Goal: Task Accomplishment & Management: Manage account settings

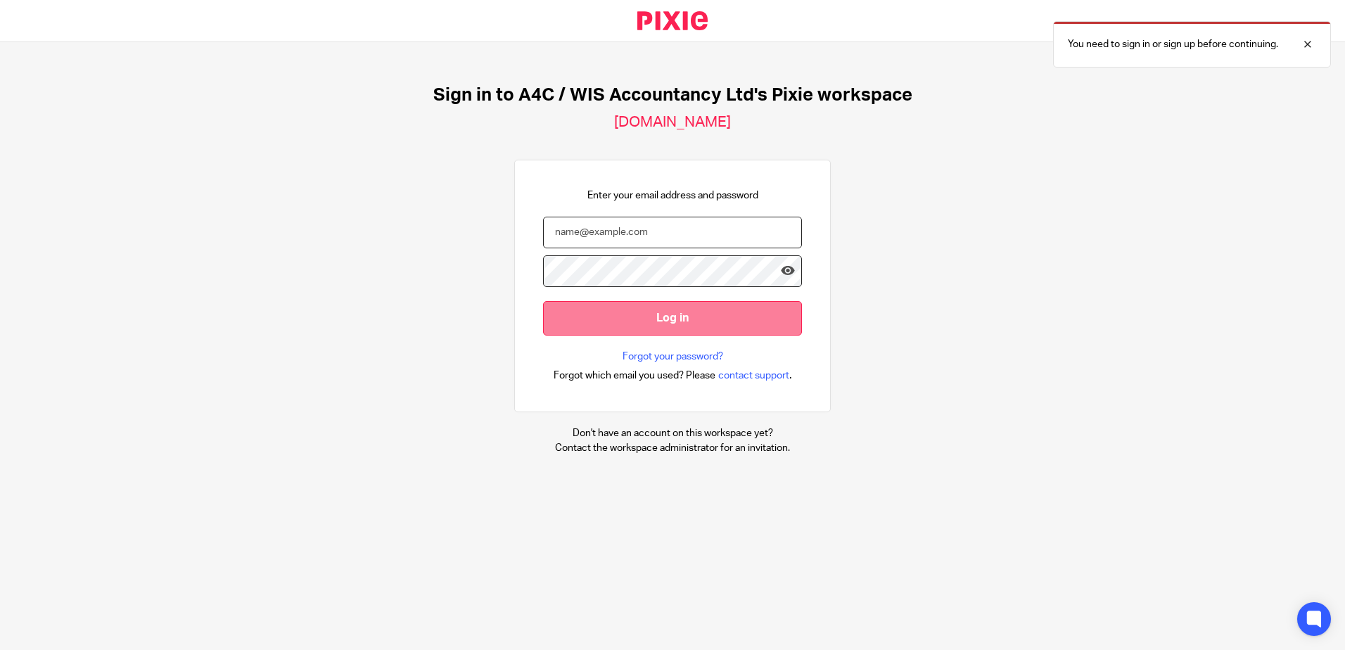
type input "sarah@a4cgroup.co.uk"
click at [600, 322] on input "Log in" at bounding box center [672, 318] width 259 height 34
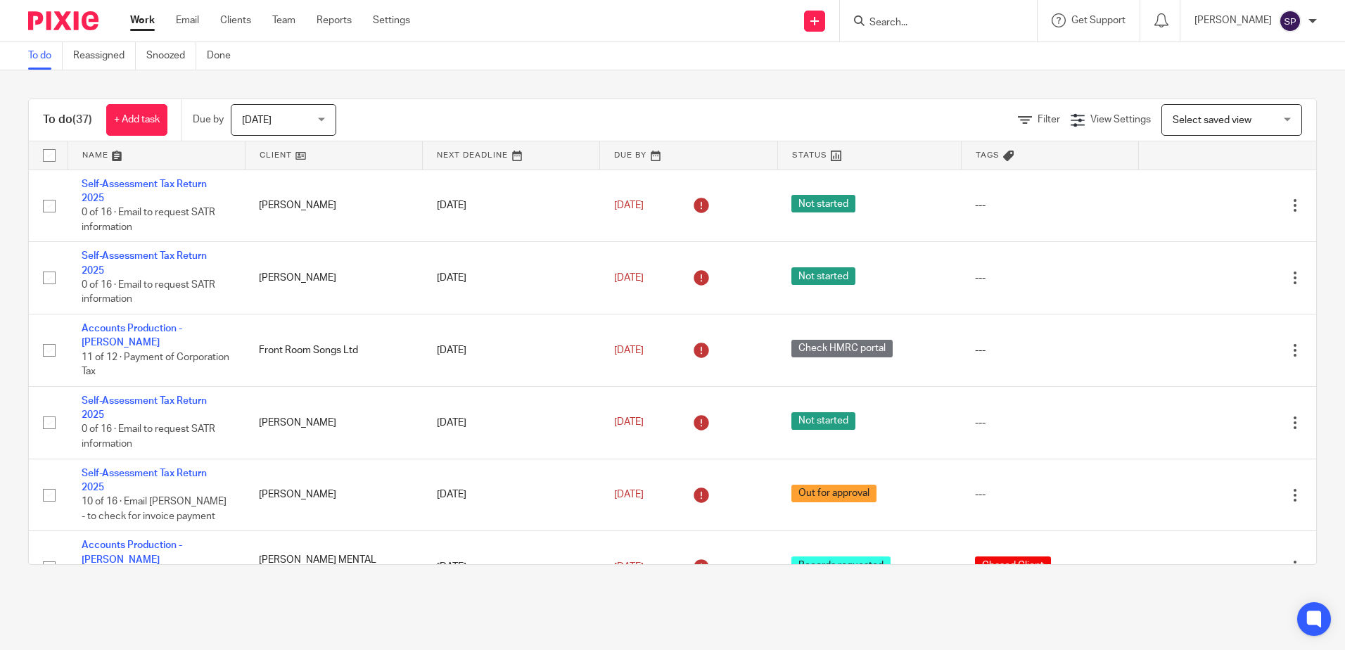
click at [272, 115] on span "Today" at bounding box center [279, 120] width 75 height 30
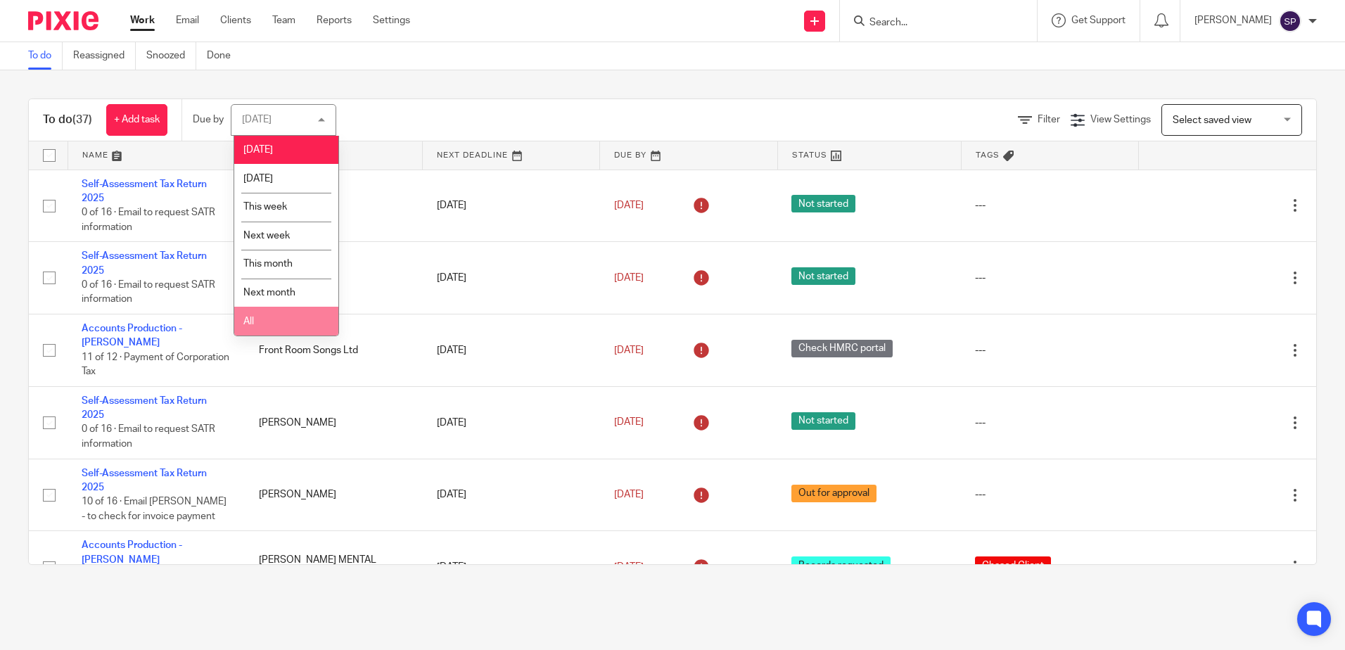
click at [262, 323] on li "All" at bounding box center [286, 321] width 104 height 29
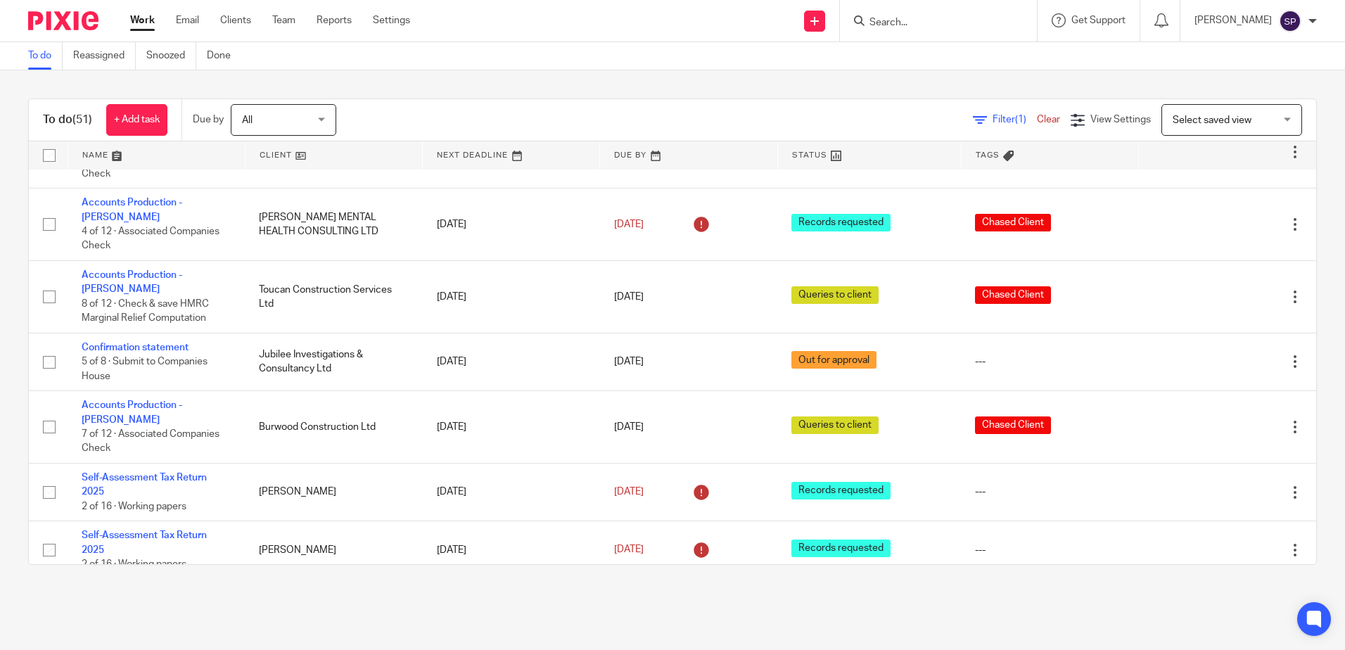
scroll to position [422, 0]
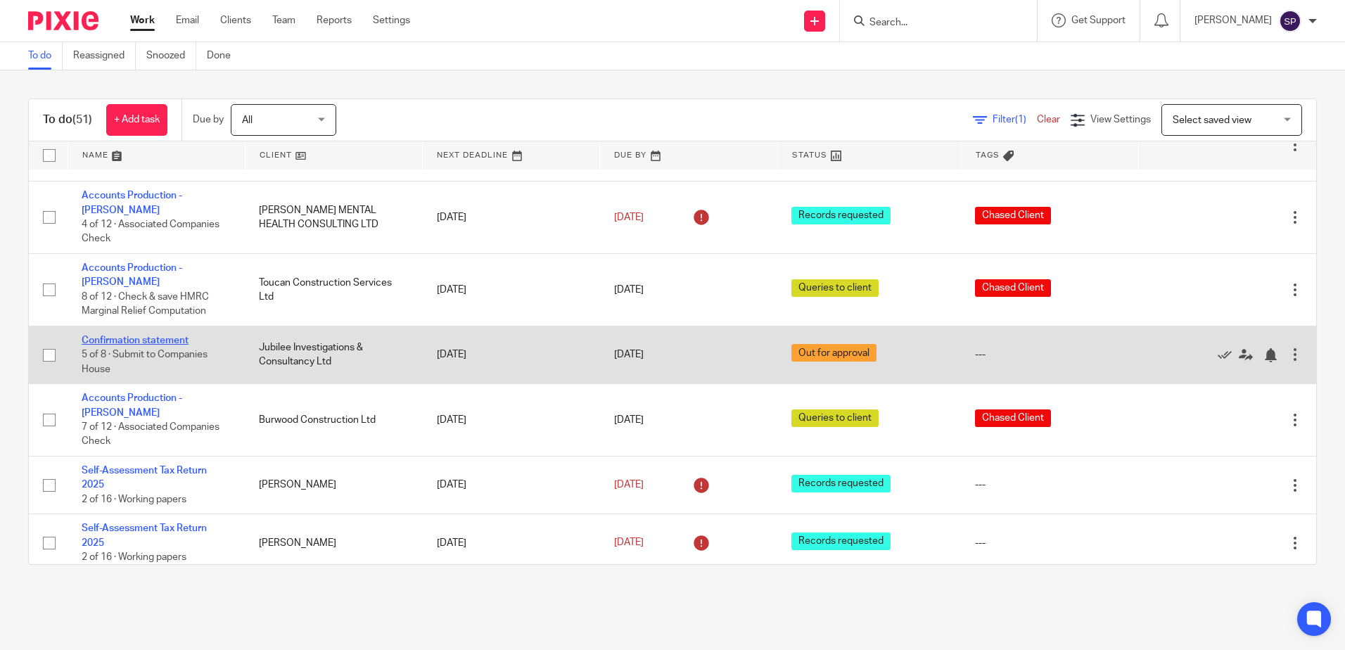
click at [153, 336] on link "Confirmation statement" at bounding box center [135, 341] width 107 height 10
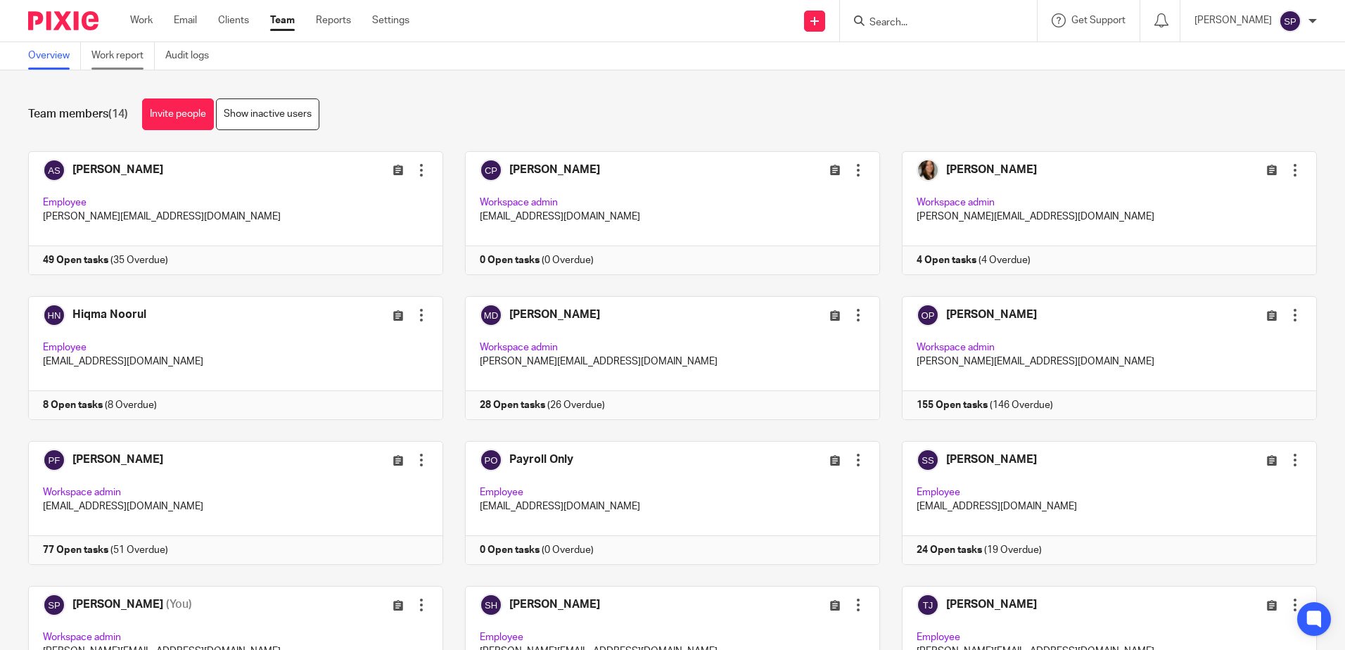
click at [127, 59] on link "Work report" at bounding box center [122, 55] width 63 height 27
click at [118, 56] on link "Work report" at bounding box center [122, 55] width 63 height 27
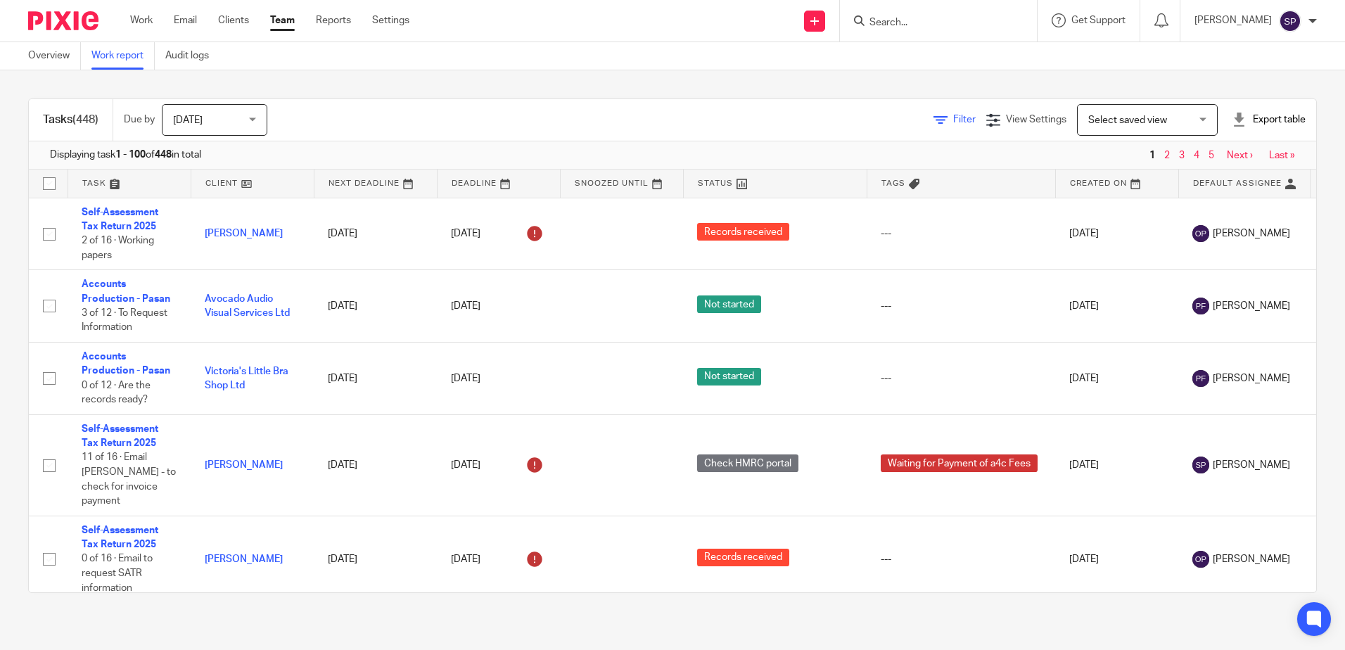
click at [953, 122] on span "Filter" at bounding box center [964, 120] width 23 height 10
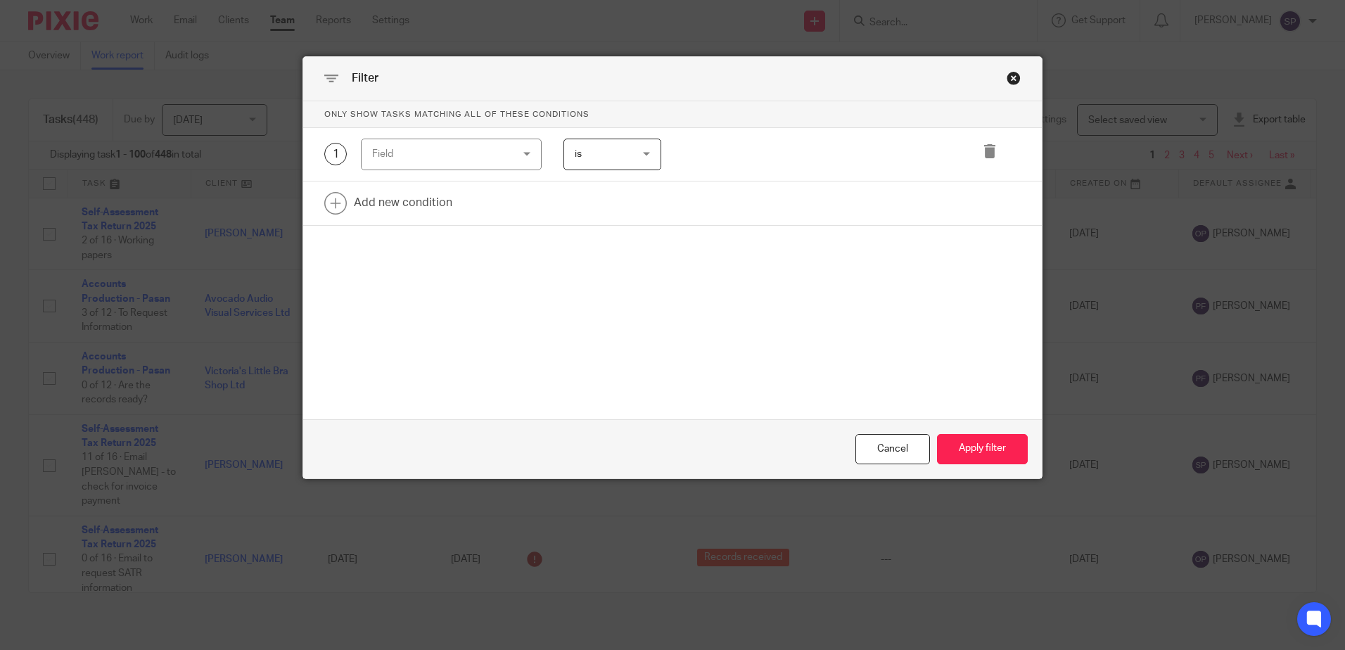
click at [526, 155] on div "Field" at bounding box center [451, 155] width 181 height 32
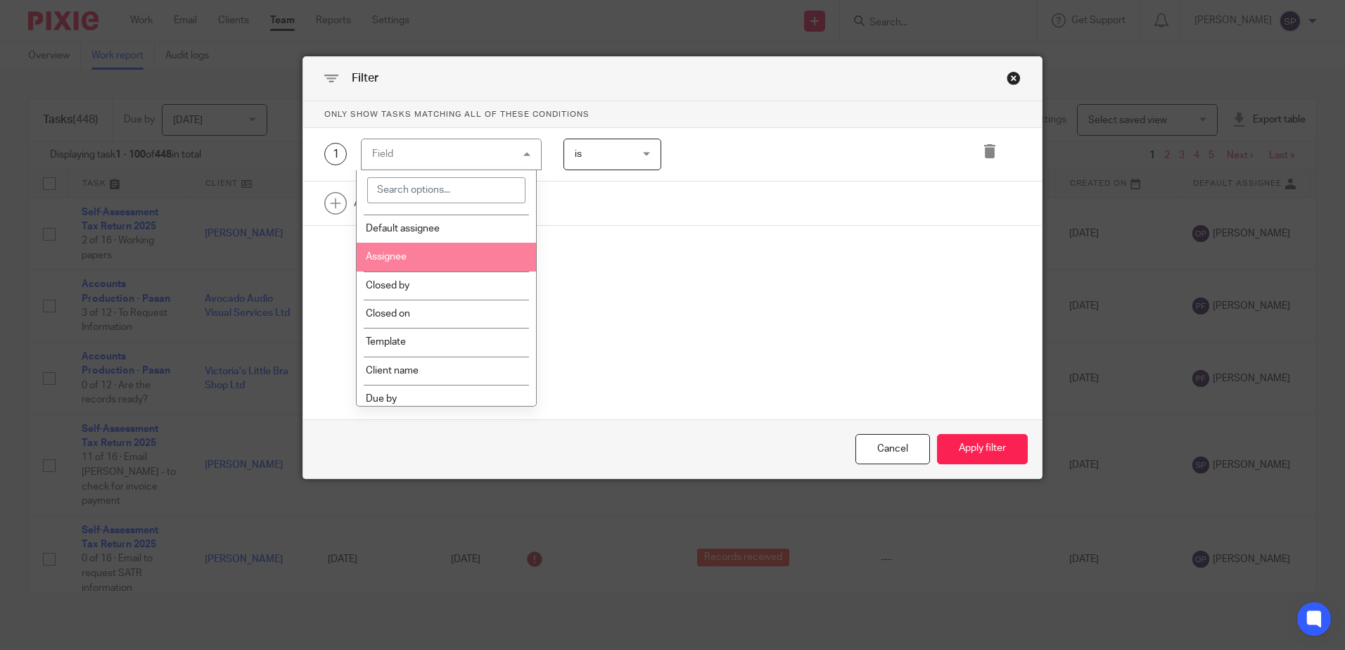
scroll to position [211, 0]
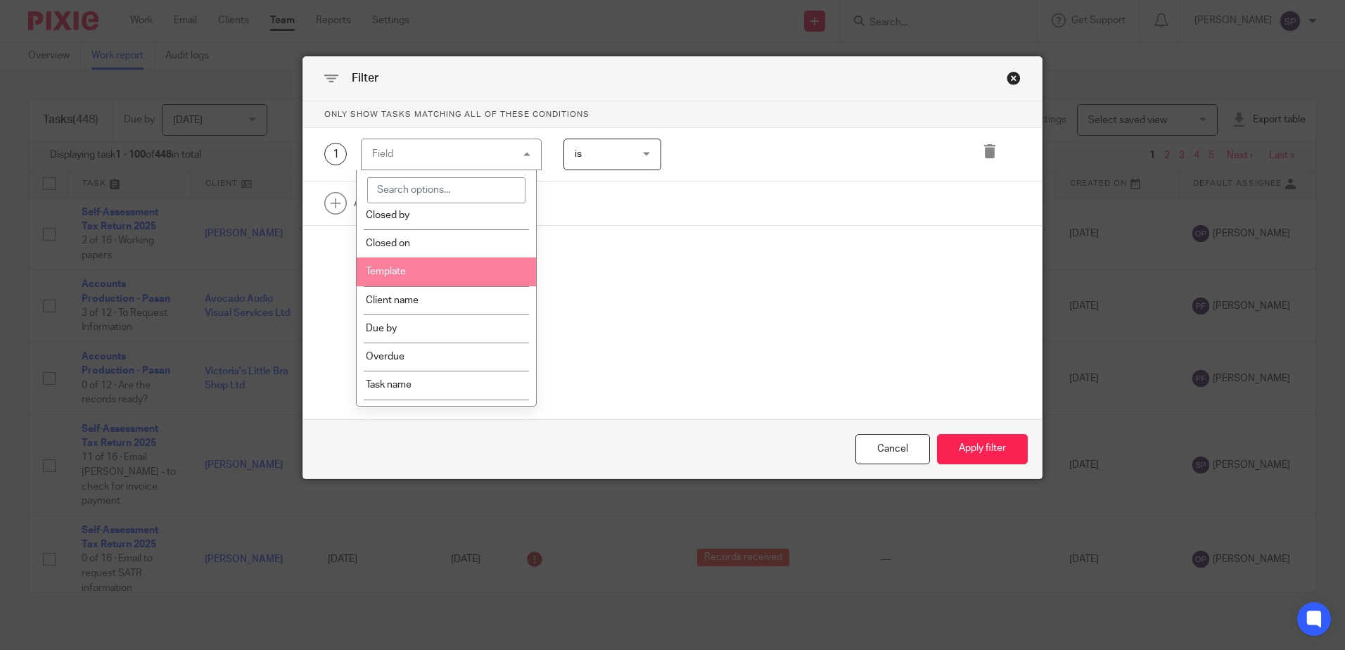
click at [478, 266] on li "Template" at bounding box center [446, 272] width 179 height 28
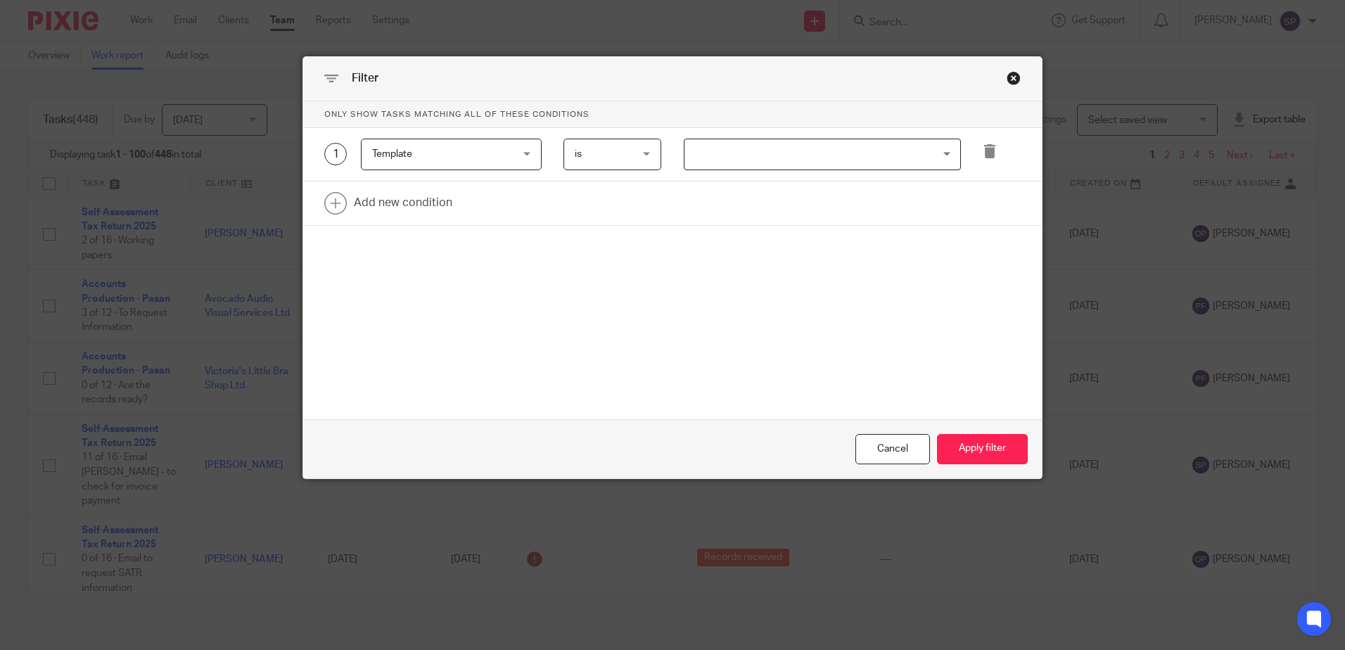
click at [722, 141] on div "Search for option" at bounding box center [820, 152] width 270 height 27
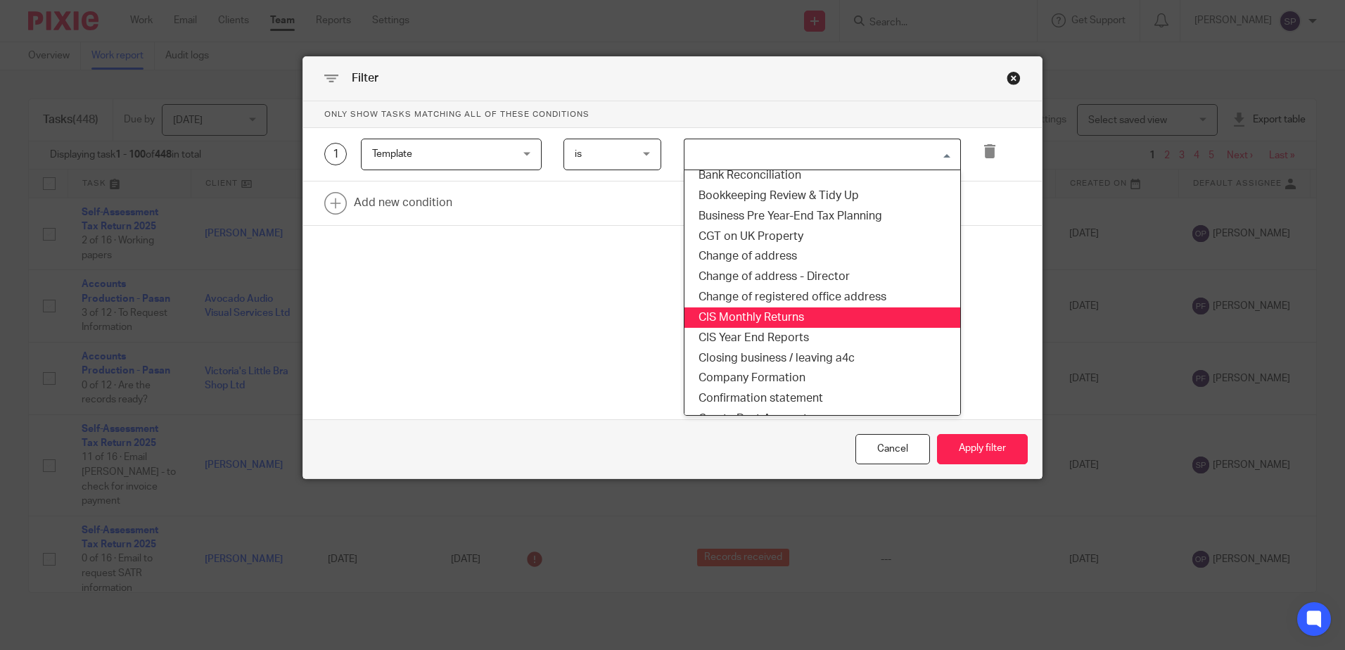
click at [748, 312] on li "CIS Monthly Returns" at bounding box center [823, 318] width 276 height 20
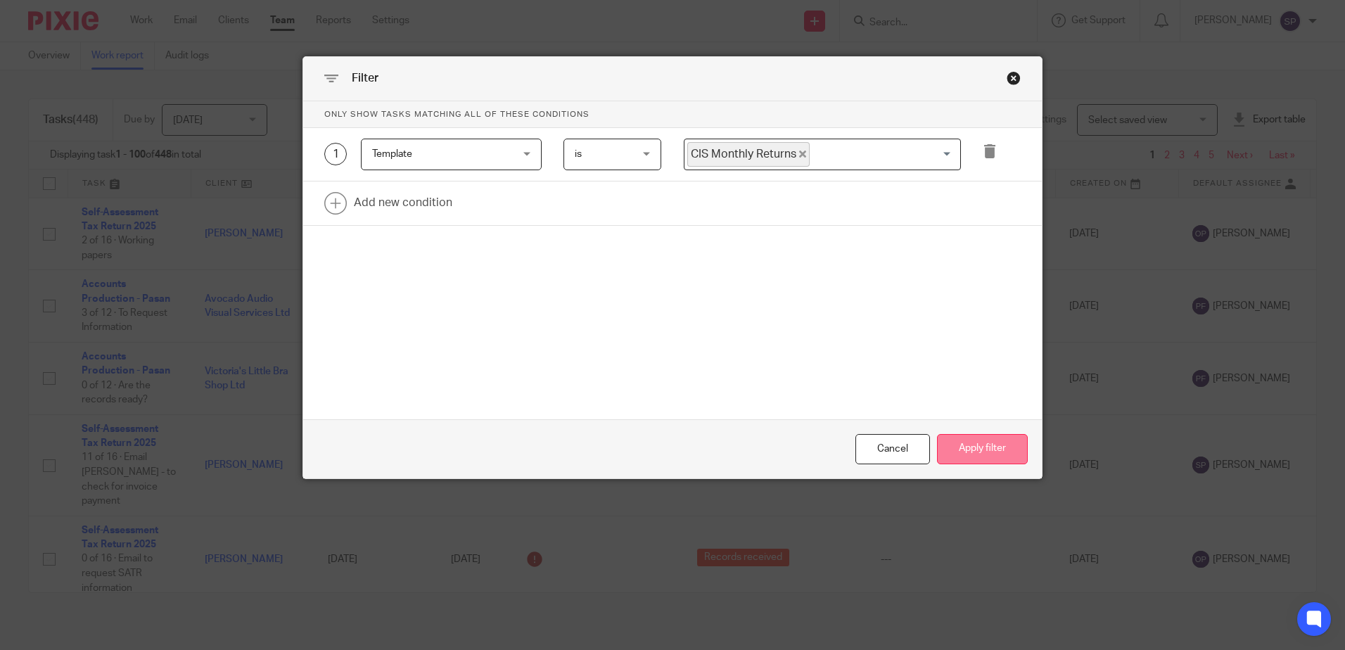
click at [949, 450] on button "Apply filter" at bounding box center [982, 449] width 91 height 30
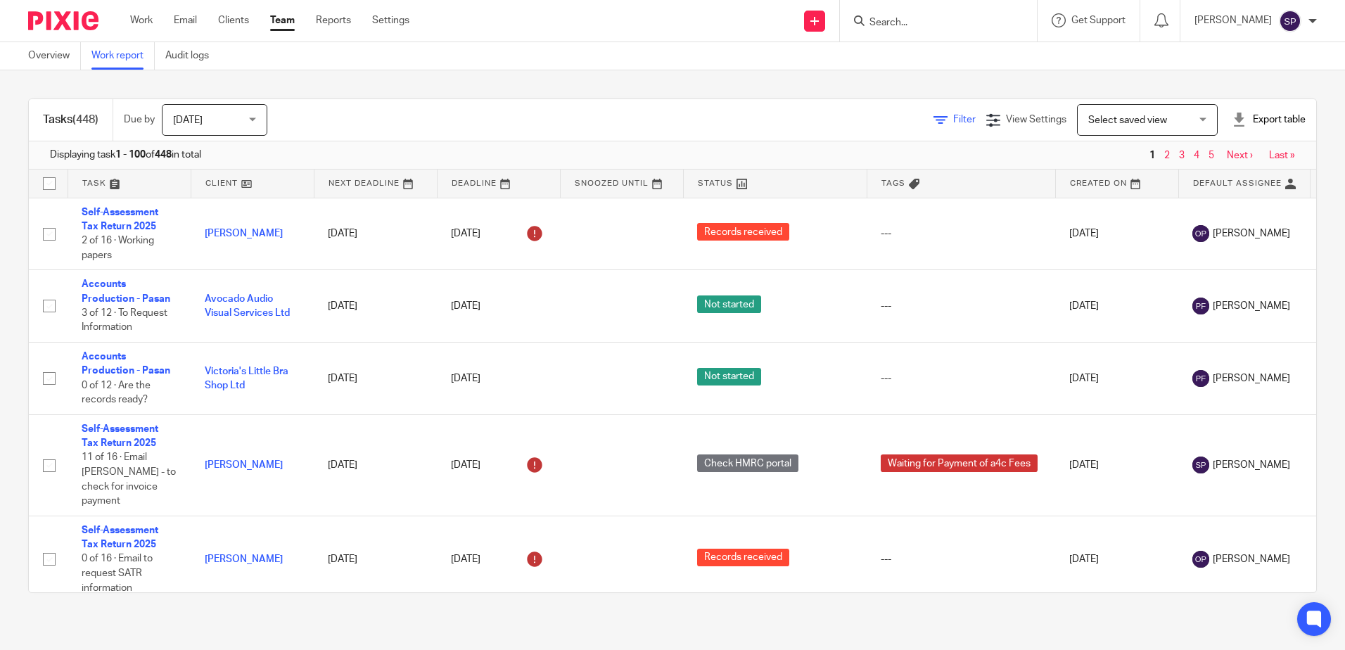
click at [953, 116] on span "Filter" at bounding box center [964, 120] width 23 height 10
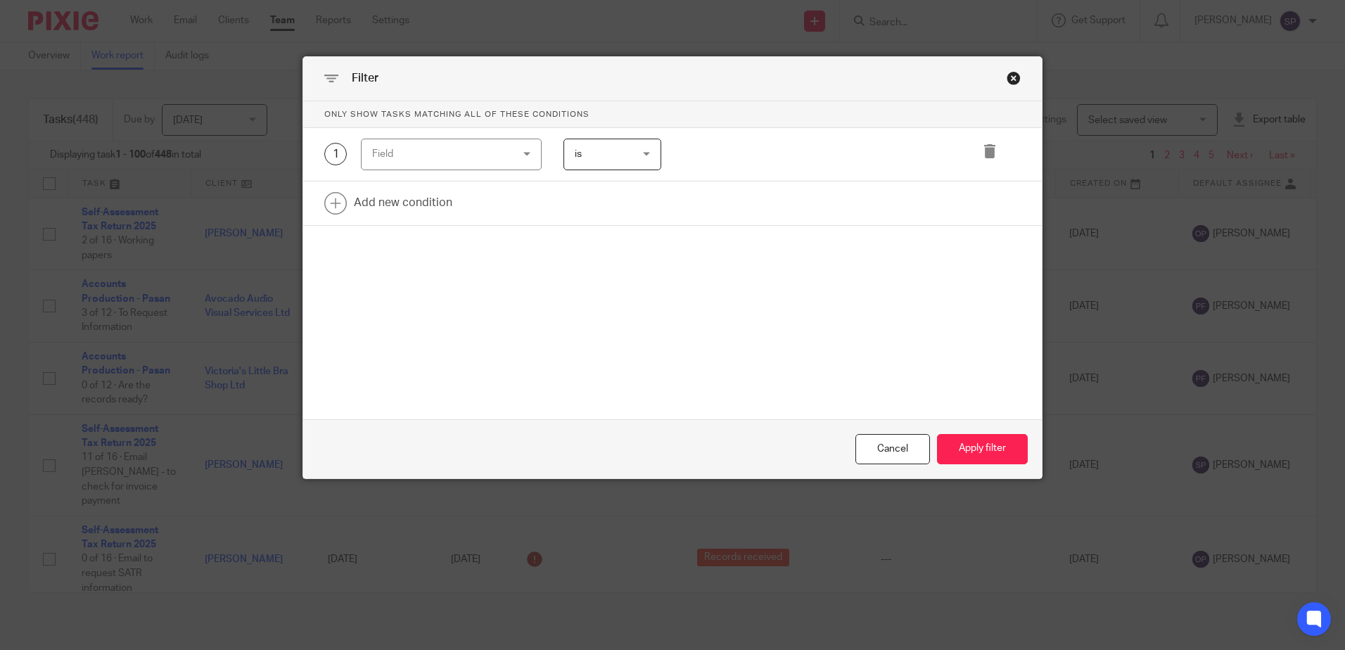
click at [526, 154] on div "Field" at bounding box center [451, 155] width 181 height 32
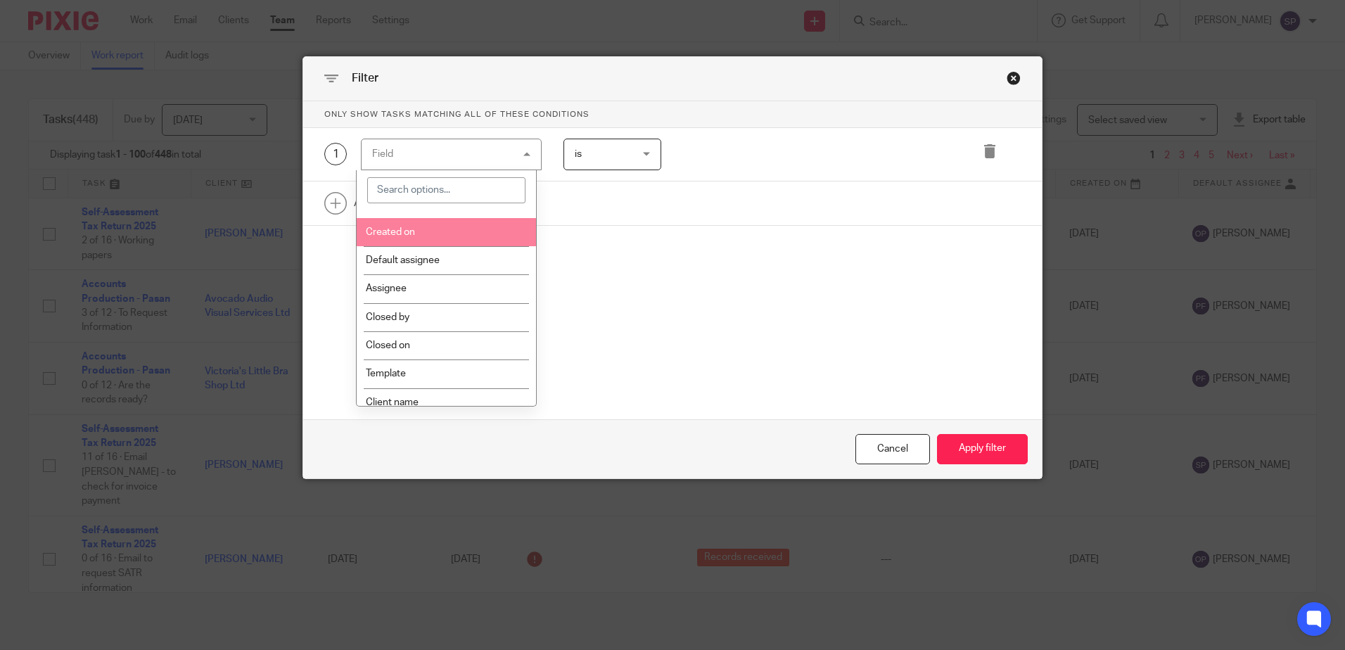
scroll to position [141, 0]
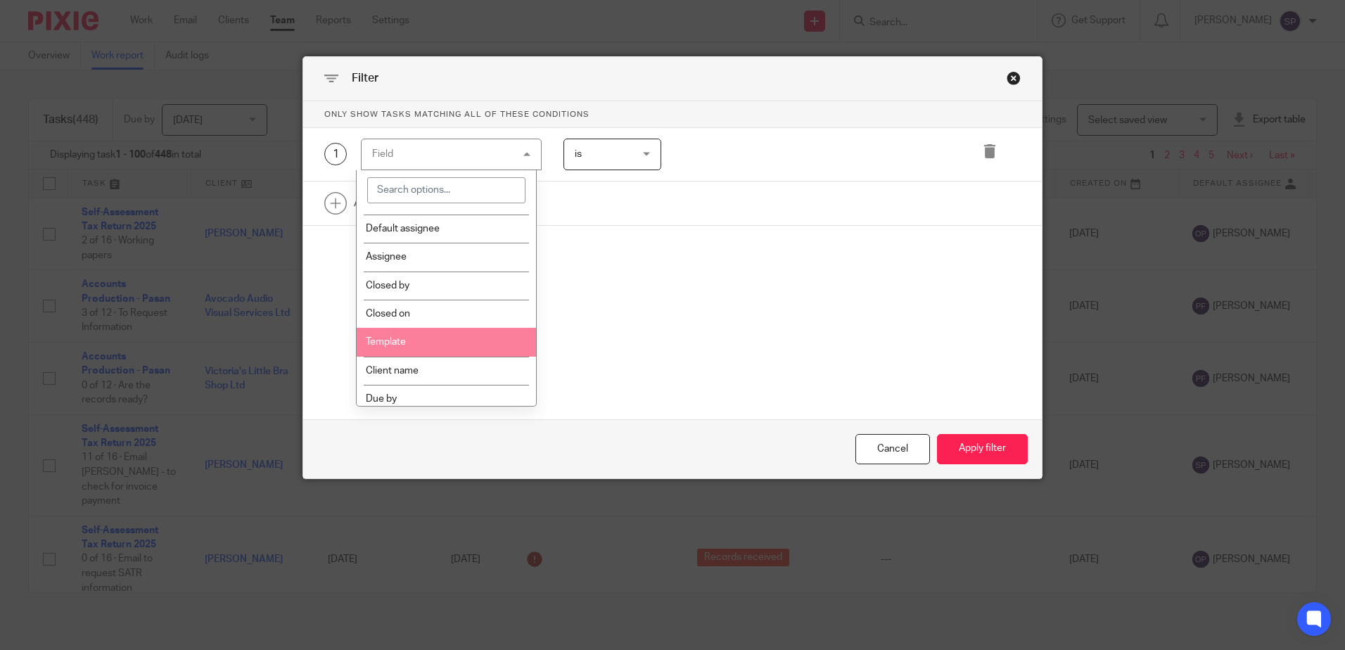
click at [462, 345] on li "Template" at bounding box center [446, 342] width 179 height 28
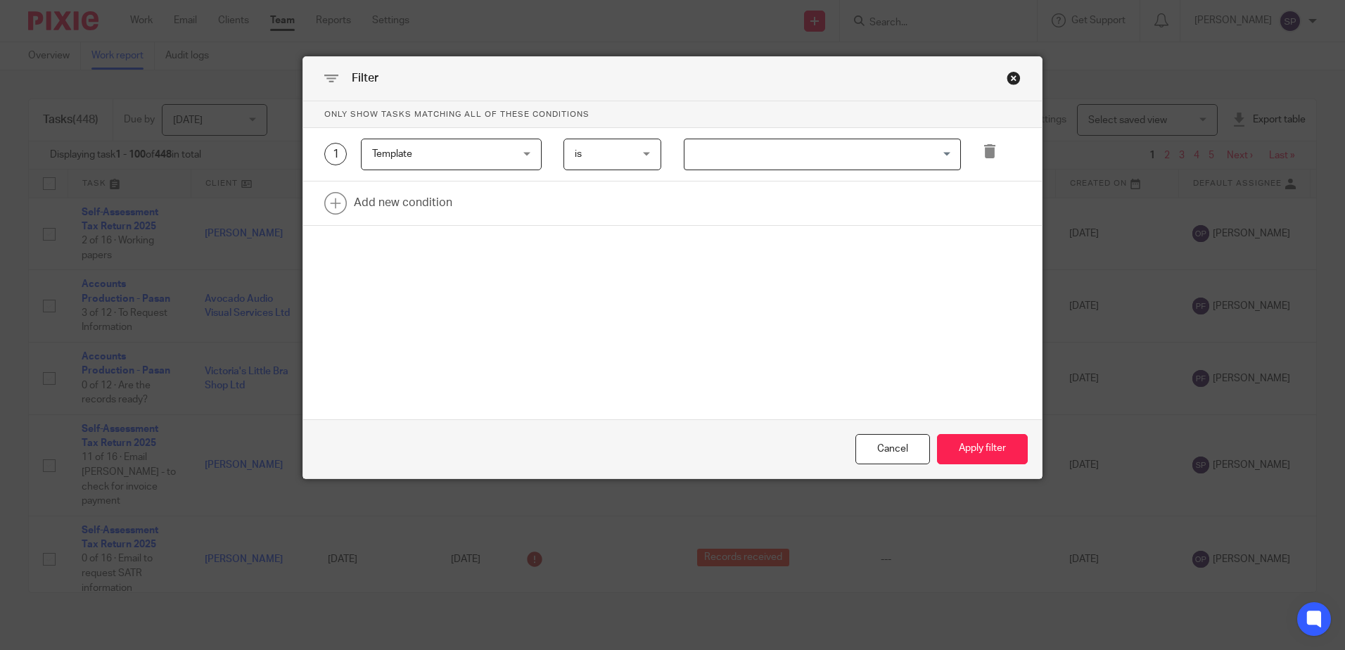
click at [756, 154] on input "Search for option" at bounding box center [819, 154] width 267 height 25
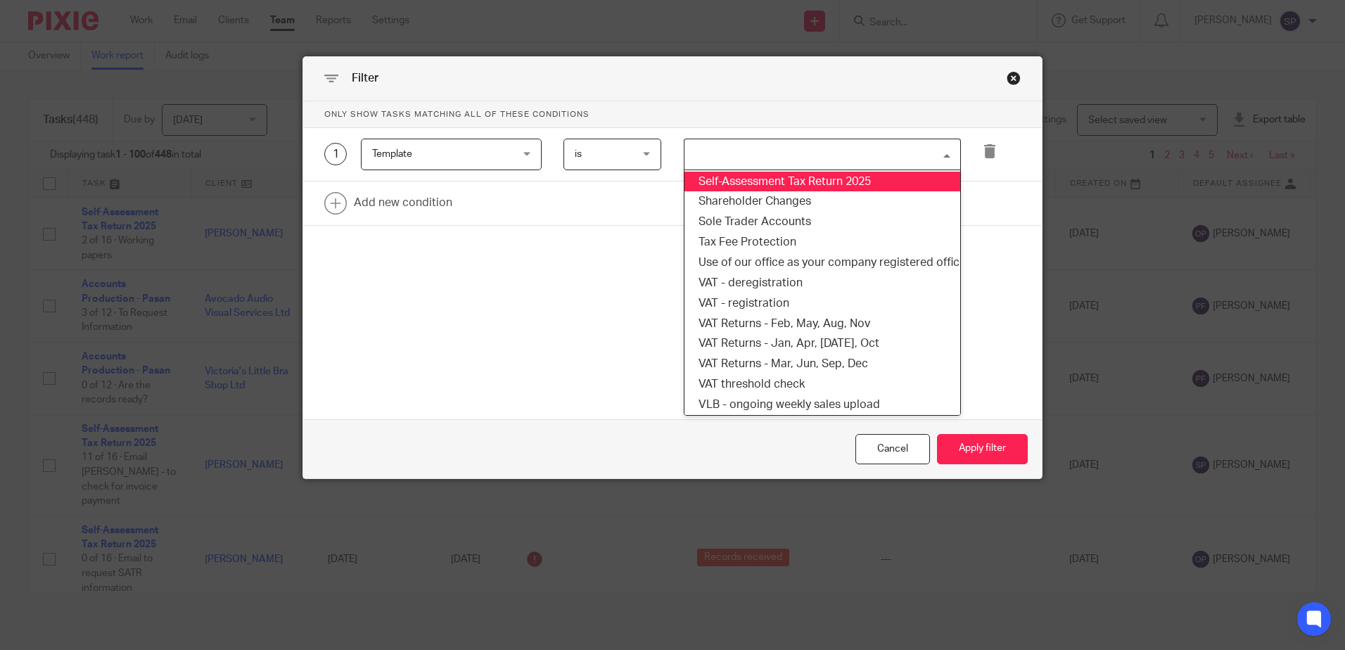
scroll to position [1056, 0]
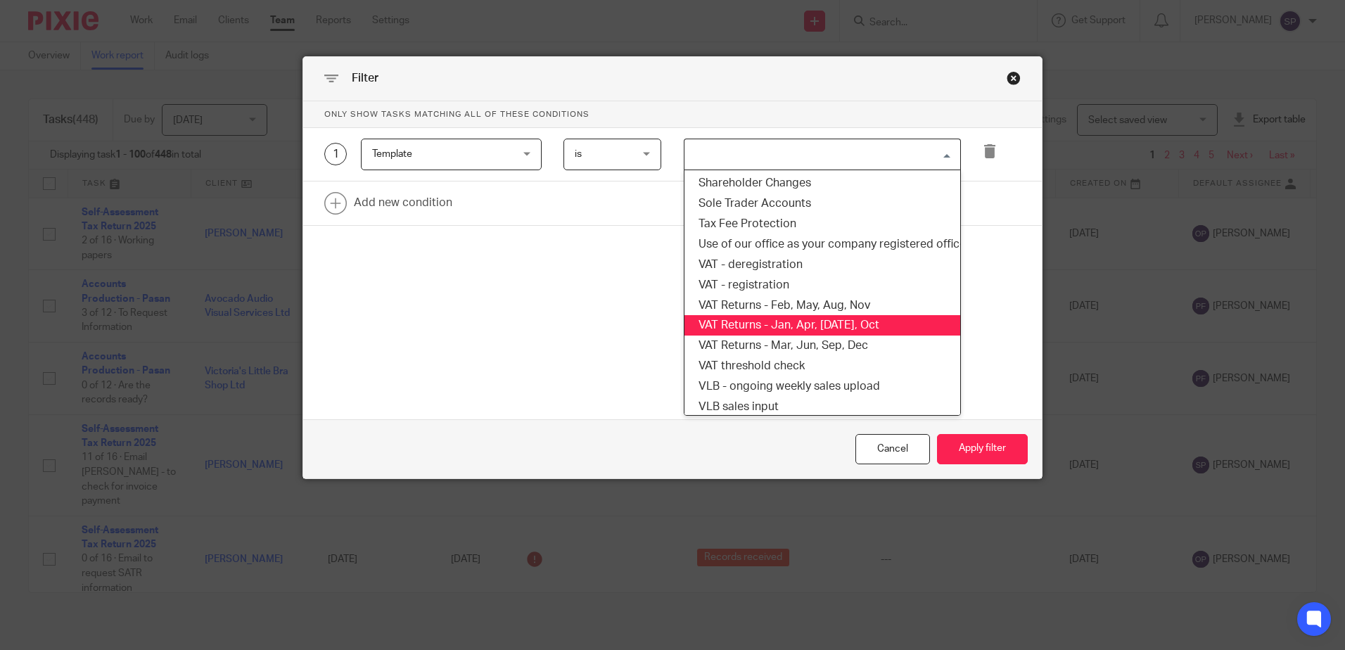
click at [762, 321] on li "VAT Returns - Jan, Apr, Jul, Oct" at bounding box center [823, 325] width 276 height 20
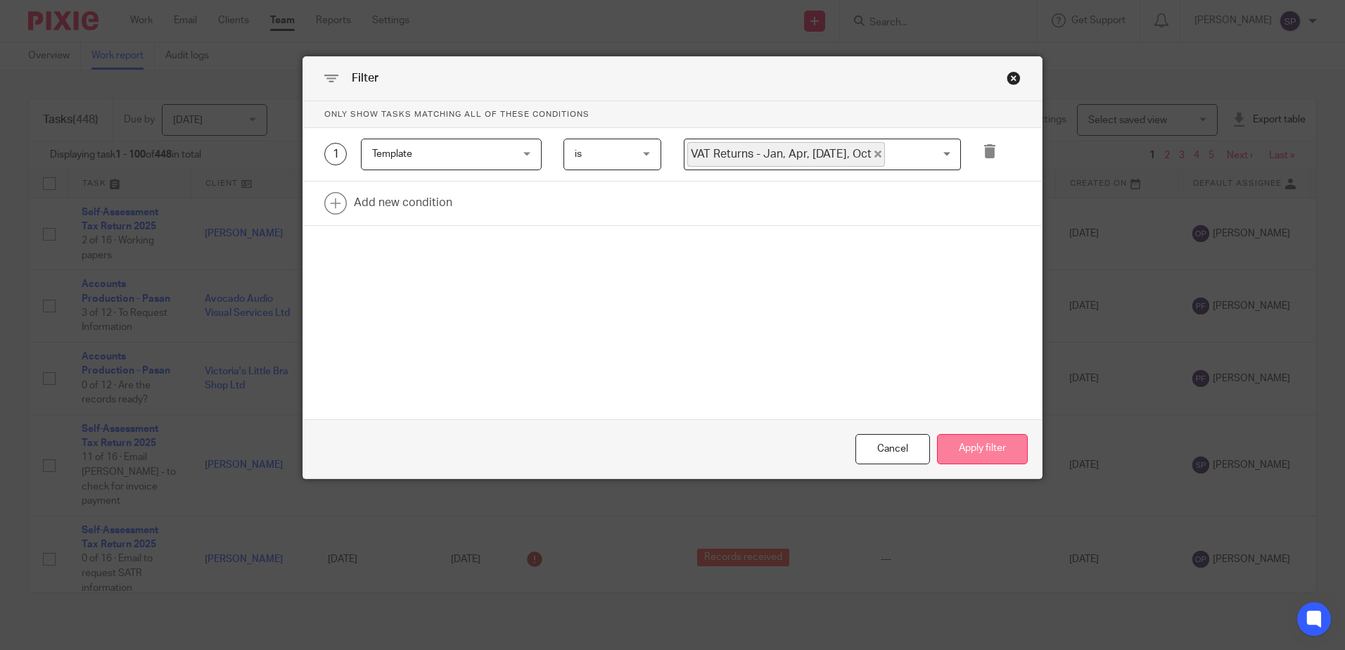
click at [1013, 452] on button "Apply filter" at bounding box center [982, 449] width 91 height 30
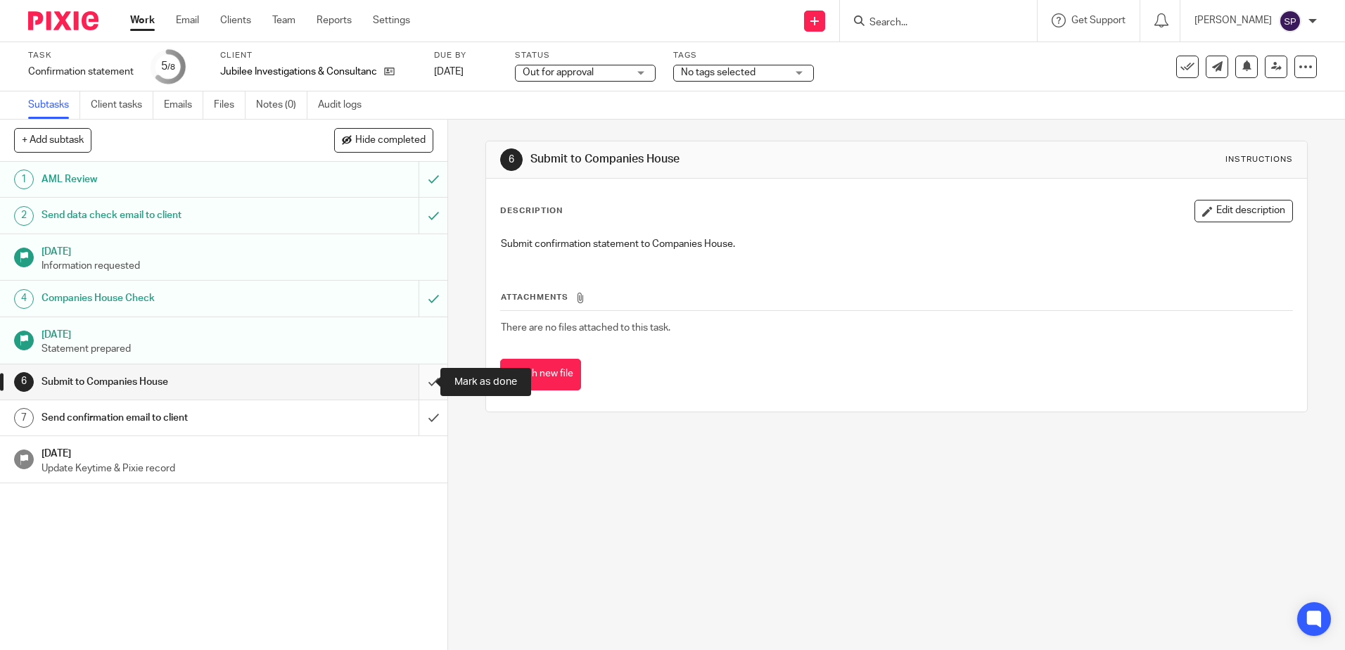
click at [418, 380] on input "submit" at bounding box center [224, 382] width 448 height 35
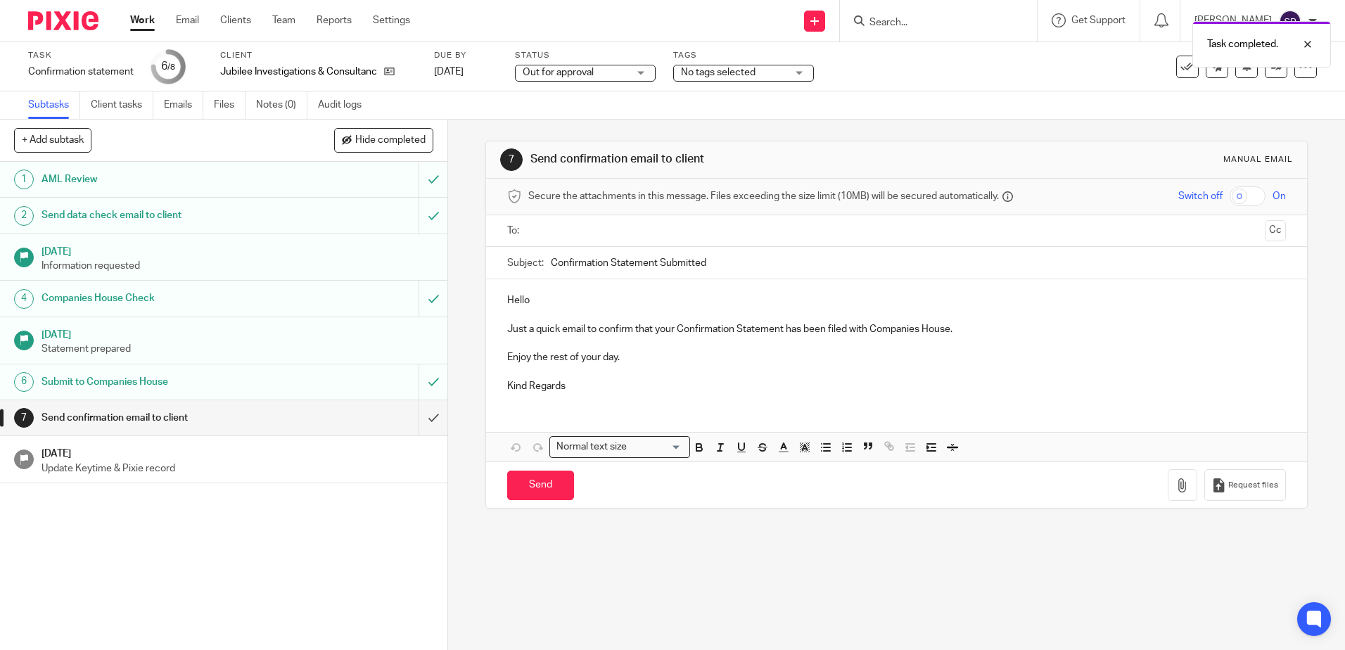
click at [551, 297] on p "Hello" at bounding box center [896, 300] width 778 height 14
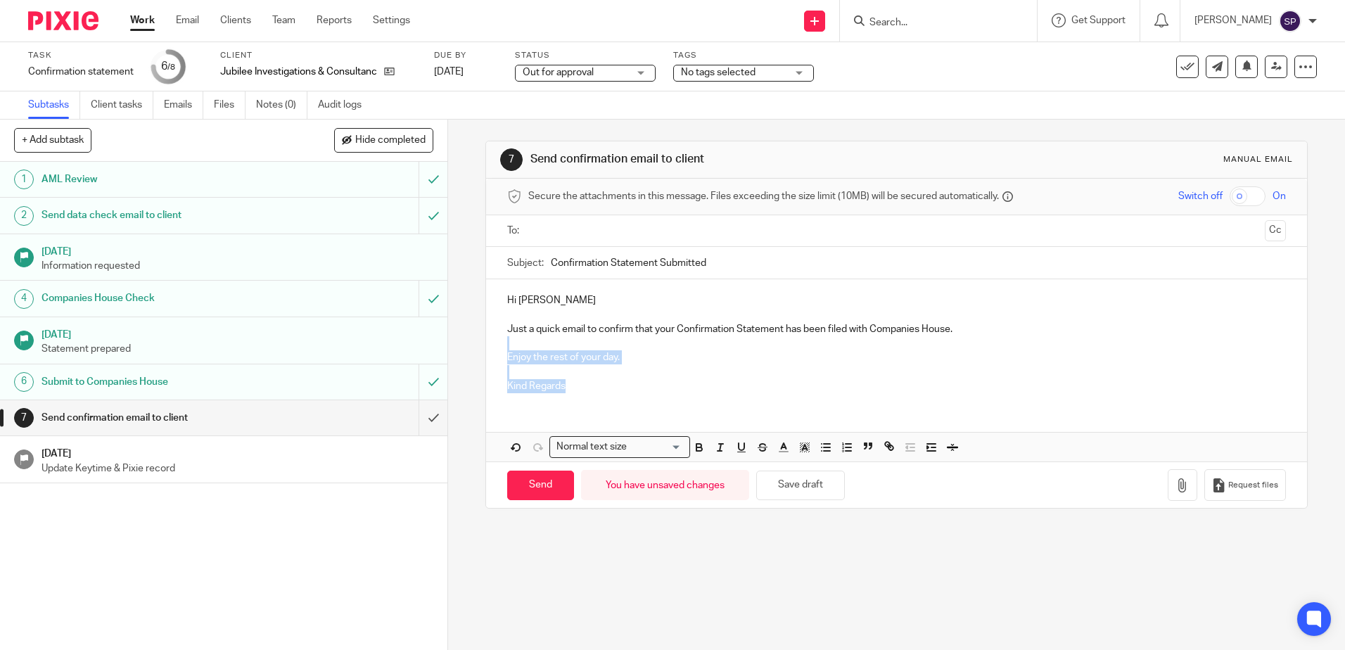
drag, startPoint x: 505, startPoint y: 344, endPoint x: 590, endPoint y: 358, distance: 87.0
click at [581, 399] on div "Hi Matt Just a quick email to confirm that your Confirmation Statement has been…" at bounding box center [896, 341] width 820 height 125
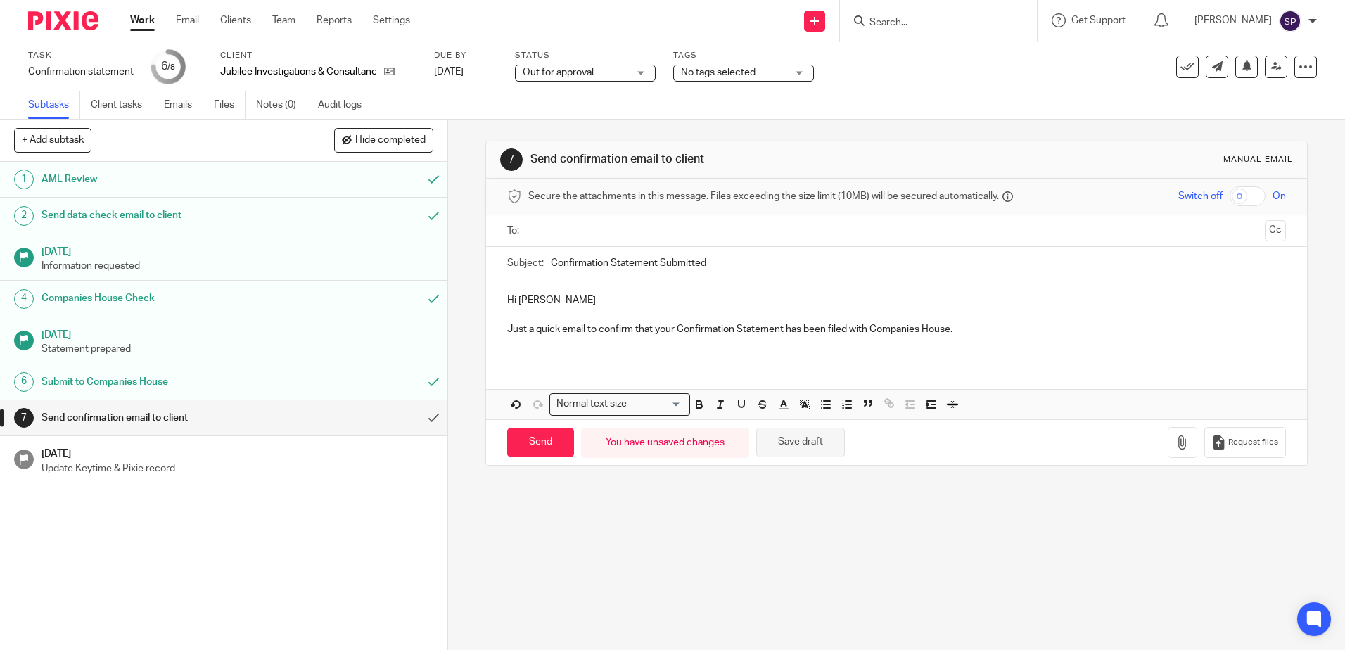
click at [790, 454] on button "Save draft" at bounding box center [800, 443] width 89 height 30
click at [790, 447] on button "Save draft" at bounding box center [800, 443] width 89 height 30
click at [578, 224] on input "text" at bounding box center [895, 231] width 725 height 16
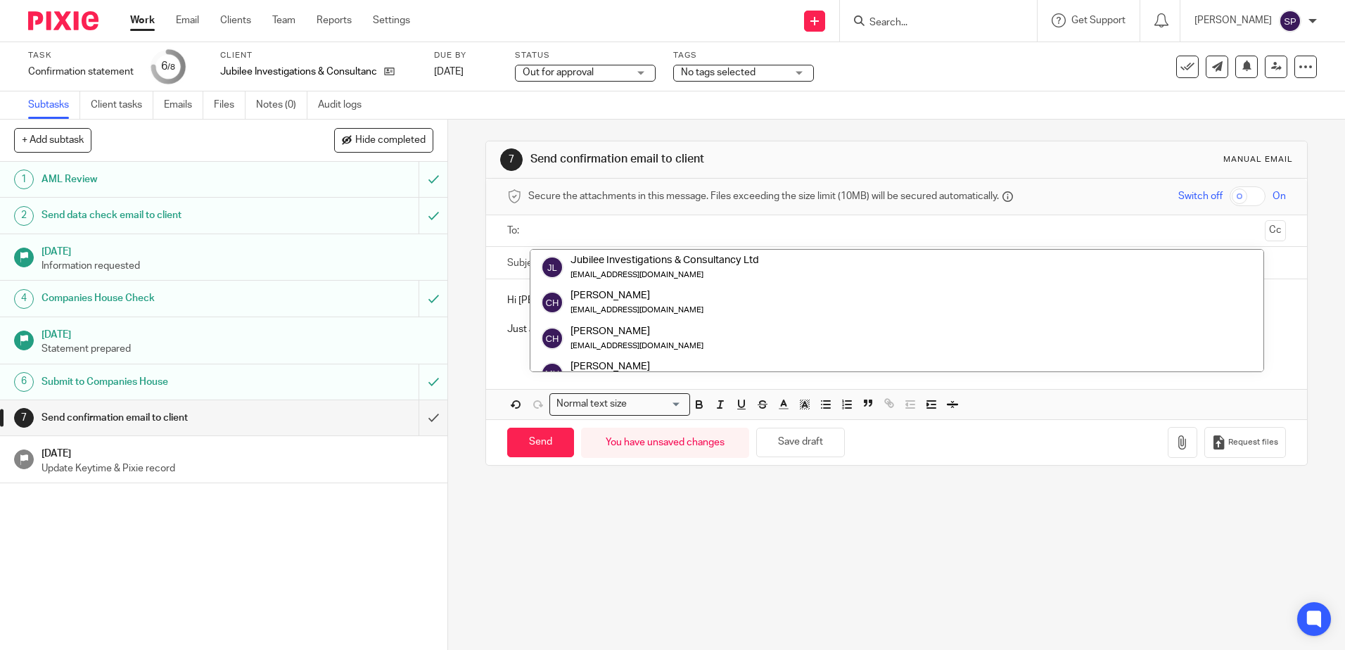
scroll to position [70, 0]
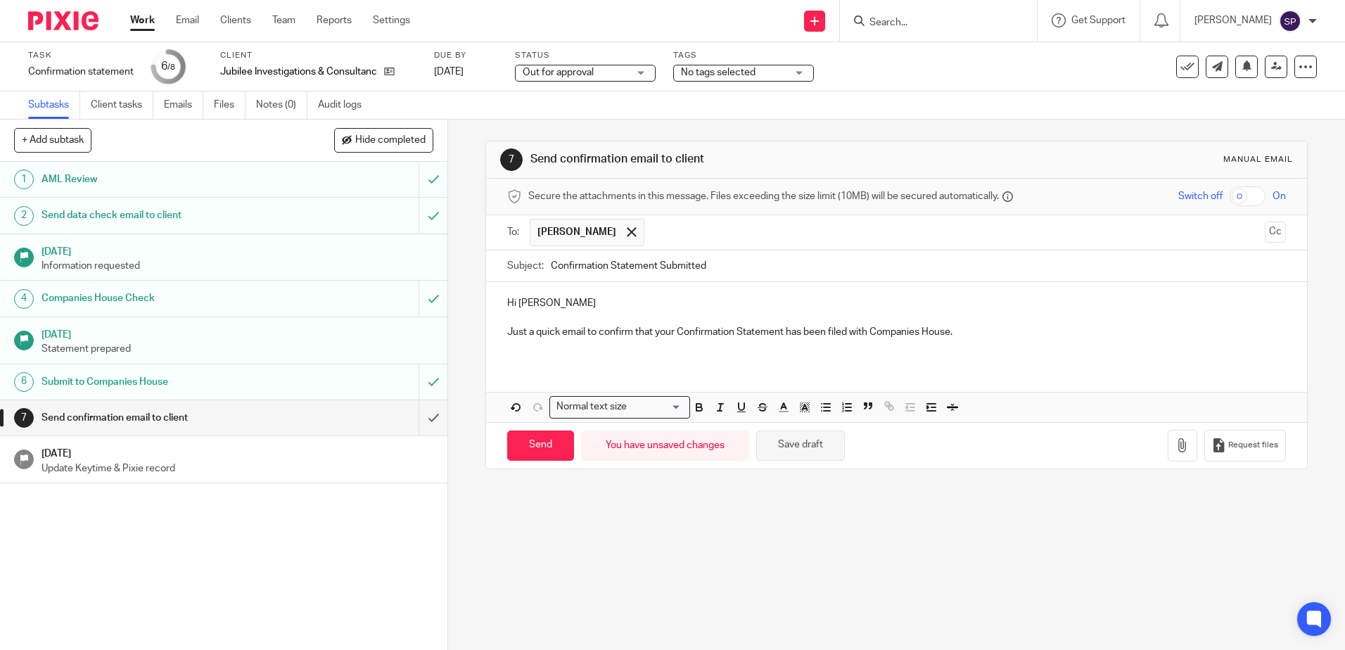
click at [797, 454] on button "Save draft" at bounding box center [800, 446] width 89 height 30
click at [537, 448] on input "Send" at bounding box center [540, 446] width 67 height 30
type input "Sent"
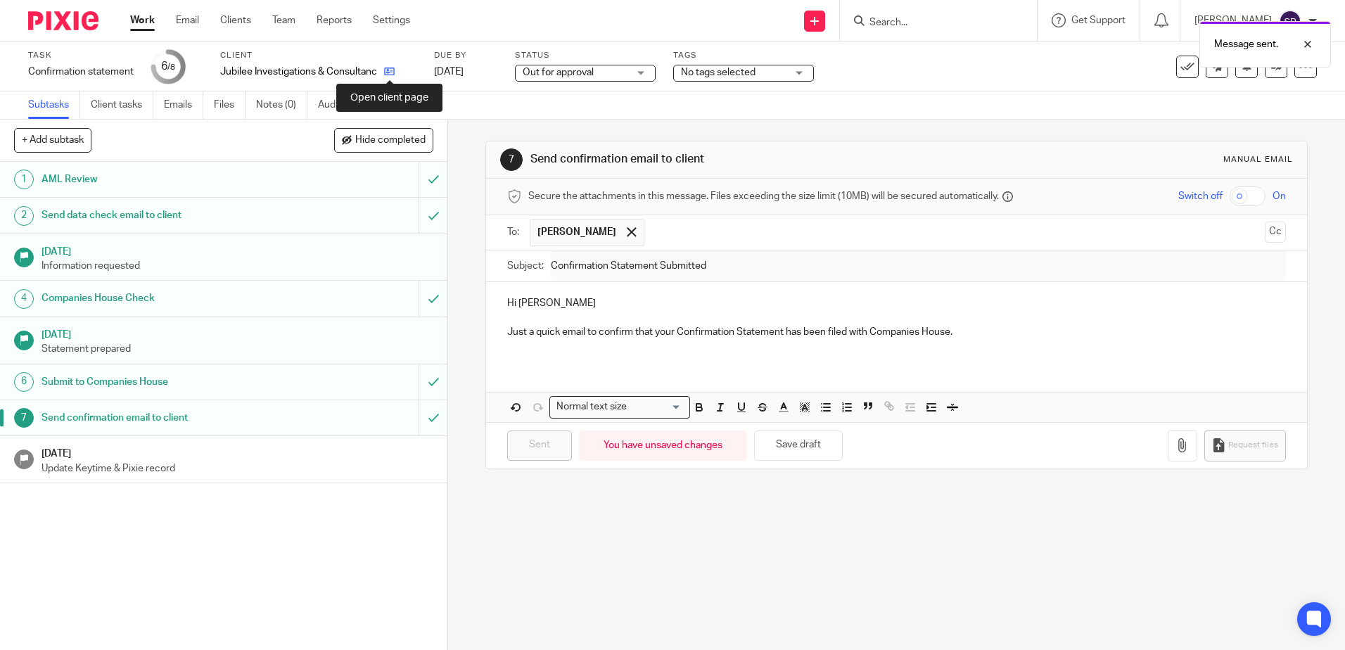
click at [393, 70] on icon at bounding box center [389, 71] width 11 height 11
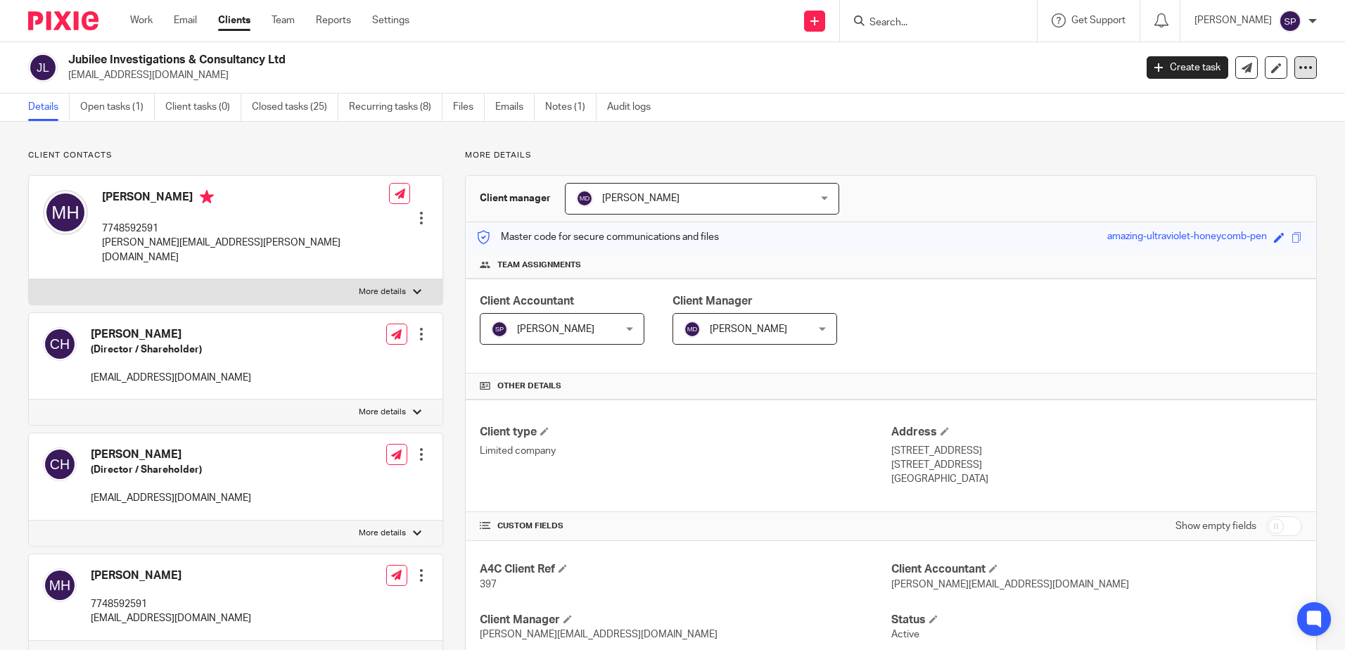
click at [1303, 61] on div at bounding box center [1306, 67] width 23 height 23
click at [1226, 103] on link "Update from Companies House" at bounding box center [1219, 103] width 156 height 20
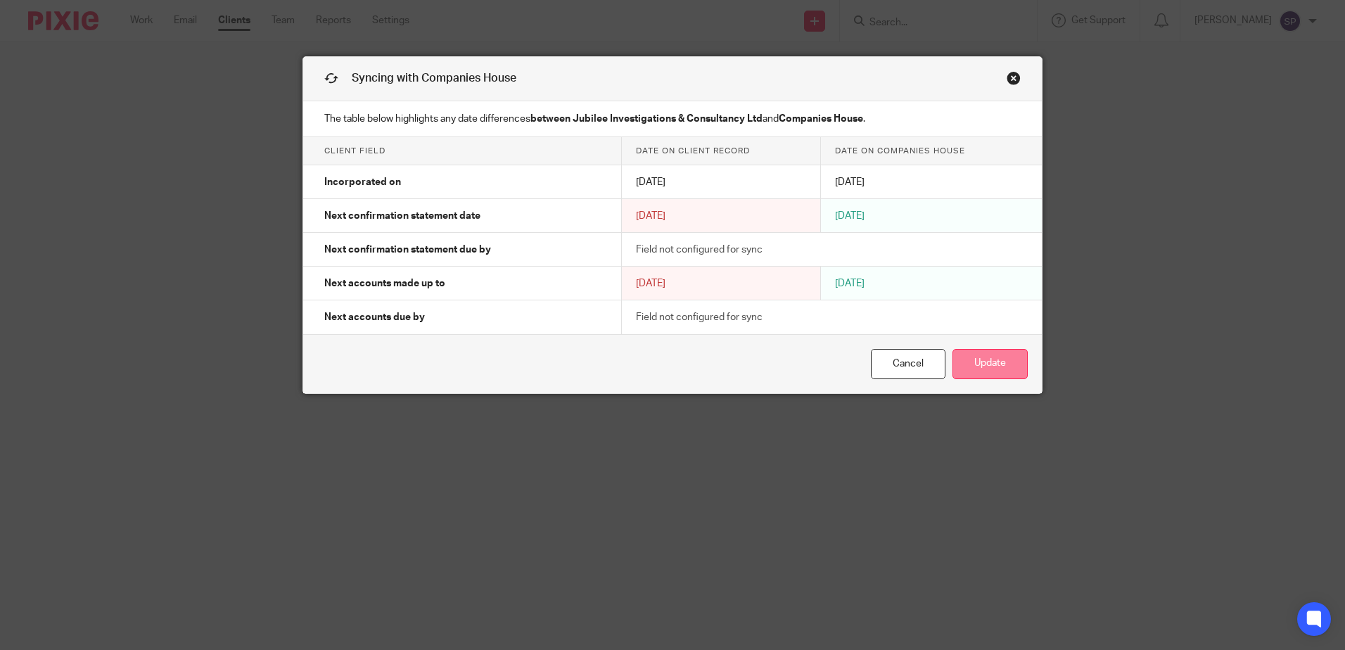
click at [1005, 367] on button "Update" at bounding box center [990, 364] width 75 height 30
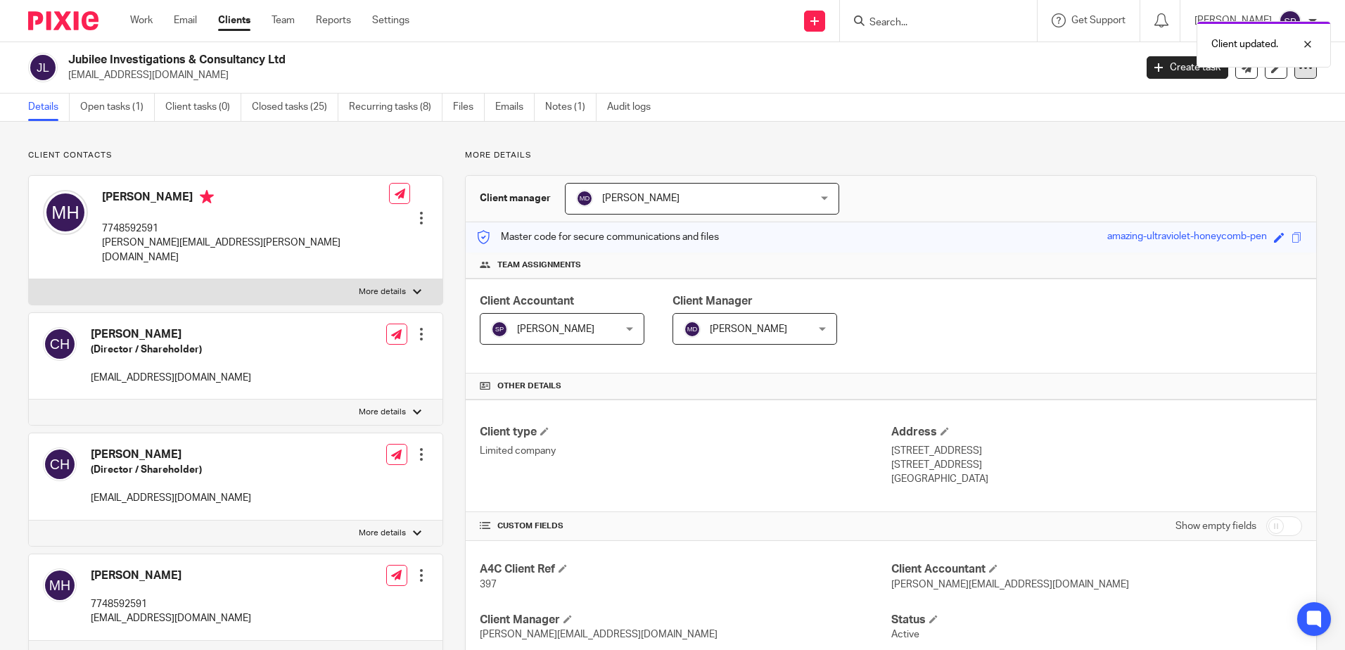
click at [1299, 70] on icon at bounding box center [1306, 68] width 14 height 14
click at [1239, 102] on link "Update from Companies House" at bounding box center [1219, 103] width 156 height 20
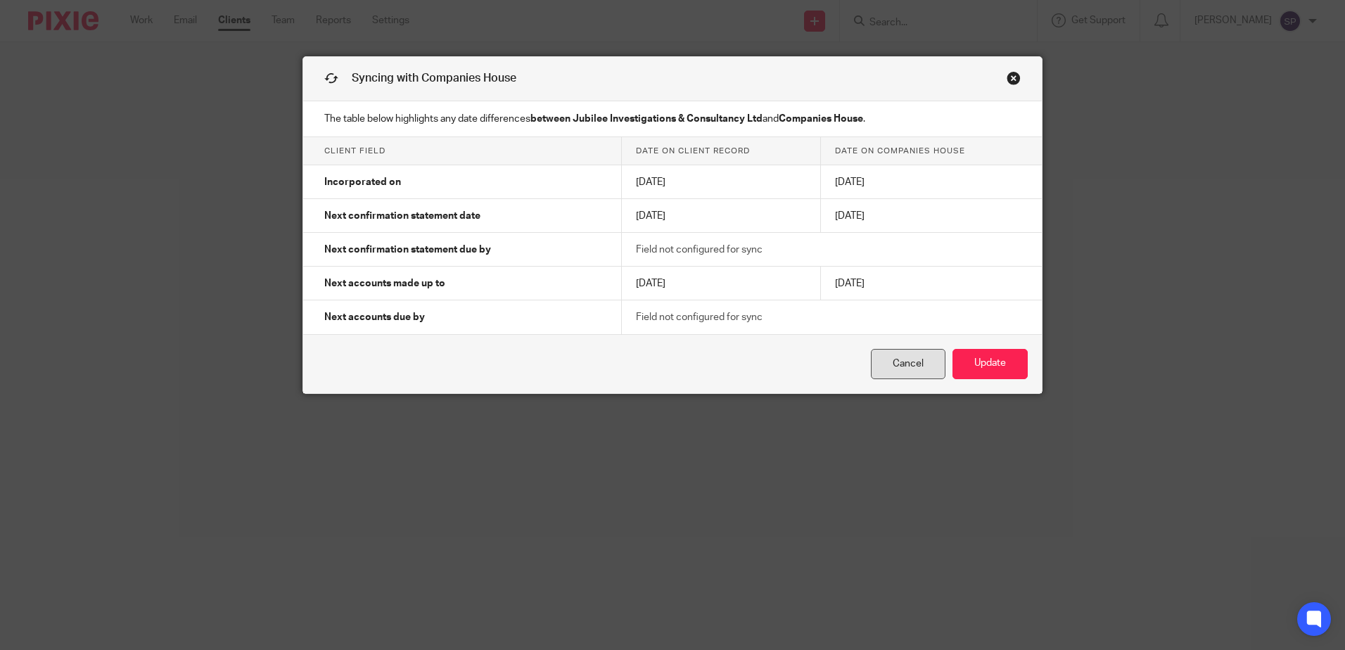
click at [894, 360] on link "Cancel" at bounding box center [908, 364] width 75 height 30
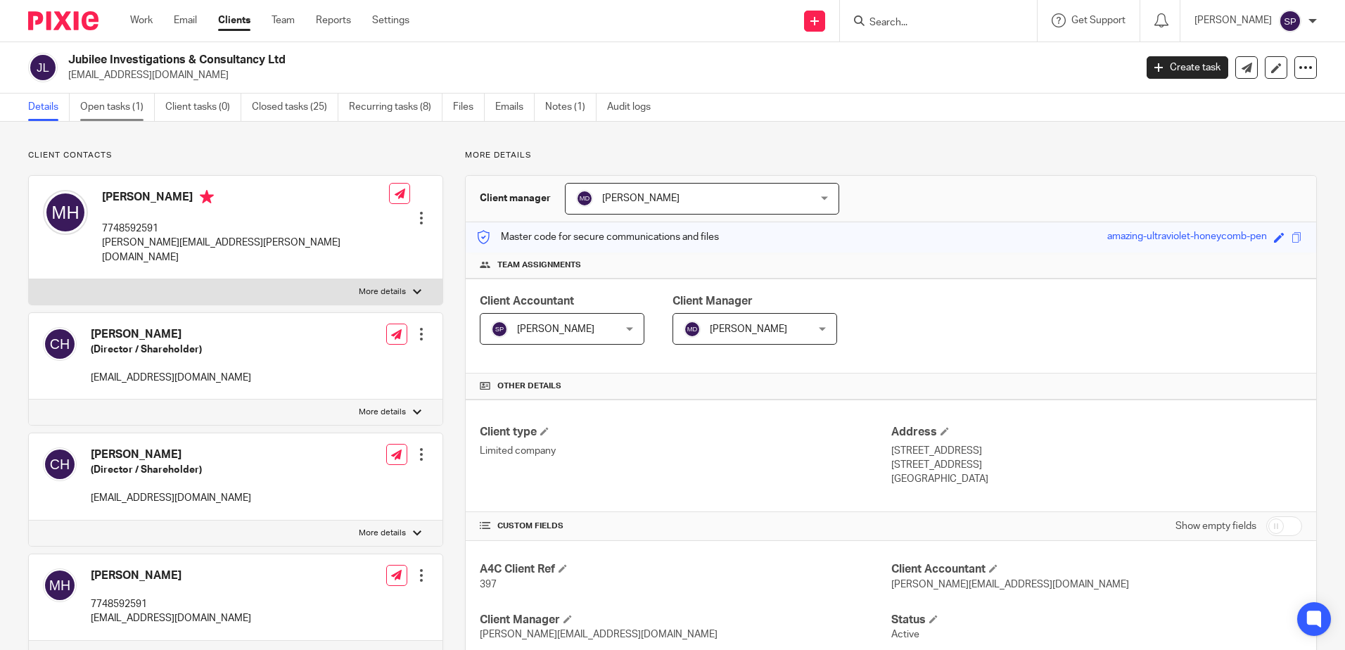
click at [111, 103] on link "Open tasks (1)" at bounding box center [117, 107] width 75 height 27
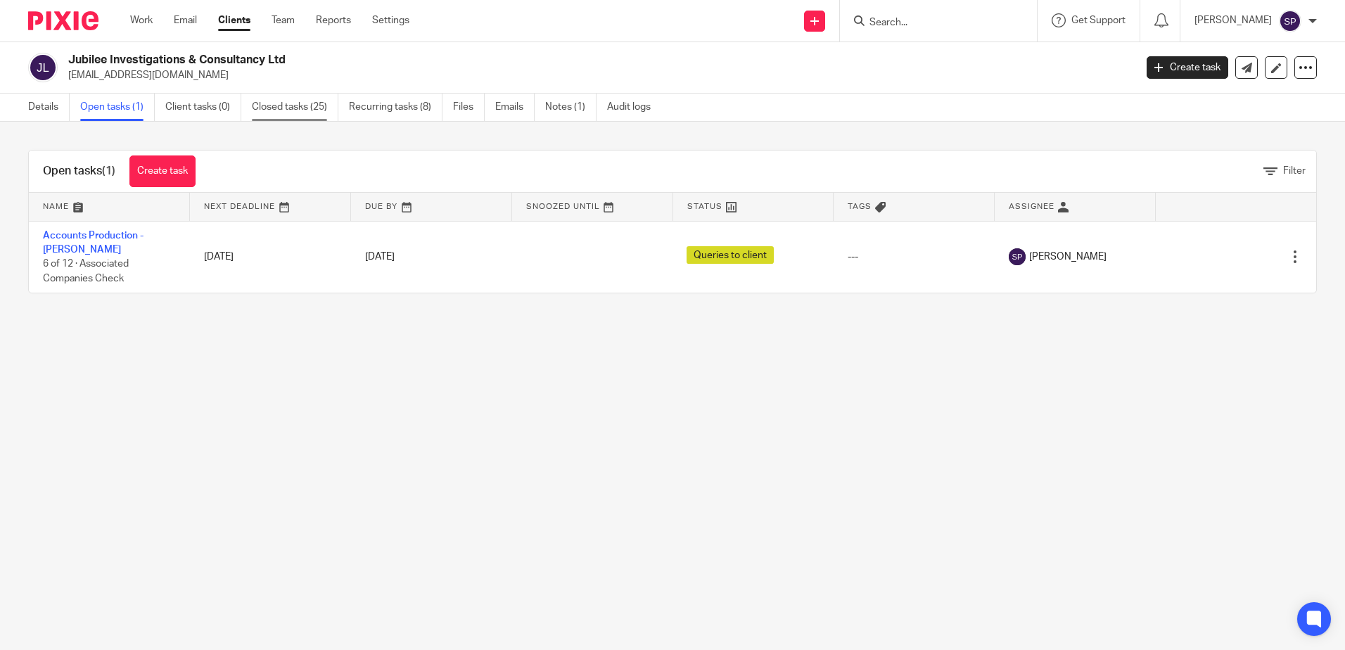
click at [253, 107] on link "Closed tasks (25)" at bounding box center [295, 107] width 87 height 27
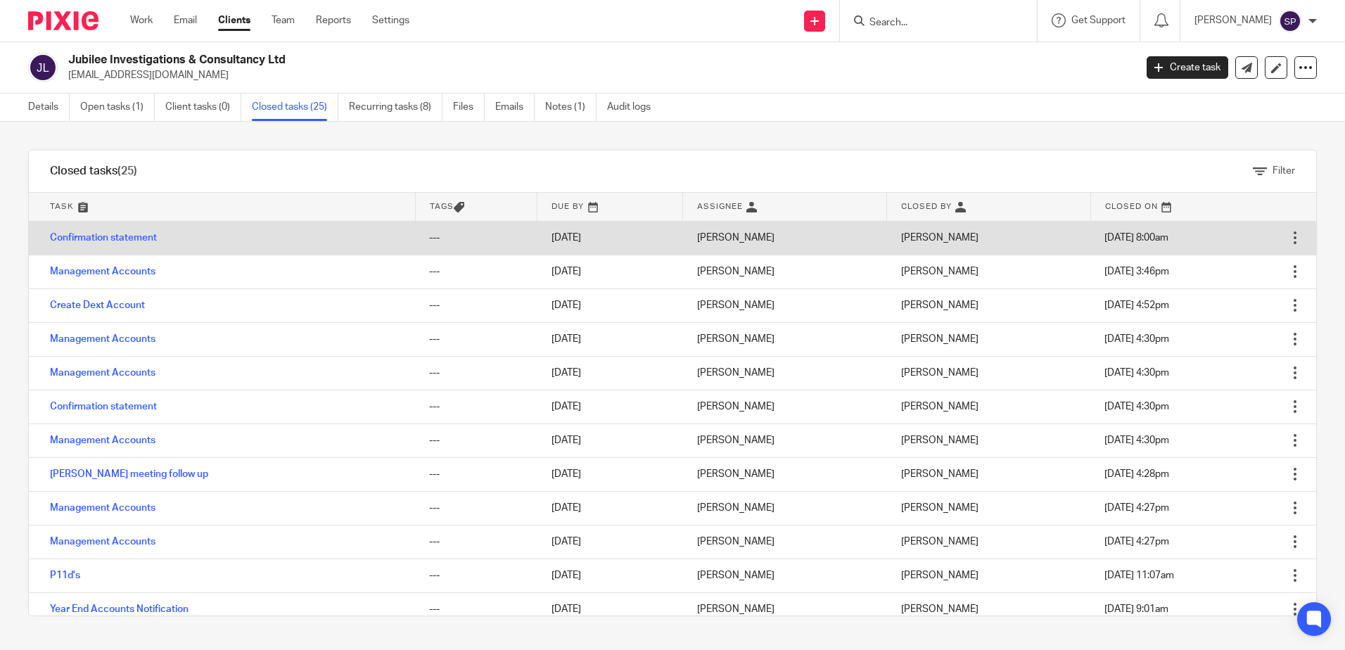
click at [119, 231] on td "Confirmation statement" at bounding box center [222, 238] width 386 height 34
click at [120, 233] on link "Confirmation statement" at bounding box center [103, 238] width 107 height 10
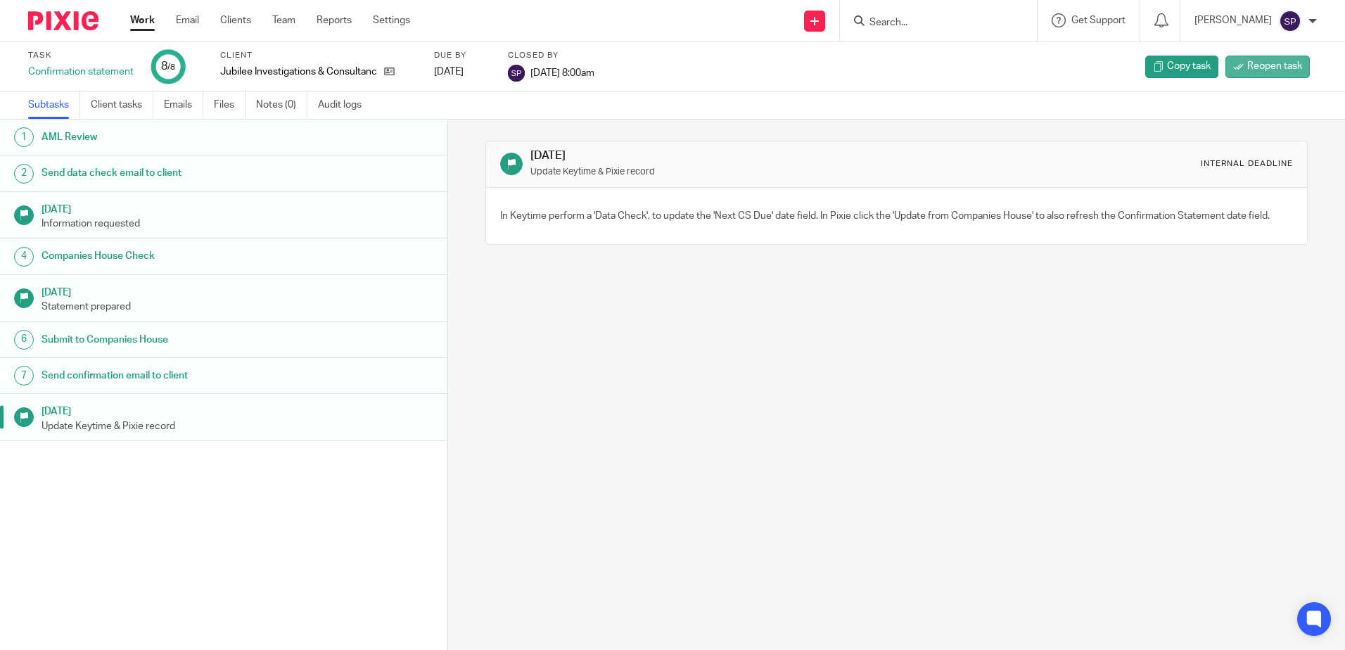
click at [1257, 71] on span "Reopen task" at bounding box center [1275, 66] width 55 height 14
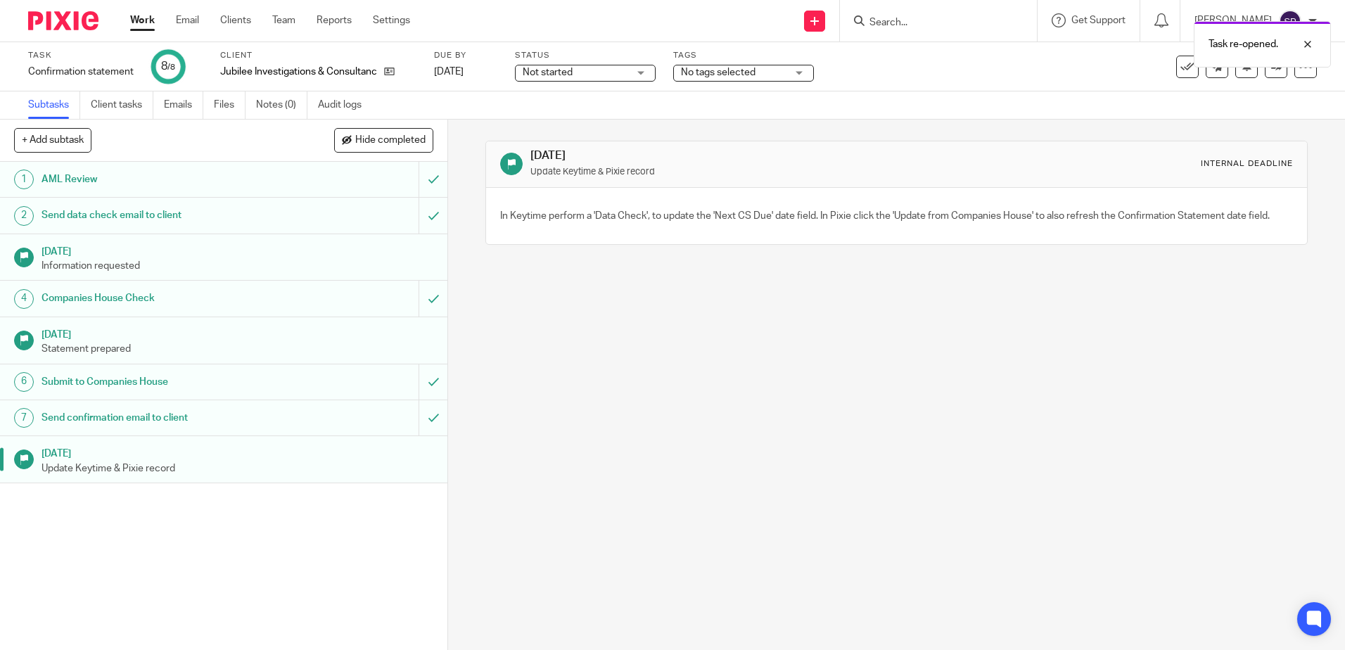
click at [647, 78] on div "Not started Not started" at bounding box center [585, 73] width 141 height 17
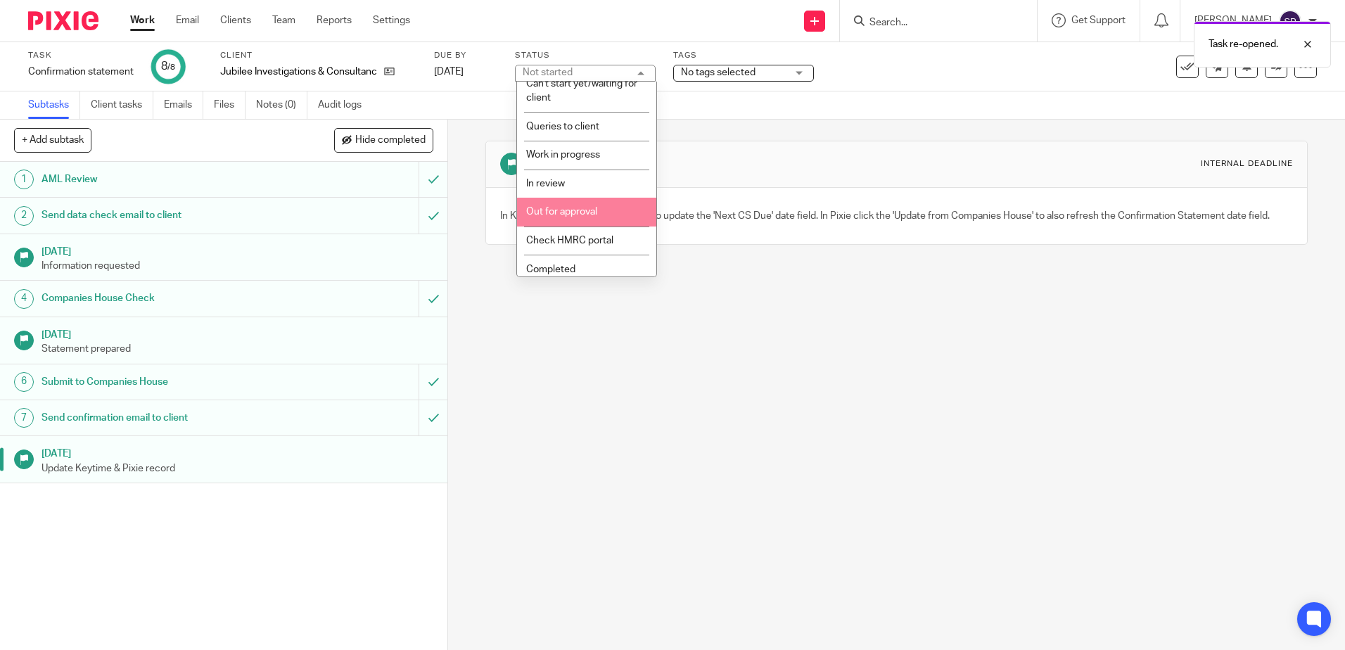
scroll to position [105, 0]
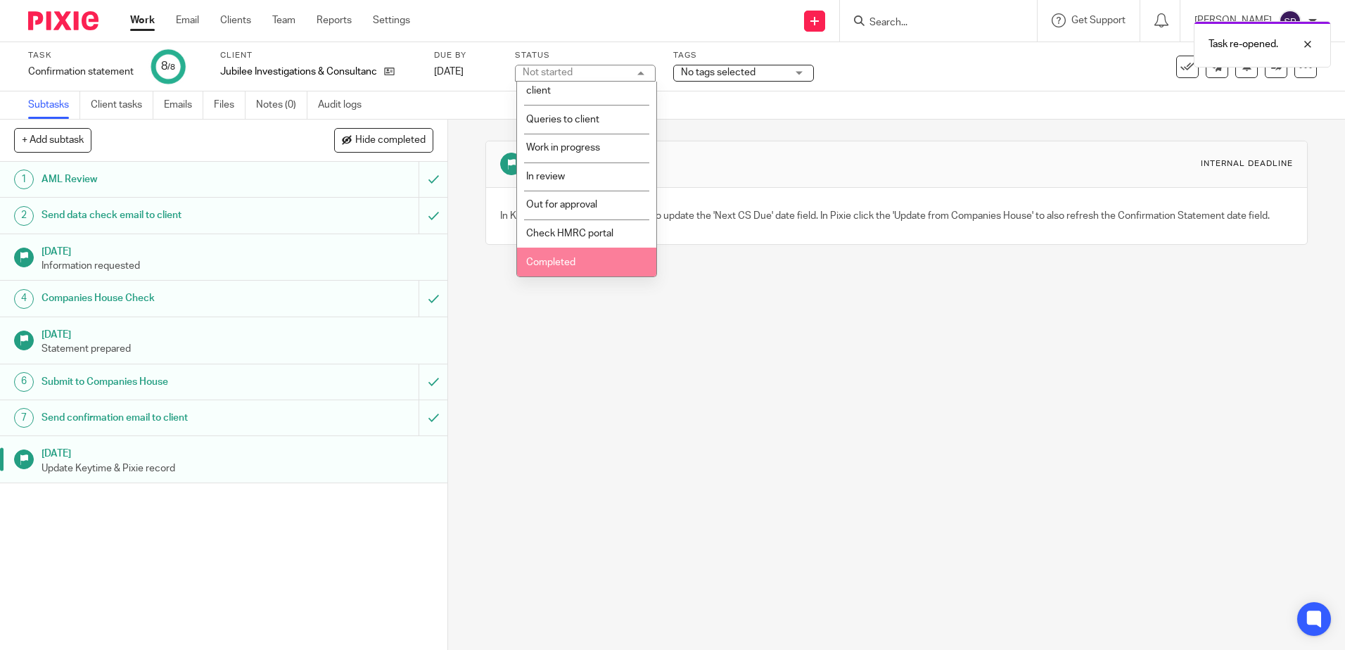
click at [587, 255] on li "Completed" at bounding box center [586, 262] width 139 height 29
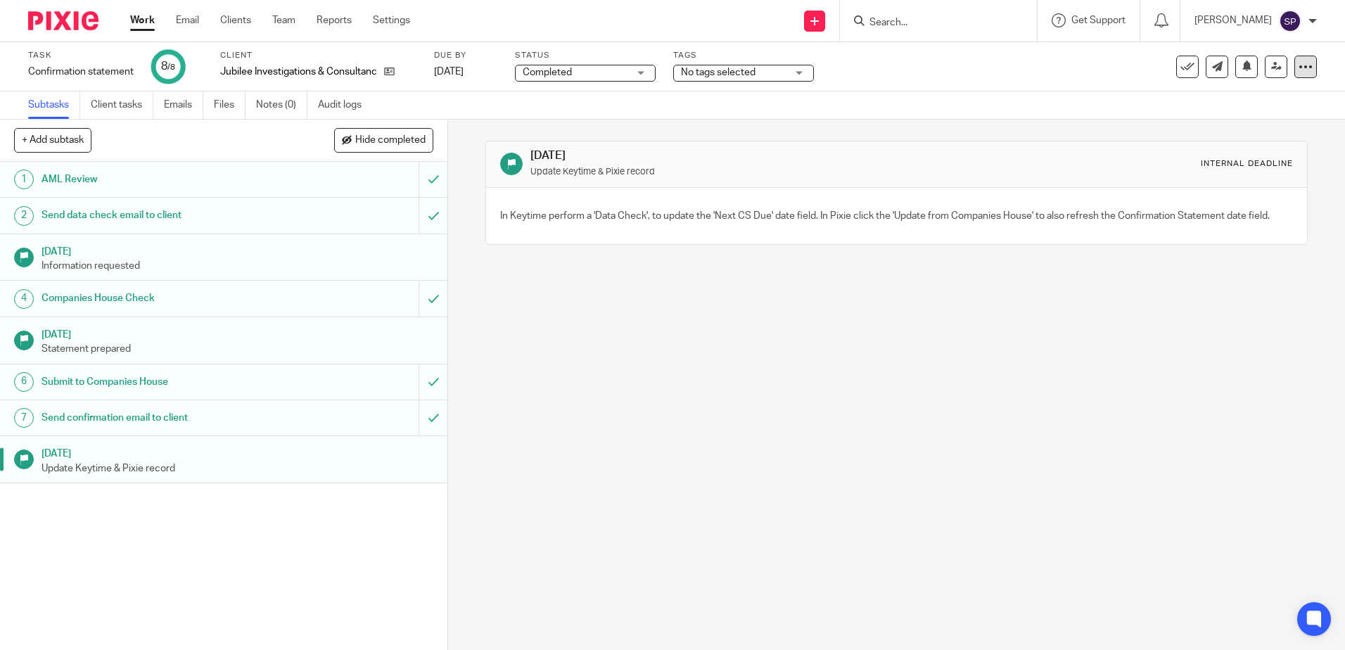
click at [1295, 74] on div at bounding box center [1306, 67] width 23 height 23
click at [1181, 72] on icon at bounding box center [1188, 67] width 14 height 14
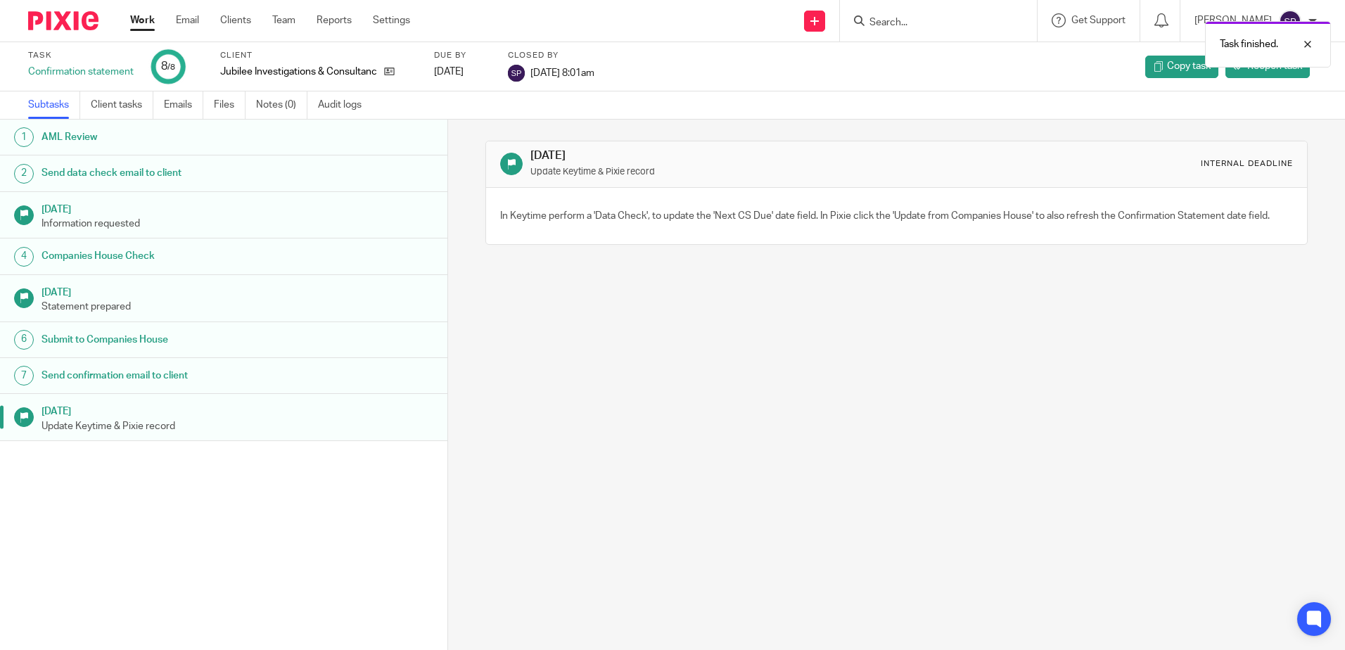
click at [134, 21] on link "Work" at bounding box center [142, 20] width 25 height 14
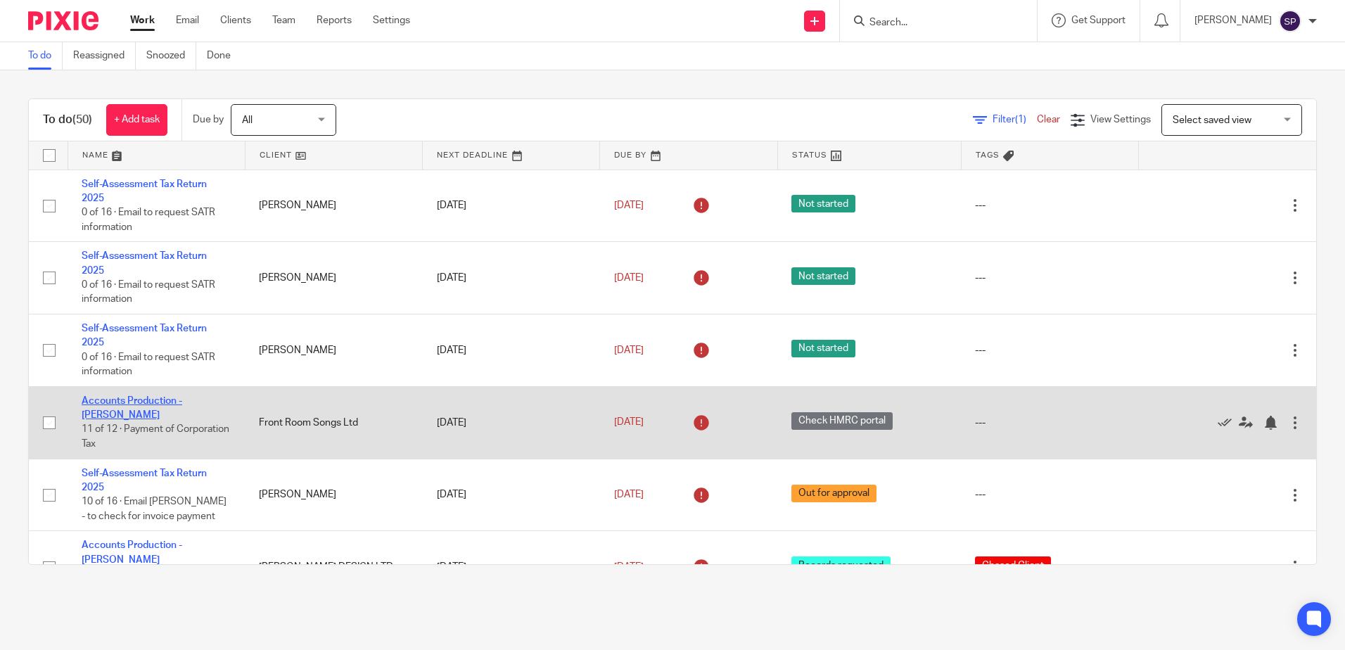
click at [162, 396] on link "Accounts Production - [PERSON_NAME]" at bounding box center [132, 408] width 101 height 24
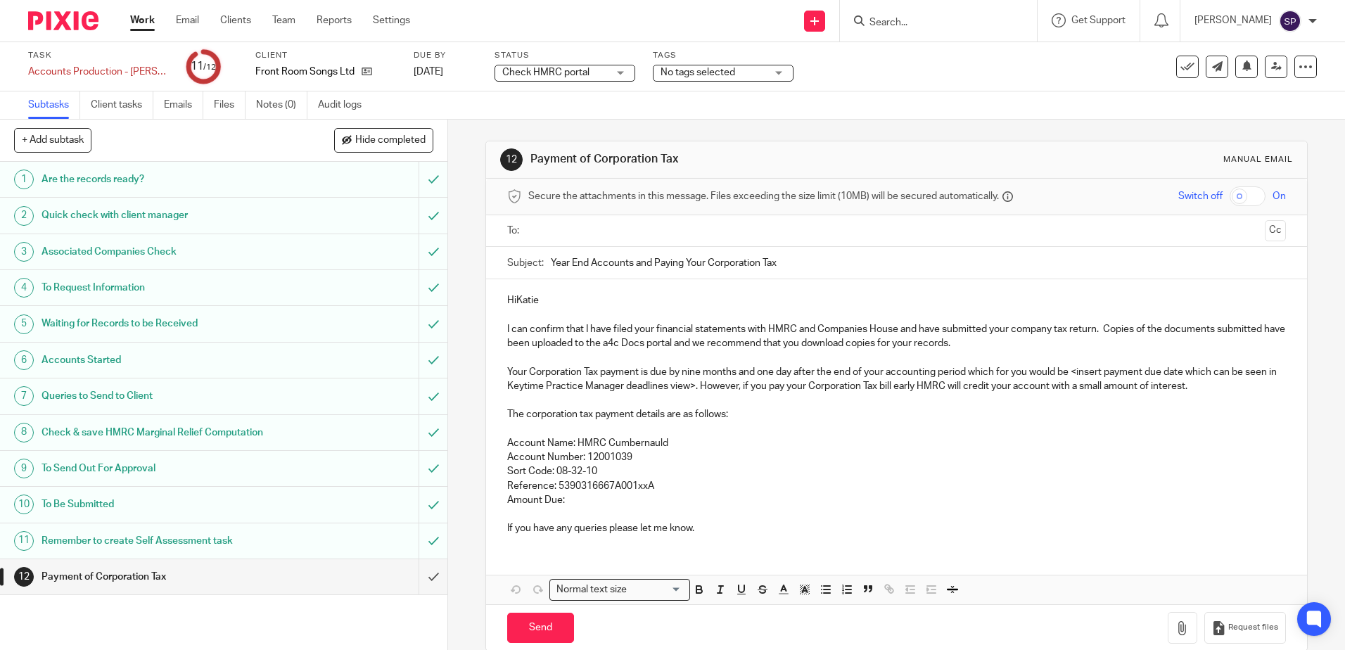
click at [611, 71] on div "Check HMRC portal Check HMRC portal" at bounding box center [565, 73] width 141 height 17
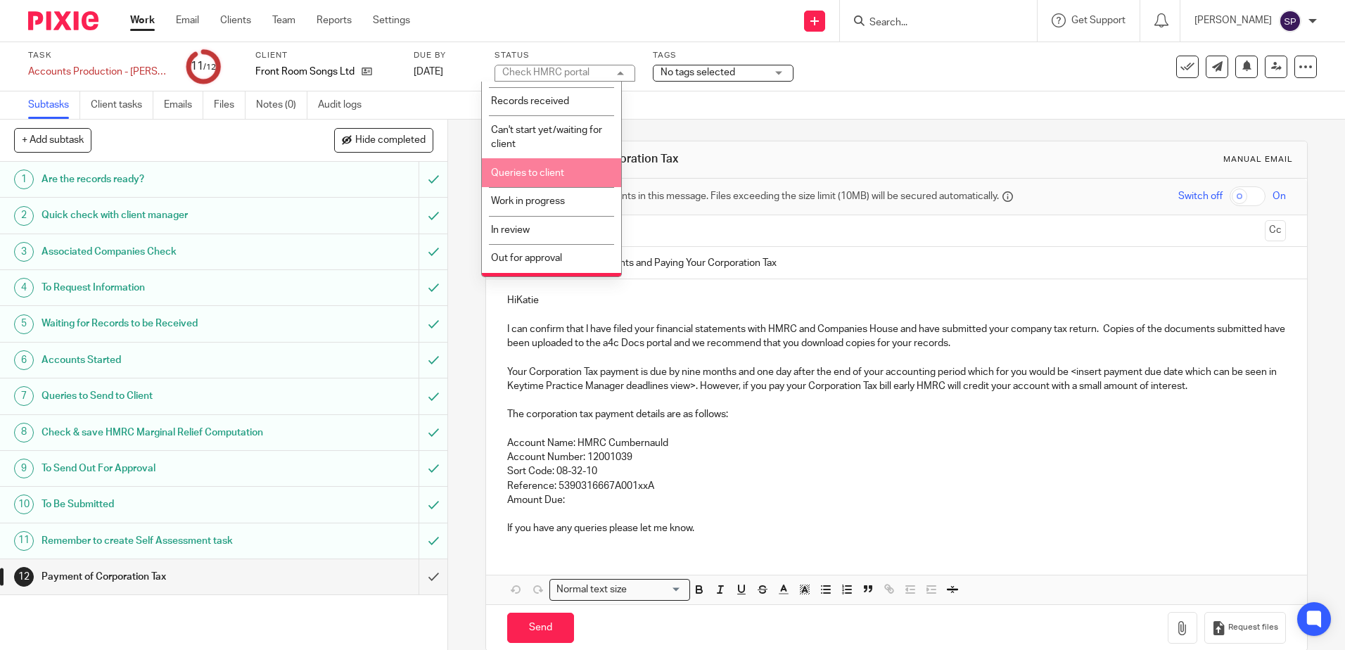
scroll to position [105, 0]
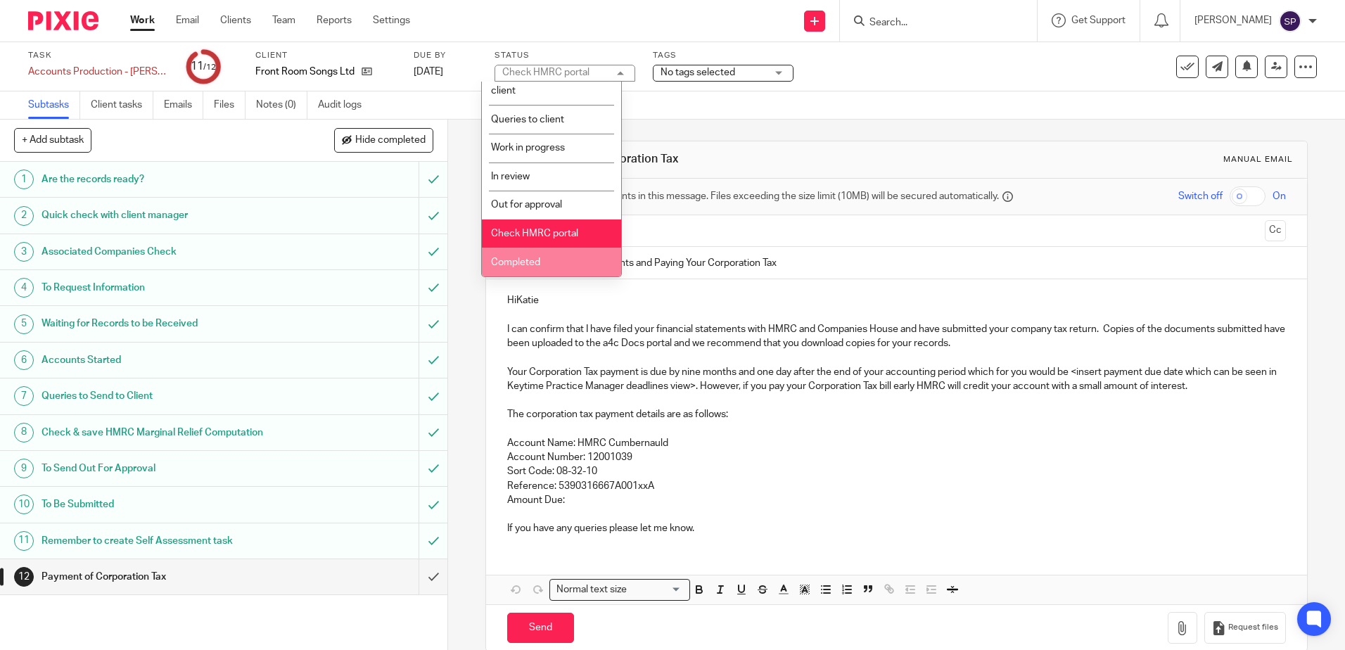
click at [540, 264] on span "Completed" at bounding box center [515, 263] width 49 height 10
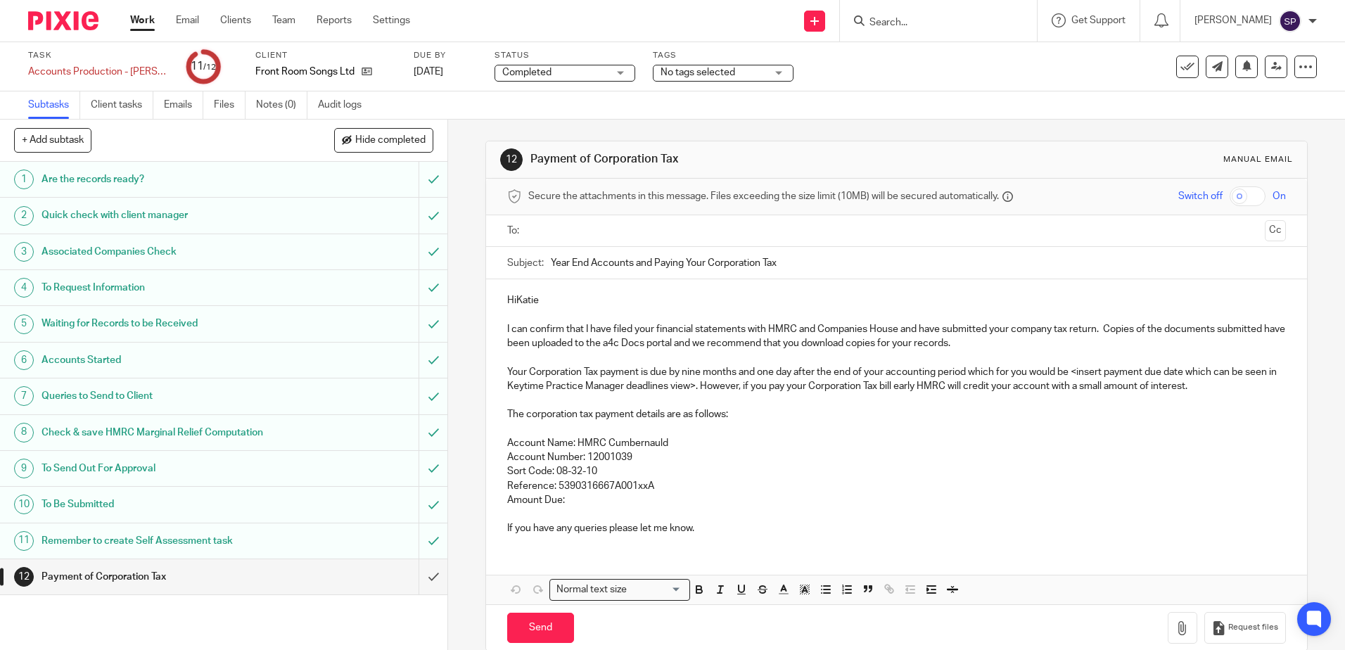
click at [513, 296] on p "HiKatie" at bounding box center [896, 300] width 778 height 14
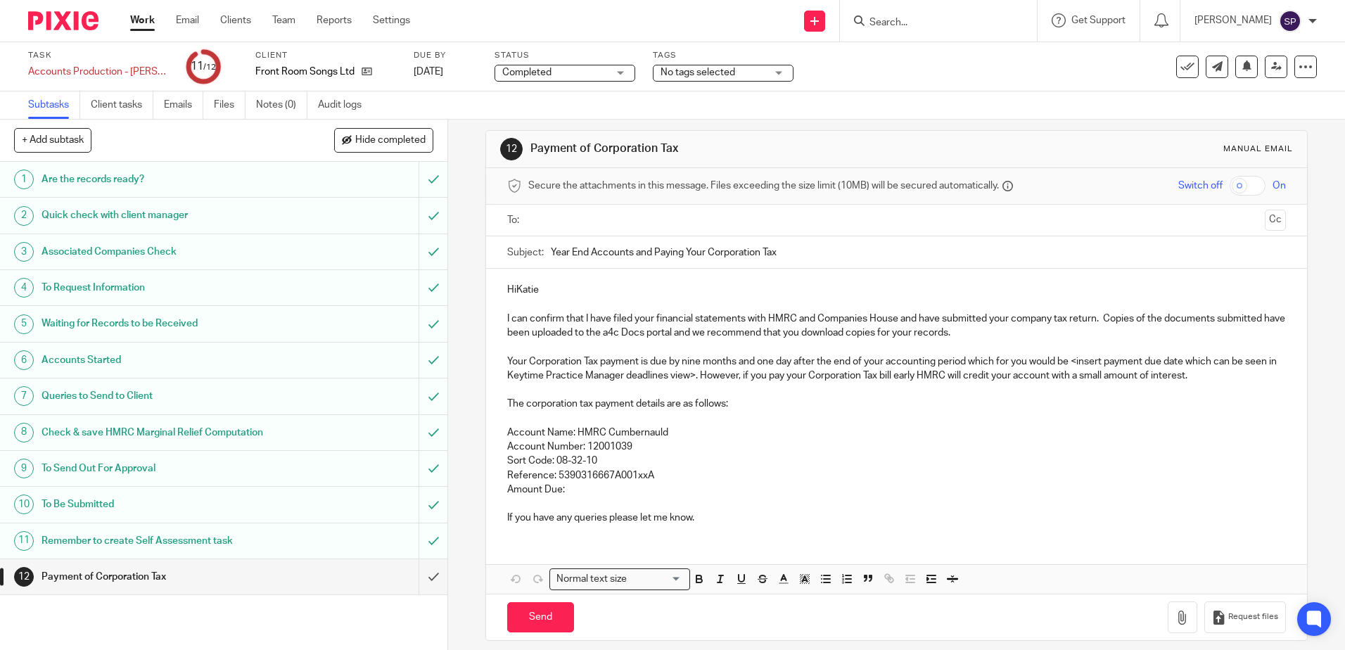
scroll to position [23, 0]
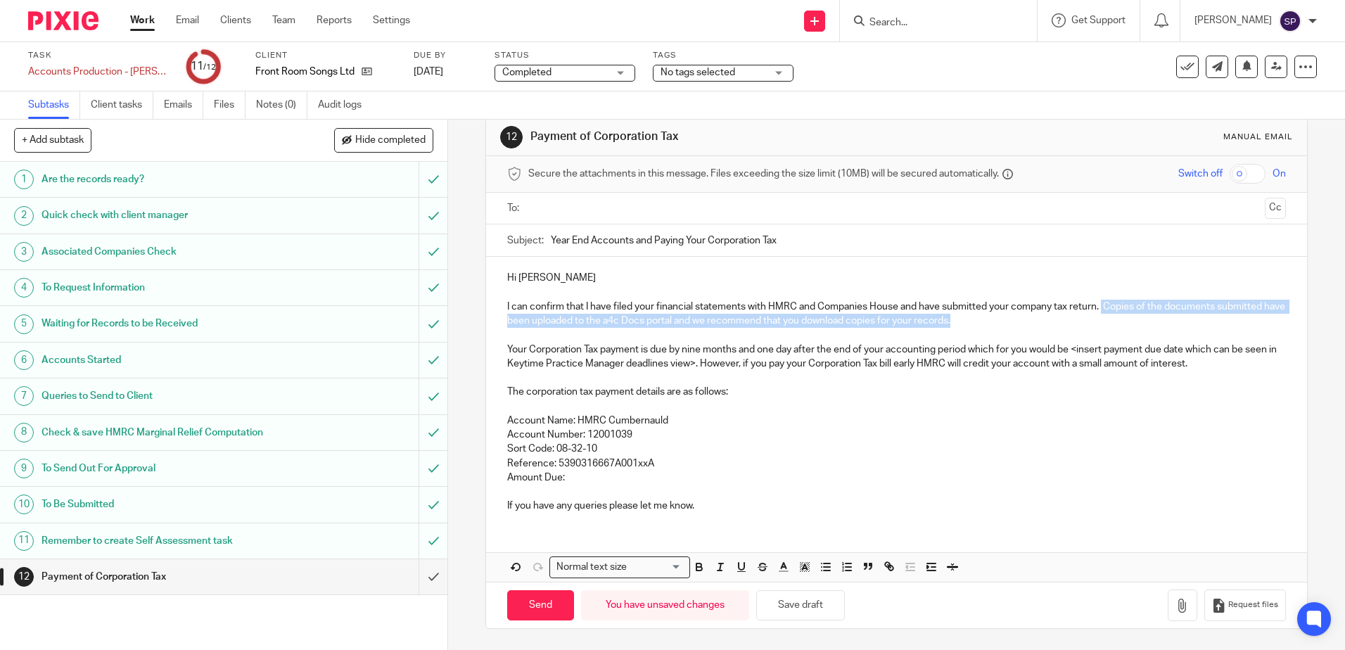
drag, startPoint x: 1101, startPoint y: 308, endPoint x: 1111, endPoint y: 320, distance: 16.5
click at [1111, 320] on p "I can confirm that I have filed your financial statements with HMRC and Compani…" at bounding box center [896, 314] width 778 height 29
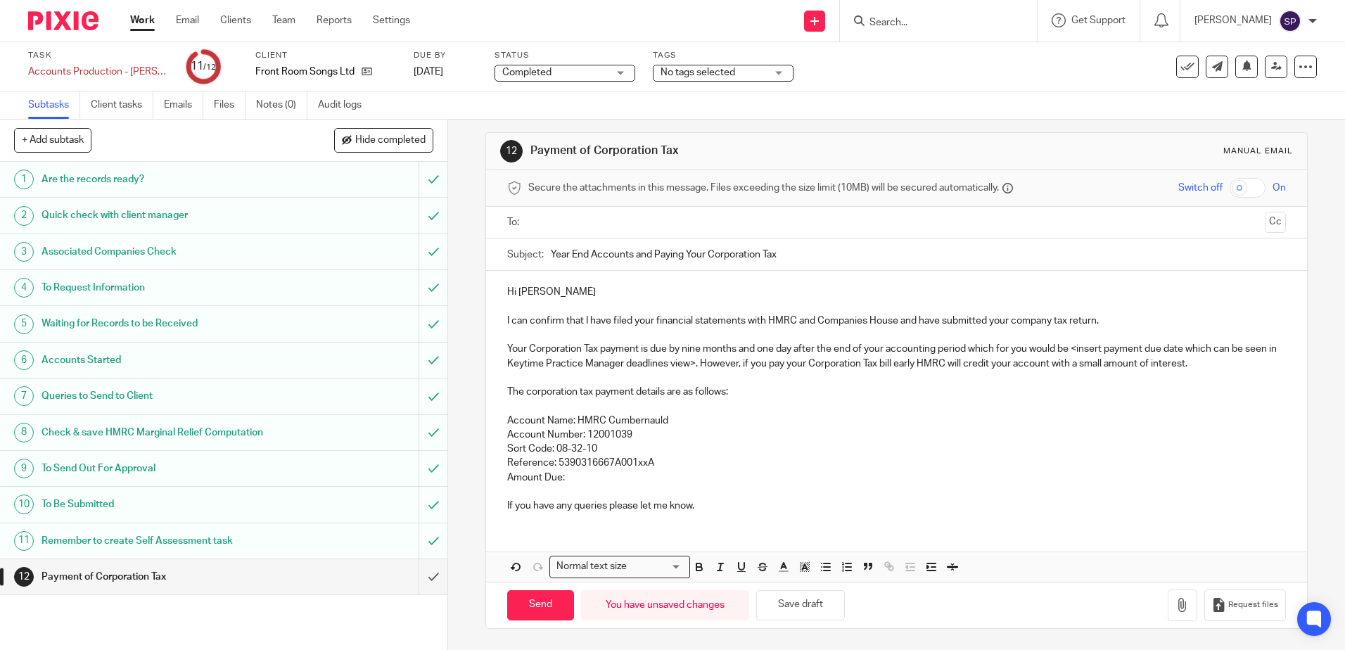
scroll to position [8, 0]
drag, startPoint x: 1072, startPoint y: 347, endPoint x: 725, endPoint y: 362, distance: 348.0
click at [725, 362] on p "Your Corporation Tax payment is due by nine months and one day after the end of…" at bounding box center [896, 356] width 778 height 29
click at [919, 365] on p "Your Corporation Tax payment is due by nine months and one day after the end of…" at bounding box center [896, 356] width 778 height 29
drag, startPoint x: 1161, startPoint y: 350, endPoint x: 1160, endPoint y: 362, distance: 12.7
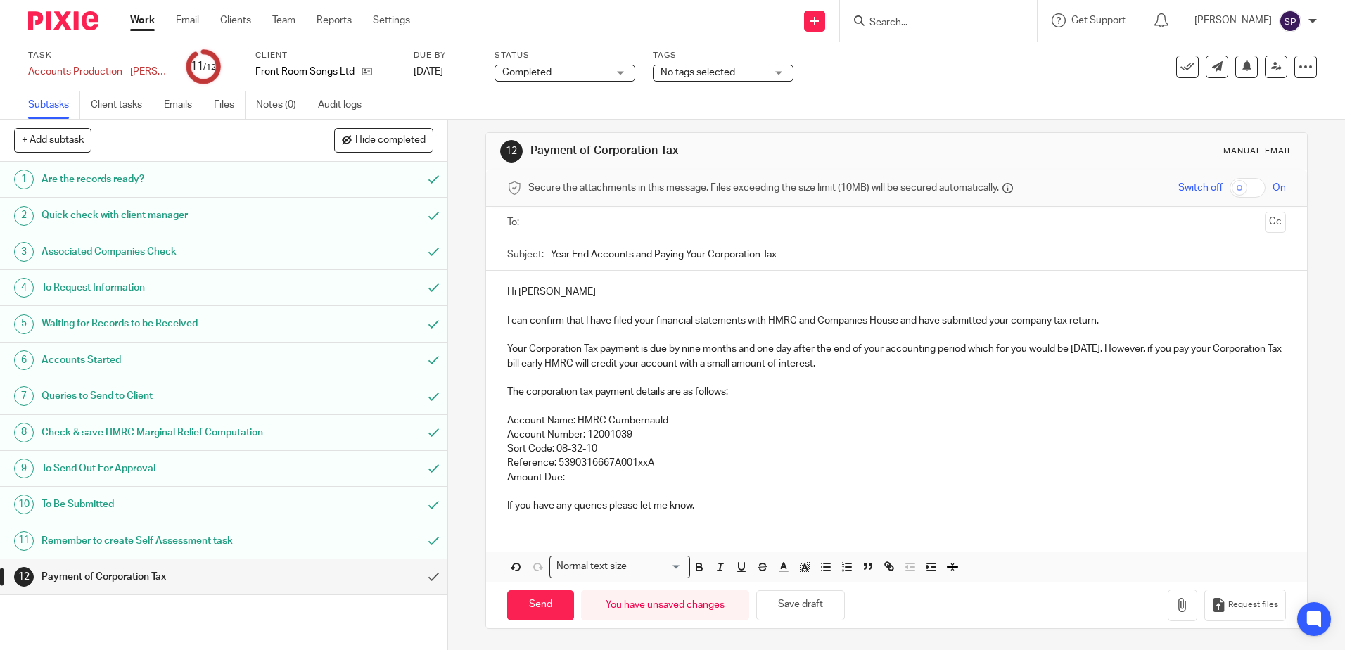
click at [1160, 362] on p "Your Corporation Tax payment is due by nine months and one day after the end of…" at bounding box center [896, 356] width 778 height 29
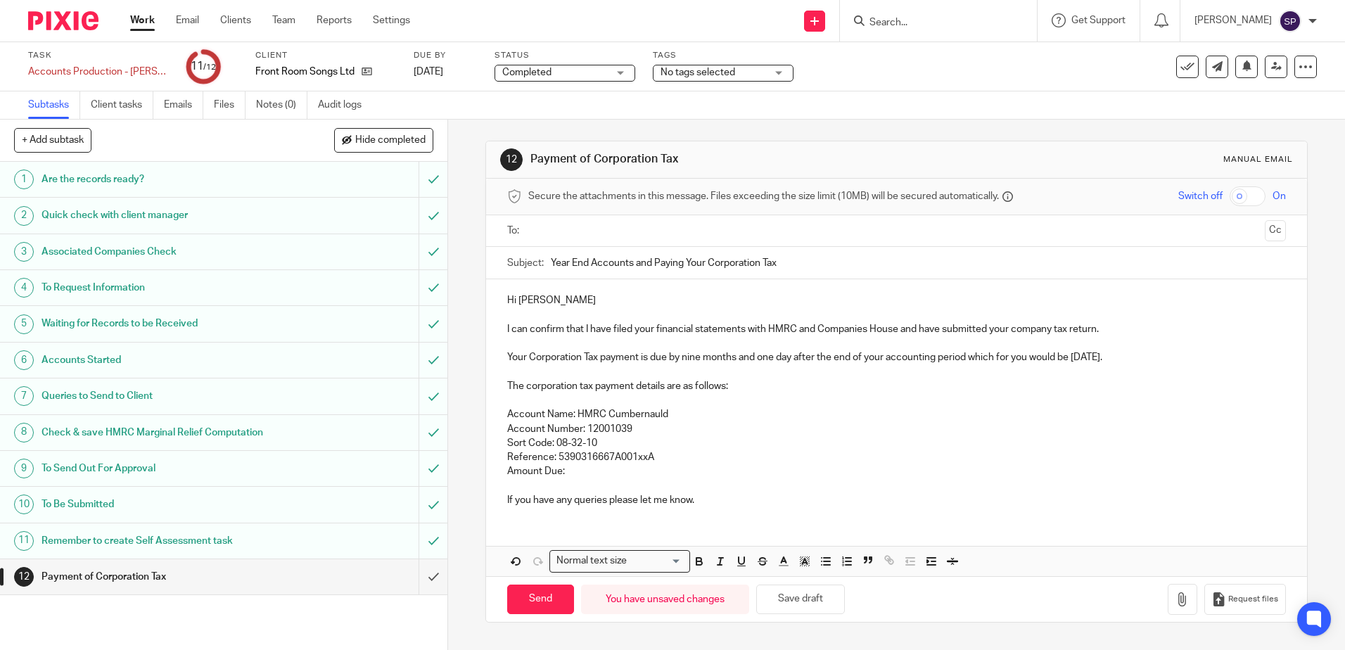
click at [645, 460] on p "Reference: 5390316667A001xxA" at bounding box center [896, 457] width 778 height 14
click at [613, 472] on p "Amount Due:" at bounding box center [896, 471] width 778 height 14
click at [536, 521] on div "Hi Katie I can confirm that I have filed your financial statements with HMRC an…" at bounding box center [896, 427] width 820 height 296
click at [513, 518] on div "Hi Katie I can confirm that I have filed your financial statements with HMRC an…" at bounding box center [896, 398] width 820 height 239
click at [706, 501] on p "If you have any queries please let me know." at bounding box center [896, 500] width 778 height 14
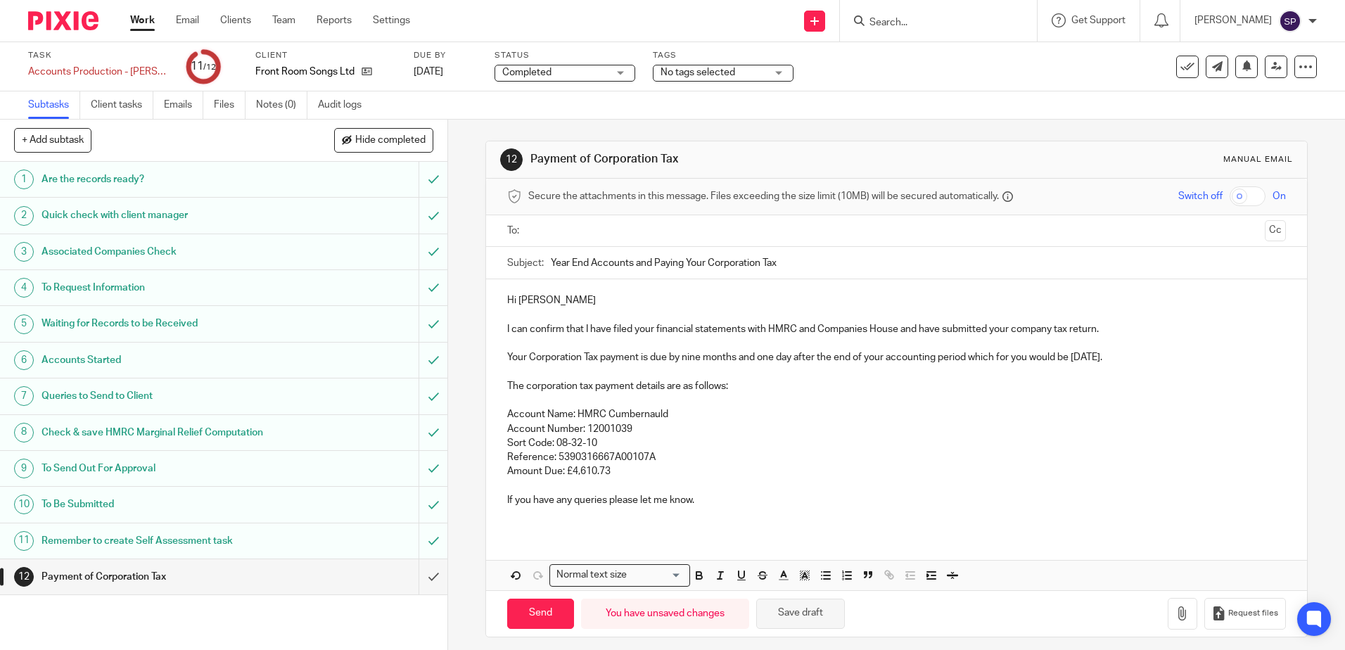
click at [780, 611] on button "Save draft" at bounding box center [800, 614] width 89 height 30
click at [544, 228] on input "text" at bounding box center [895, 231] width 725 height 16
click at [531, 618] on input "Send" at bounding box center [540, 617] width 67 height 30
type input "Sent"
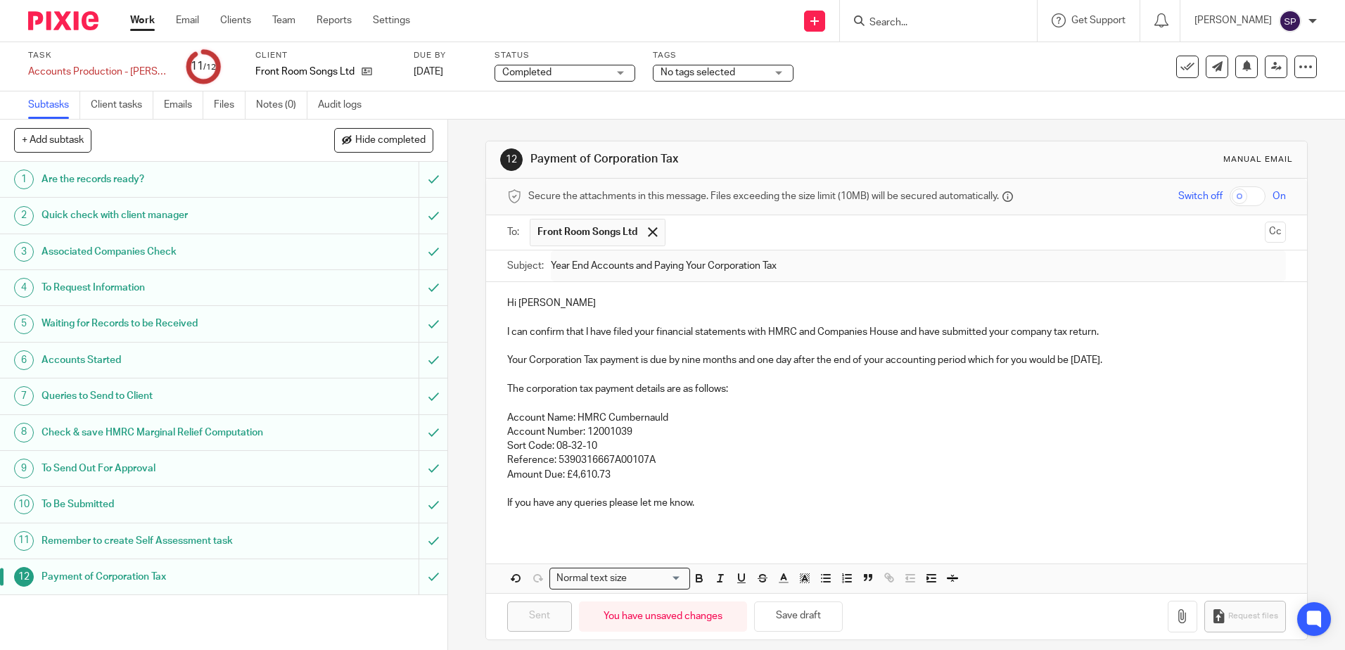
click at [139, 20] on link "Work" at bounding box center [142, 20] width 25 height 14
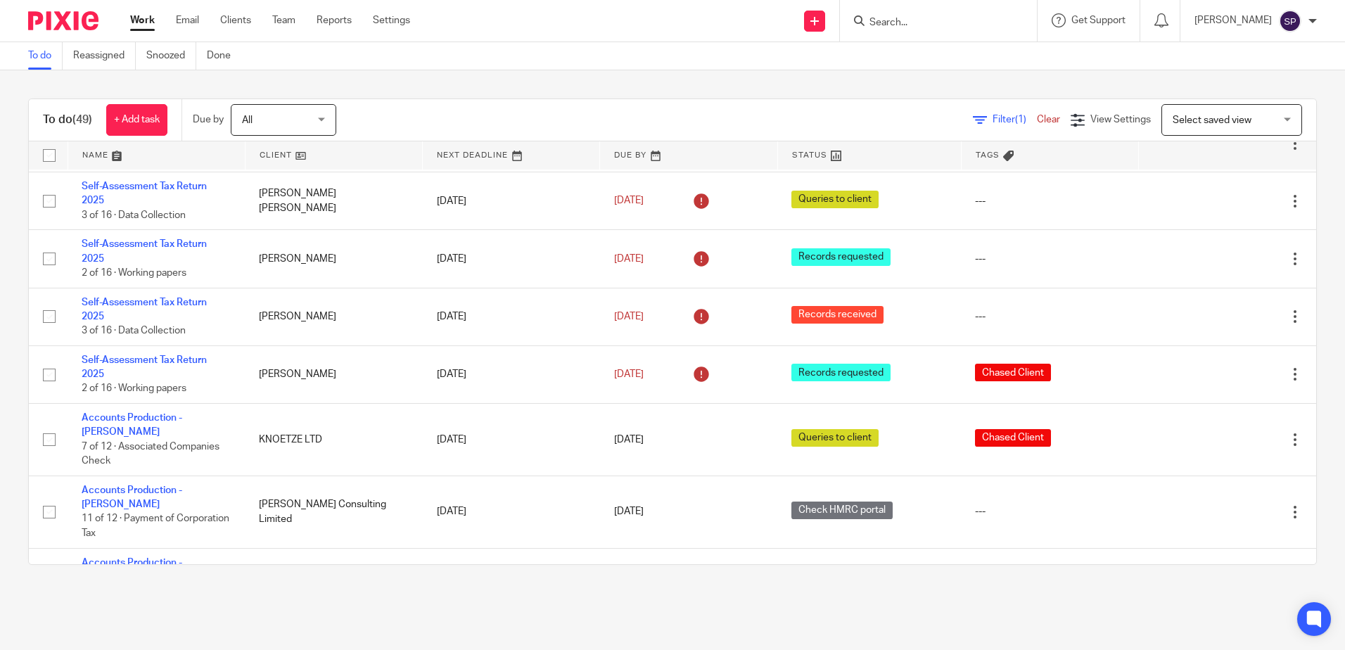
scroll to position [2252, 0]
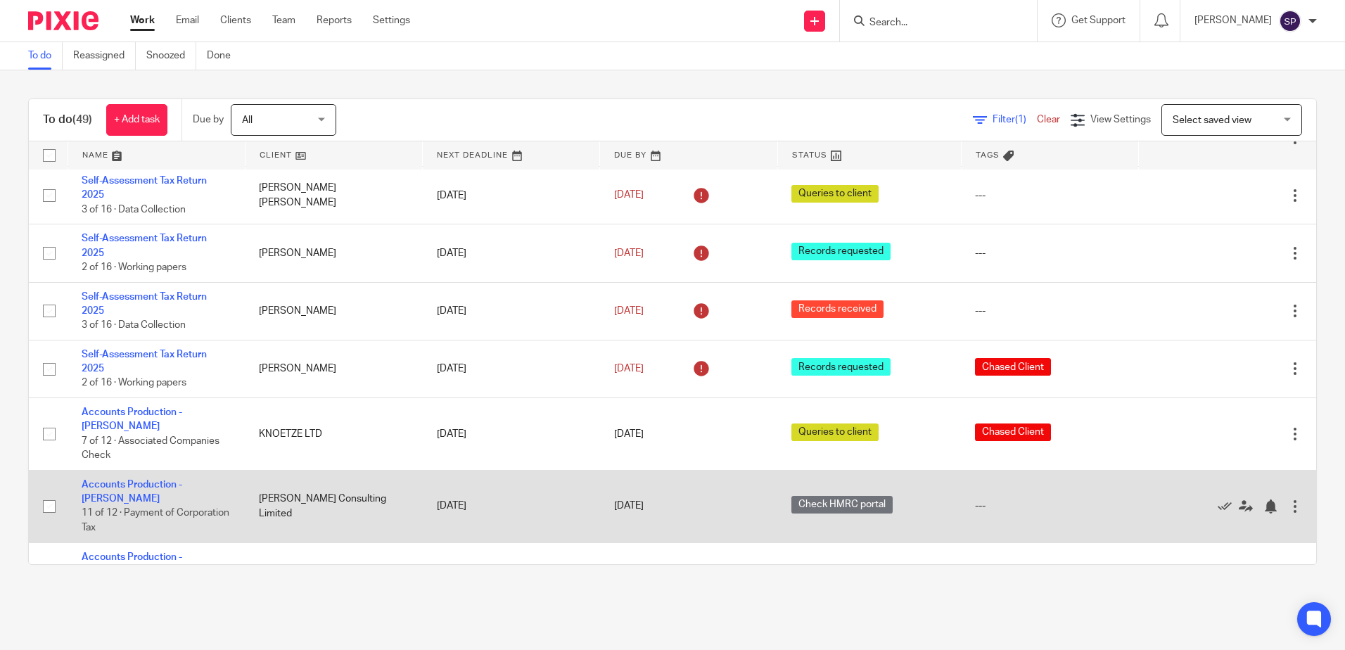
click at [179, 470] on td "Accounts Production - Sarah 11 of 12 · Payment of Corporation Tax" at bounding box center [156, 506] width 177 height 72
click at [182, 480] on link "Accounts Production - [PERSON_NAME]" at bounding box center [132, 492] width 101 height 24
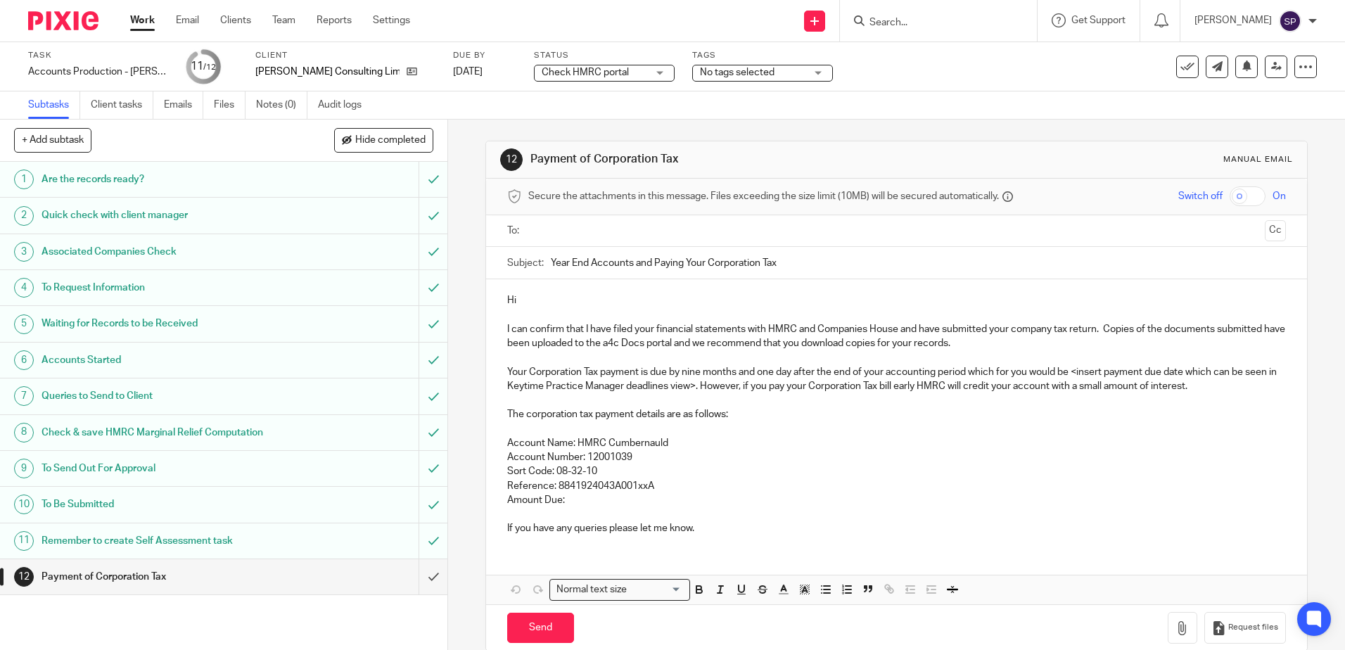
click at [616, 74] on div "Check HMRC portal Check HMRC portal" at bounding box center [604, 73] width 141 height 17
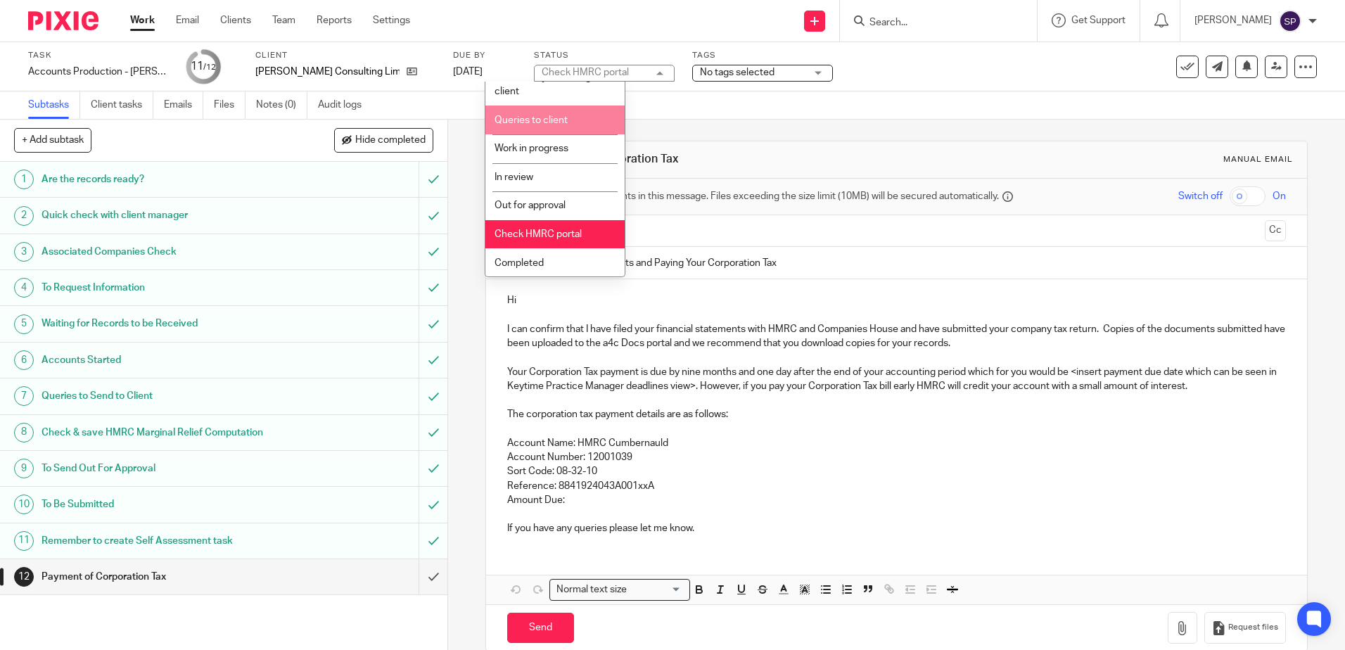
scroll to position [105, 0]
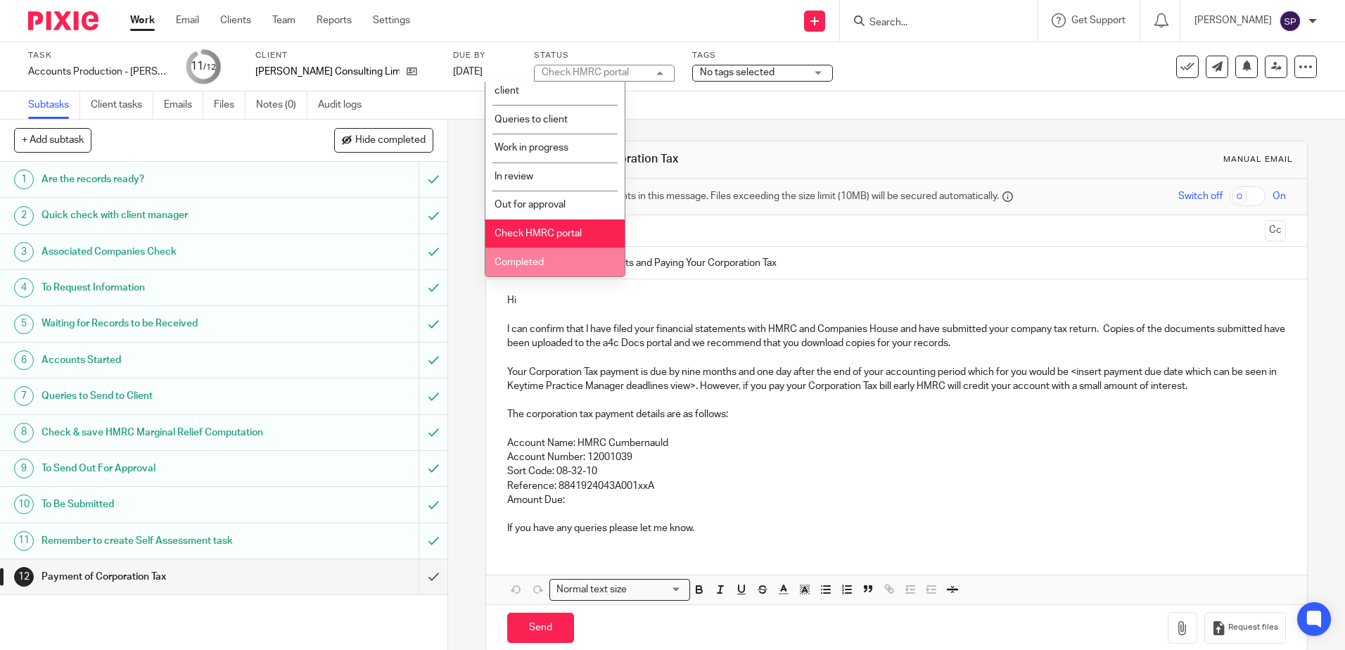
click at [559, 255] on li "Completed" at bounding box center [555, 262] width 139 height 29
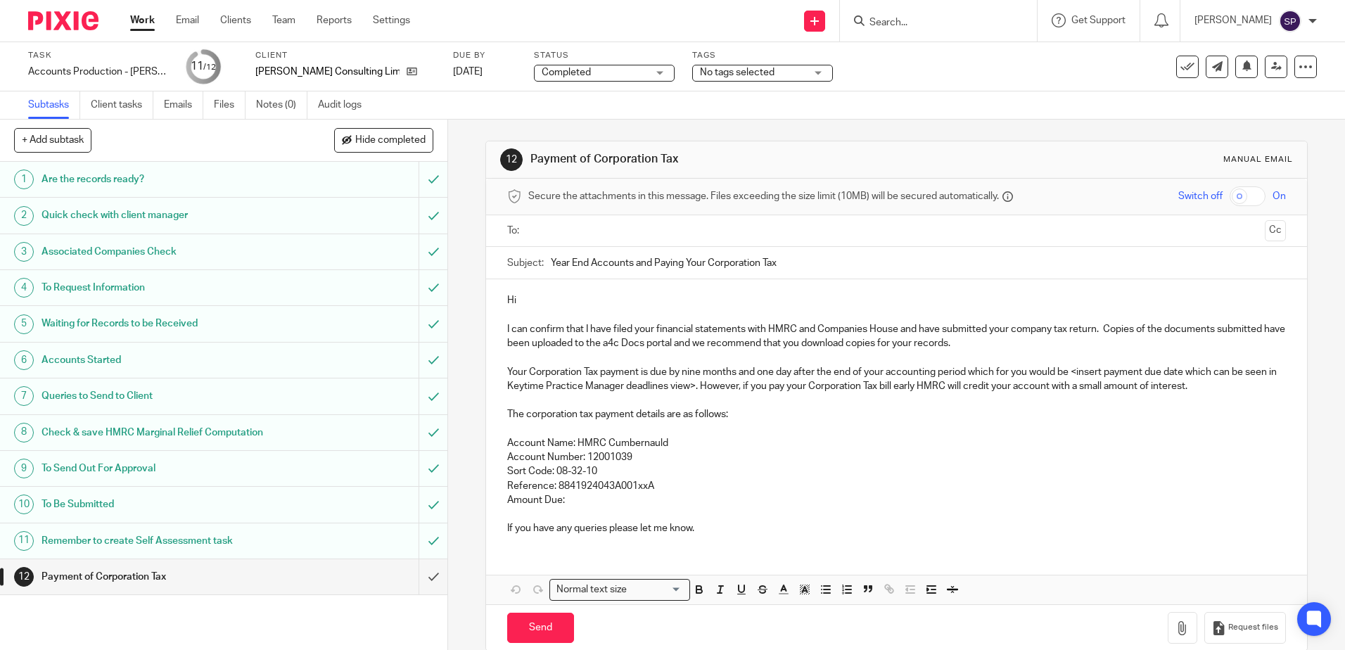
click at [531, 295] on p "Hi" at bounding box center [896, 300] width 778 height 14
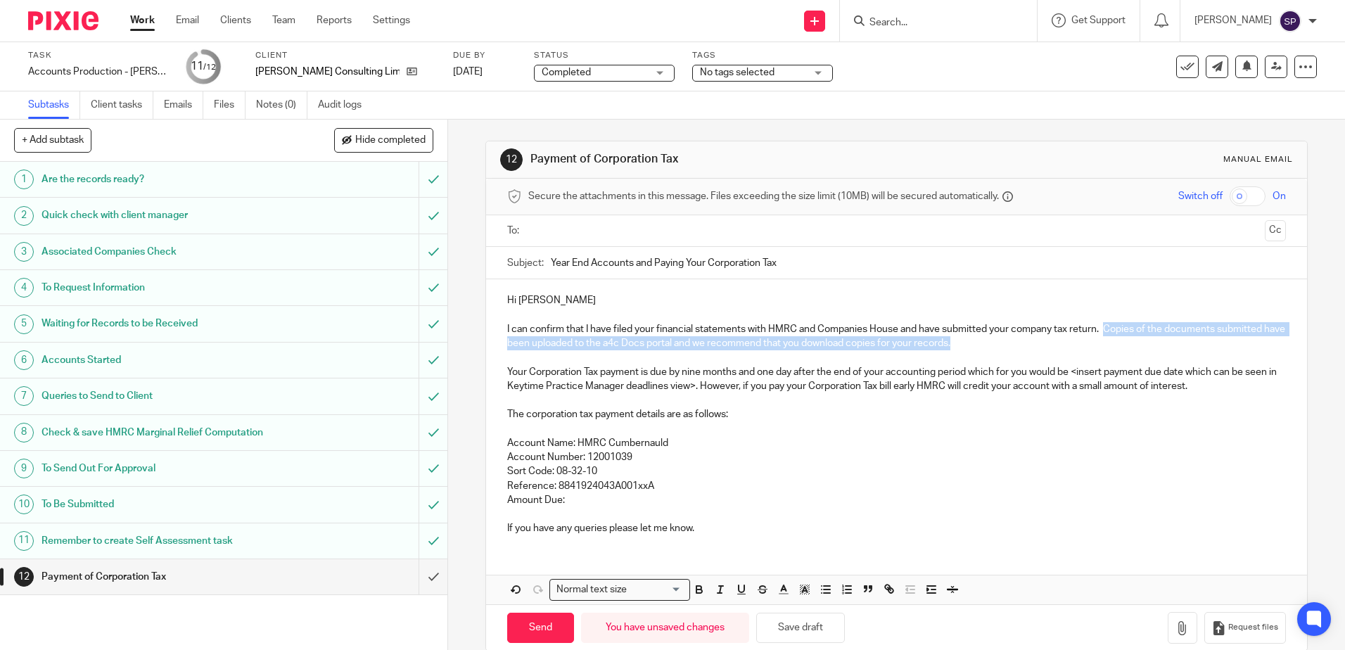
drag, startPoint x: 1103, startPoint y: 331, endPoint x: 1100, endPoint y: 340, distance: 9.1
click at [1100, 340] on p "I can confirm that I have filed your financial statements with HMRC and Compani…" at bounding box center [896, 336] width 778 height 29
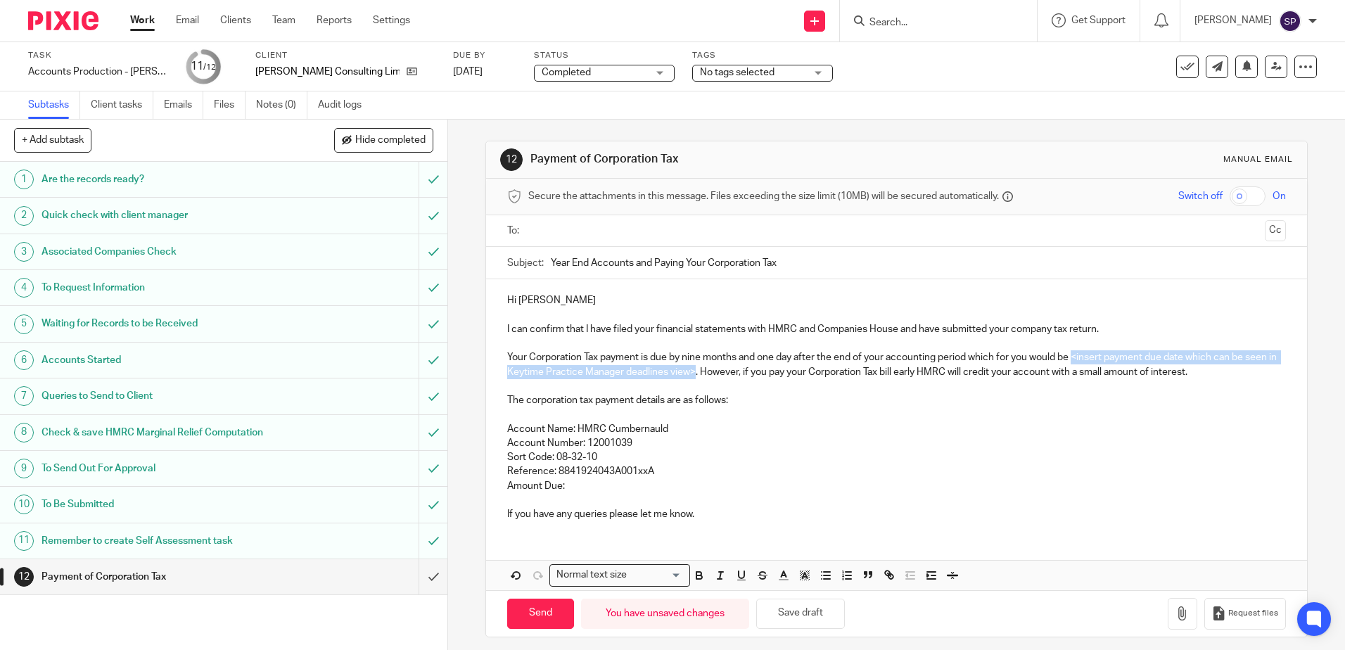
drag, startPoint x: 1073, startPoint y: 355, endPoint x: 724, endPoint y: 372, distance: 349.4
click at [724, 372] on p "Your Corporation Tax payment is due by nine months and one day after the end of…" at bounding box center [896, 364] width 778 height 29
click at [900, 375] on p "Your Corporation Tax payment is due by nine months and one day after the end of…" at bounding box center [896, 364] width 778 height 29
click at [1063, 371] on p "Your Corporation Tax payment is due by nine months and one day after the end of…" at bounding box center [896, 364] width 778 height 29
click at [1170, 371] on p "Your Corporation Tax payment is due by nine months and one day after the end of…" at bounding box center [896, 364] width 778 height 29
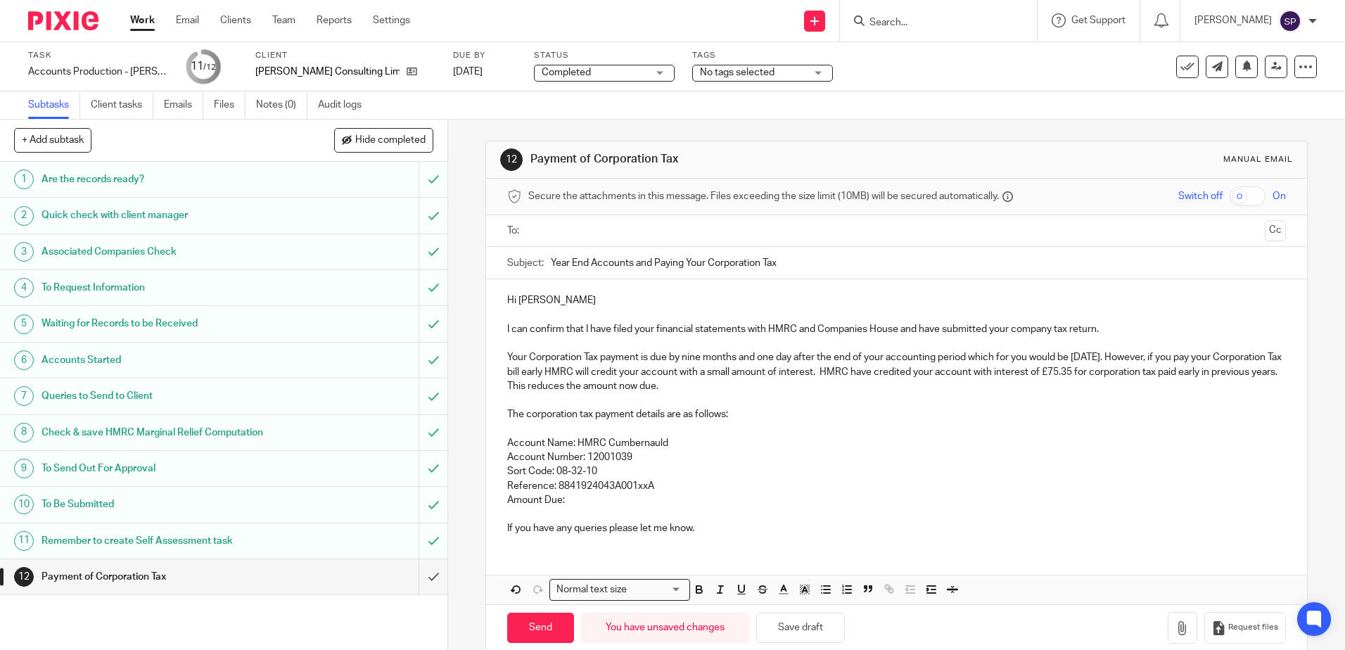
click at [645, 483] on p "Reference: 8841924043A001xxA" at bounding box center [896, 486] width 778 height 14
click at [614, 499] on p "Amount Due:" at bounding box center [896, 500] width 778 height 14
click at [732, 527] on p "If you have any queries please let me know." at bounding box center [896, 528] width 778 height 14
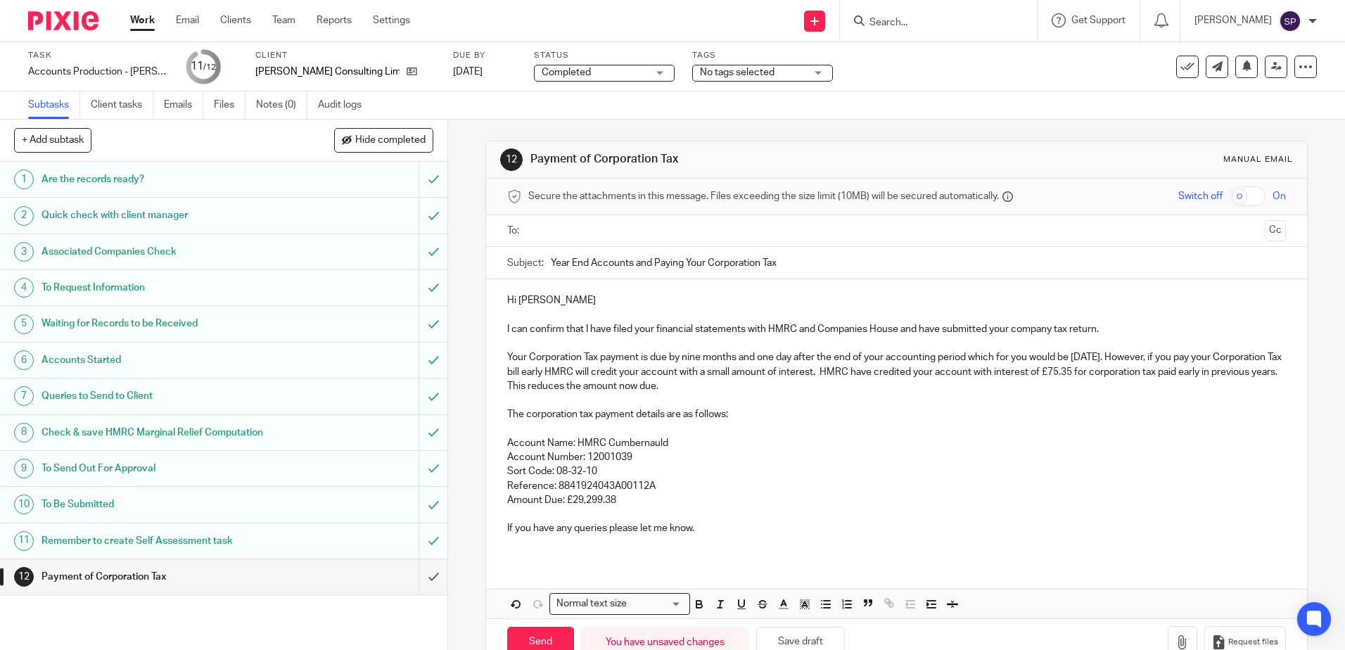
click at [575, 234] on input "text" at bounding box center [895, 231] width 725 height 16
click at [524, 638] on input "Send" at bounding box center [540, 645] width 67 height 30
type input "Sent"
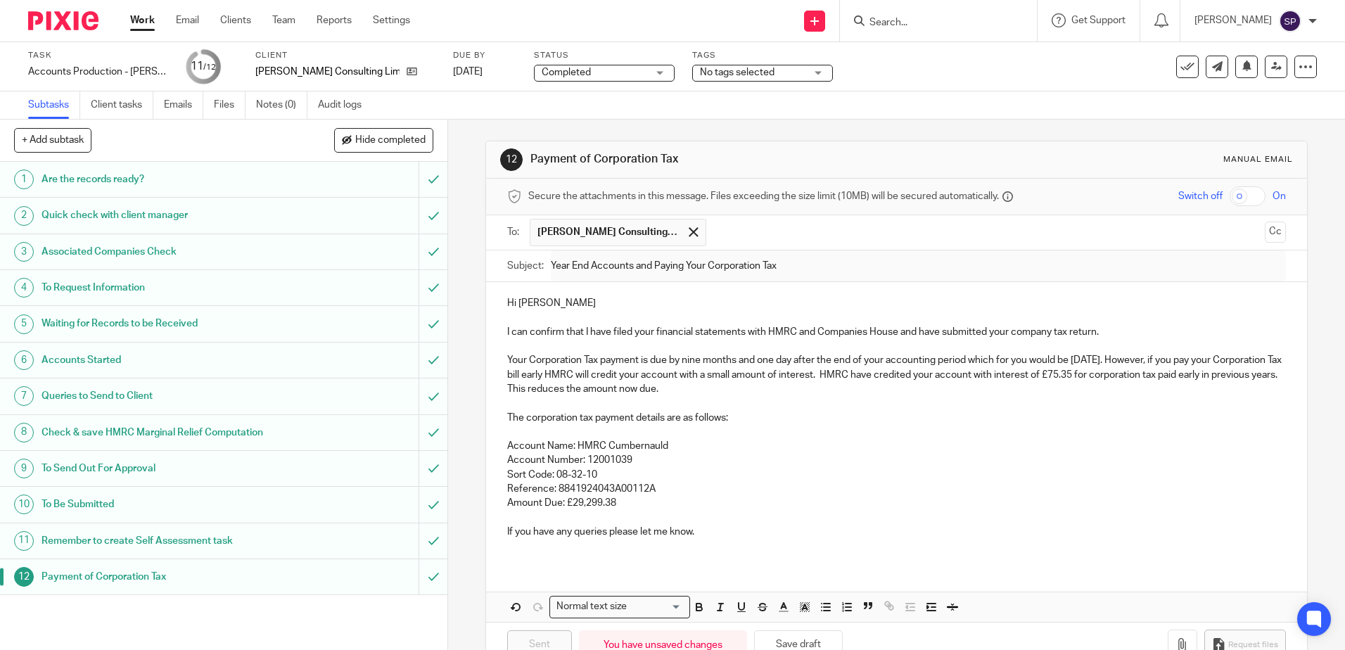
click at [145, 23] on link "Work" at bounding box center [142, 20] width 25 height 14
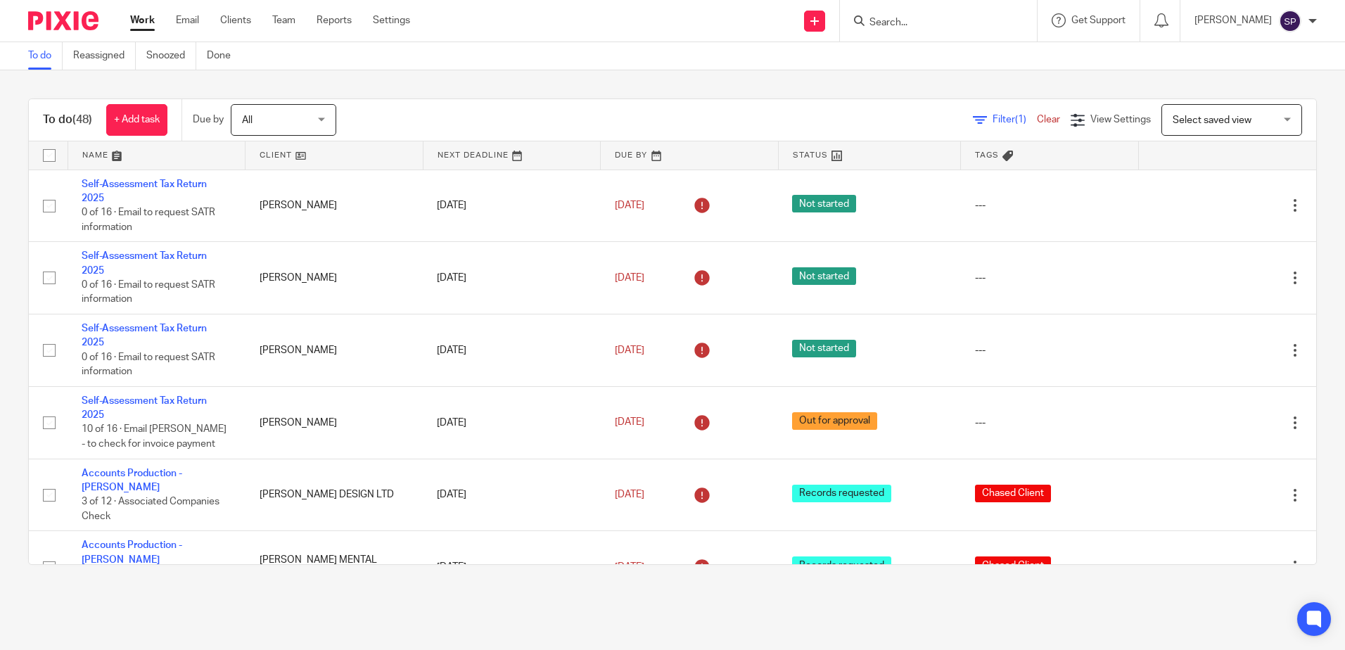
click at [146, 19] on link "Work" at bounding box center [142, 20] width 25 height 14
click at [193, 20] on link "Email" at bounding box center [187, 20] width 23 height 14
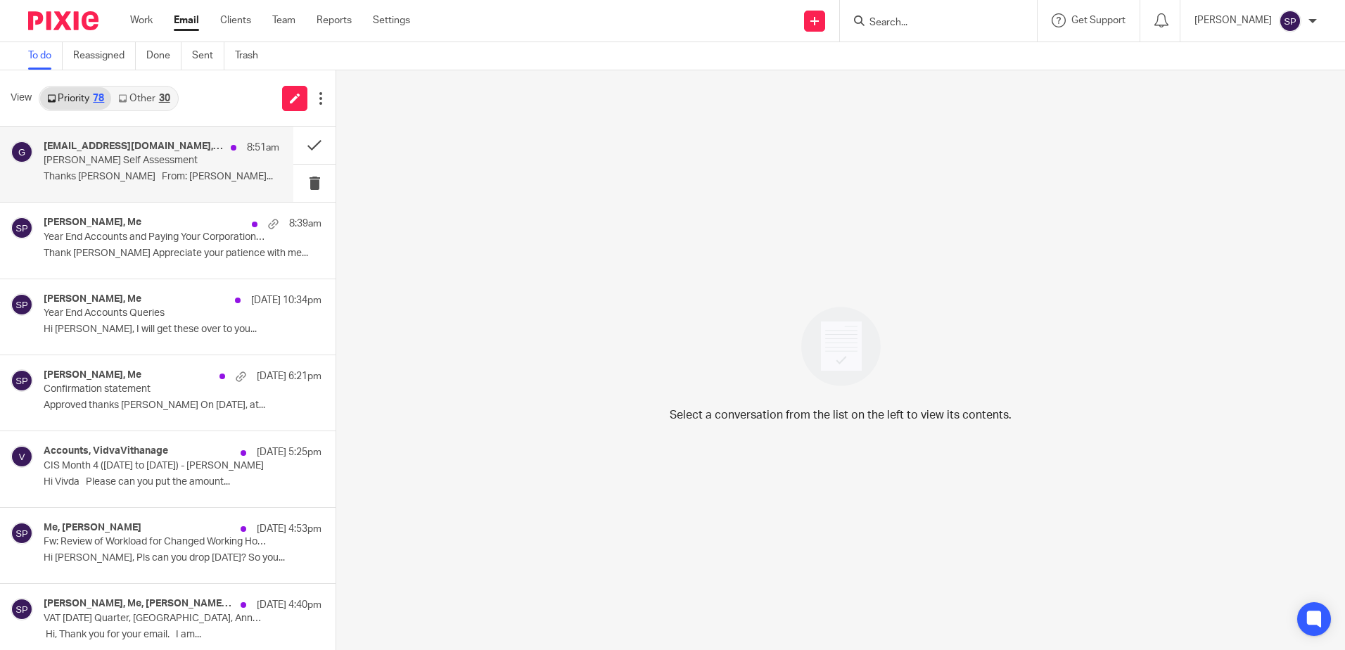
click at [182, 171] on p "Thanks Sarah From: Sarah Parsons..." at bounding box center [162, 177] width 236 height 12
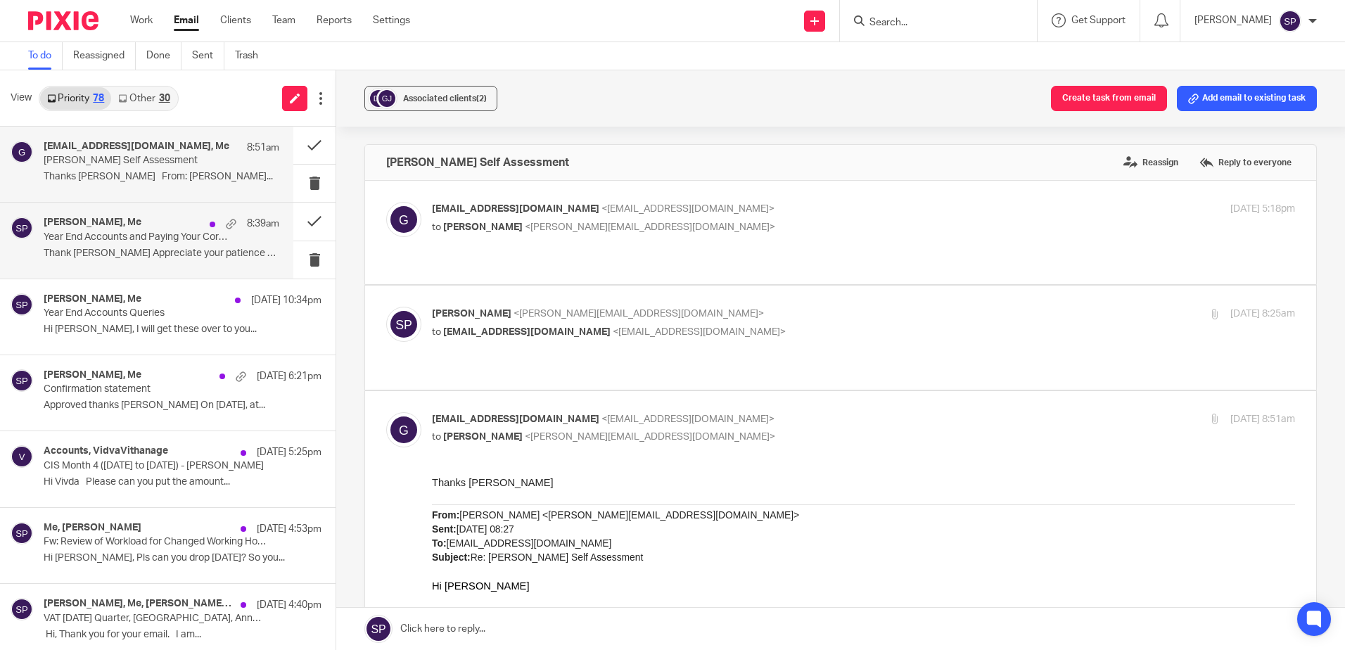
click at [170, 234] on p "Year End Accounts and Paying Your Corporation Tax" at bounding box center [138, 238] width 189 height 12
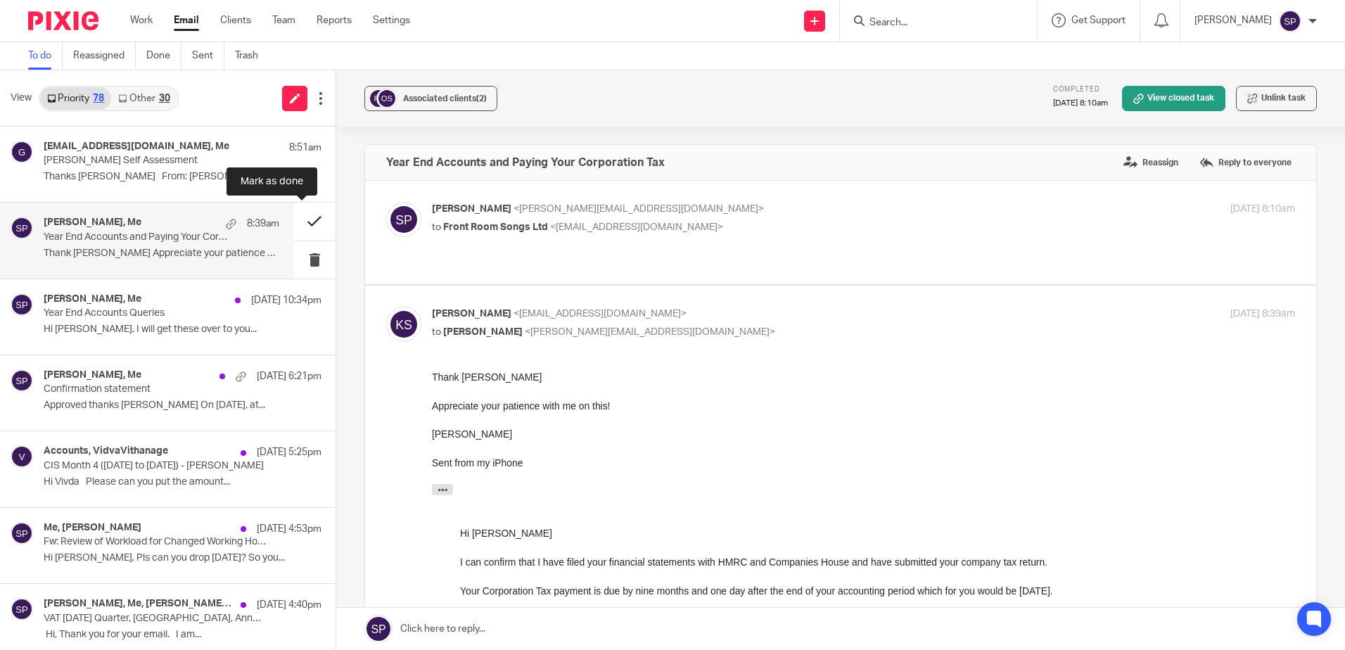
click at [302, 222] on button at bounding box center [314, 221] width 42 height 37
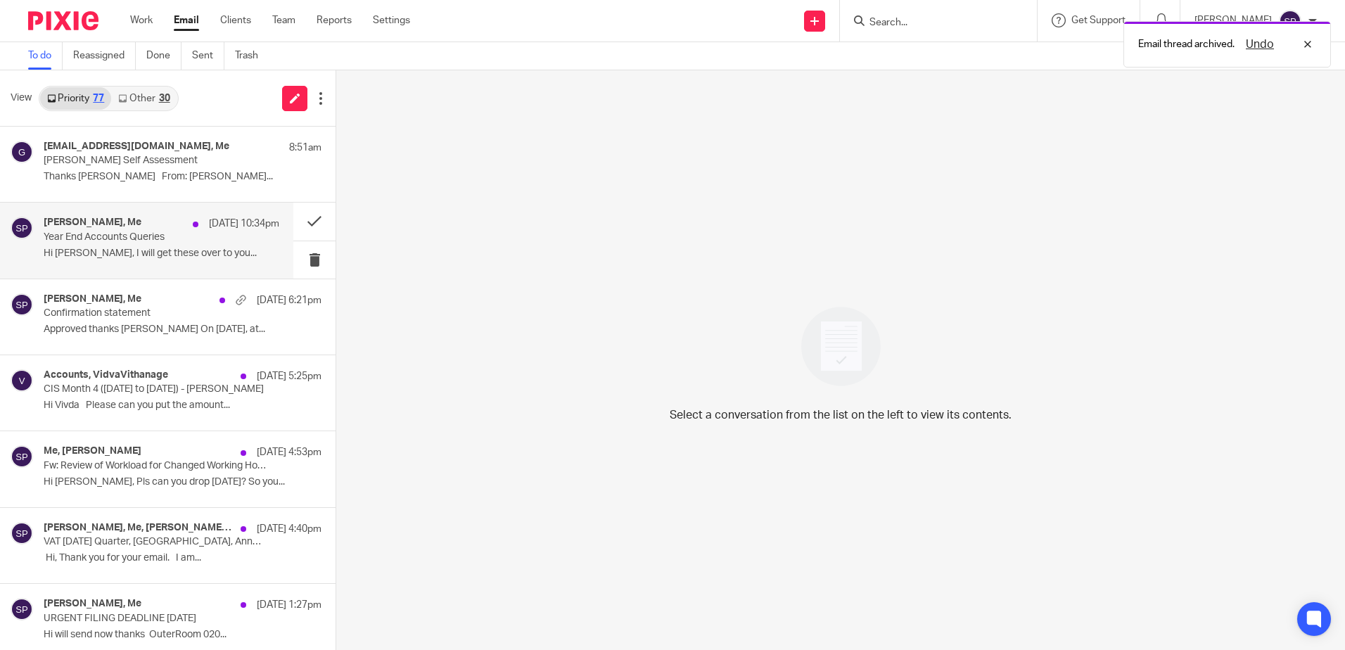
click at [140, 257] on p "Hi Sarah, I will get these over to you..." at bounding box center [162, 254] width 236 height 12
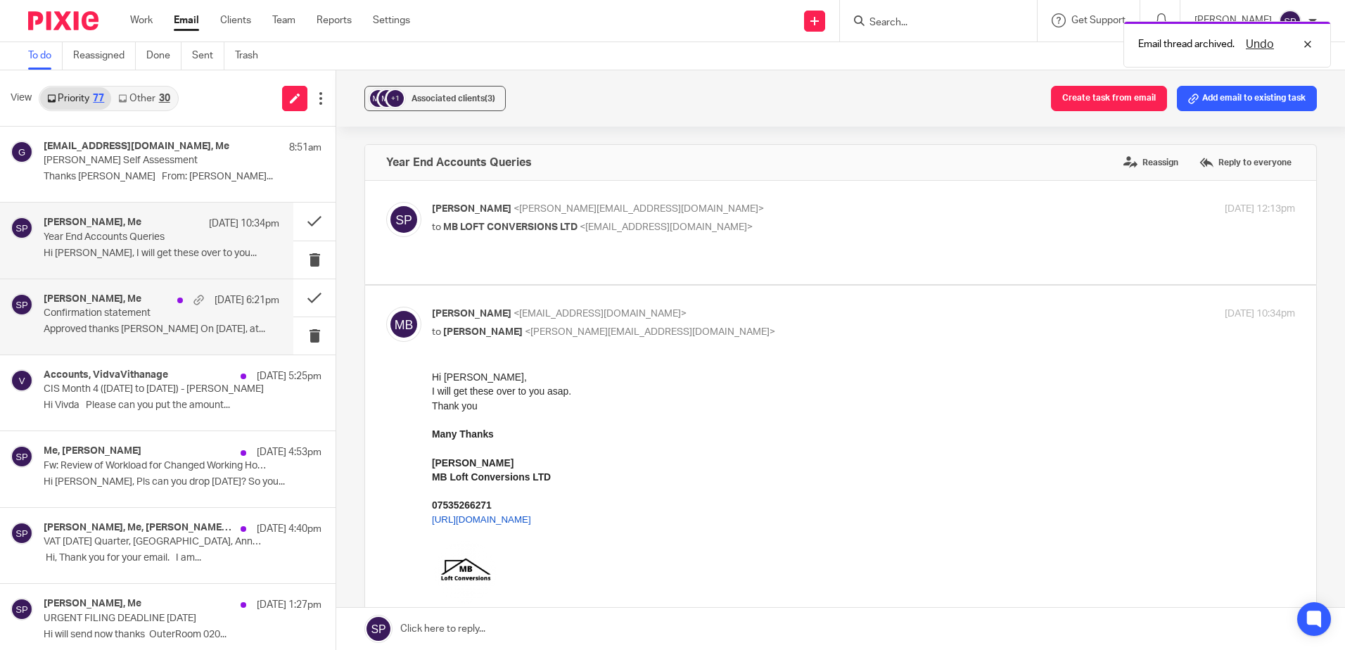
click at [132, 305] on h4 "Matthew Husher, Me" at bounding box center [93, 299] width 98 height 12
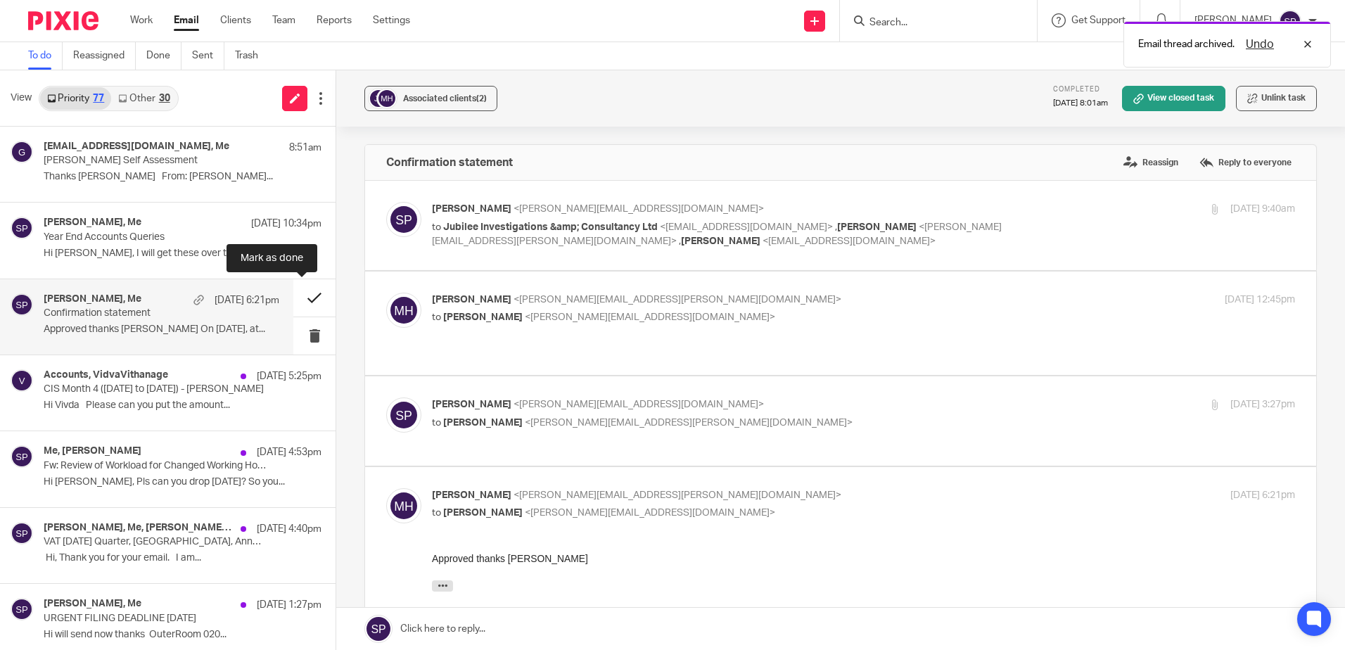
click at [293, 300] on button at bounding box center [314, 297] width 42 height 37
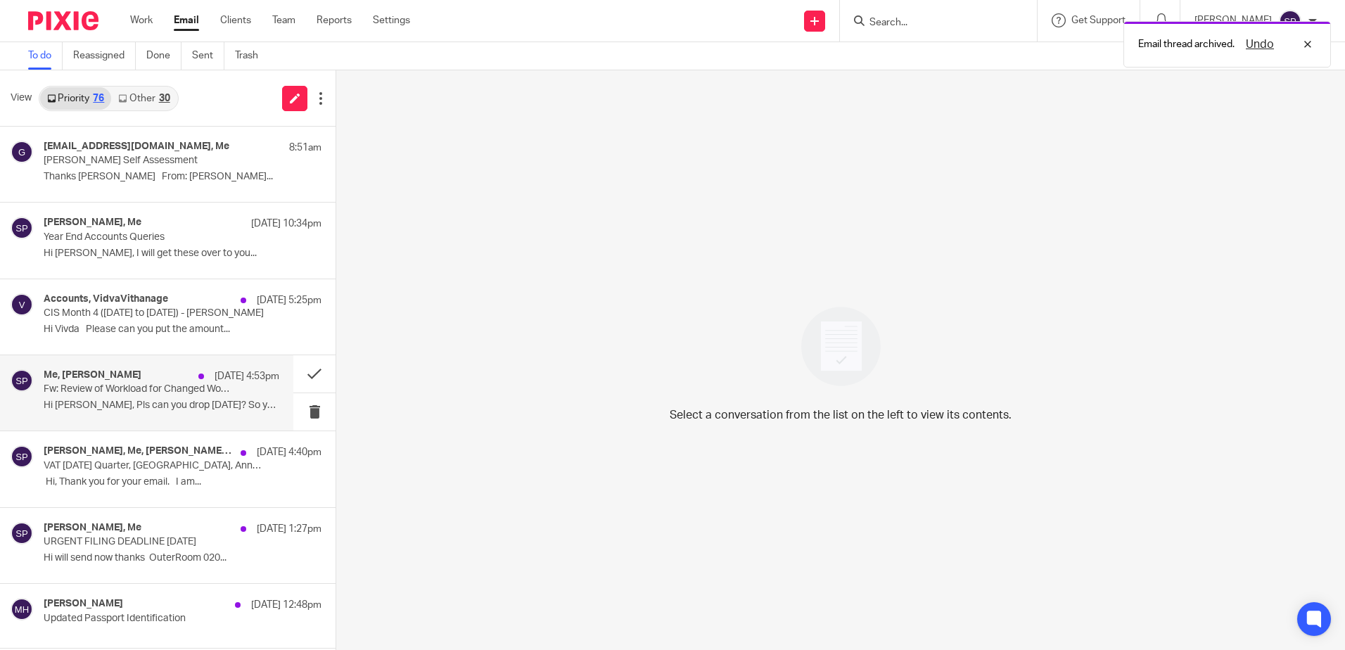
click at [114, 393] on p "Fw: Review of Workload for Changed Working Hours" at bounding box center [138, 390] width 189 height 12
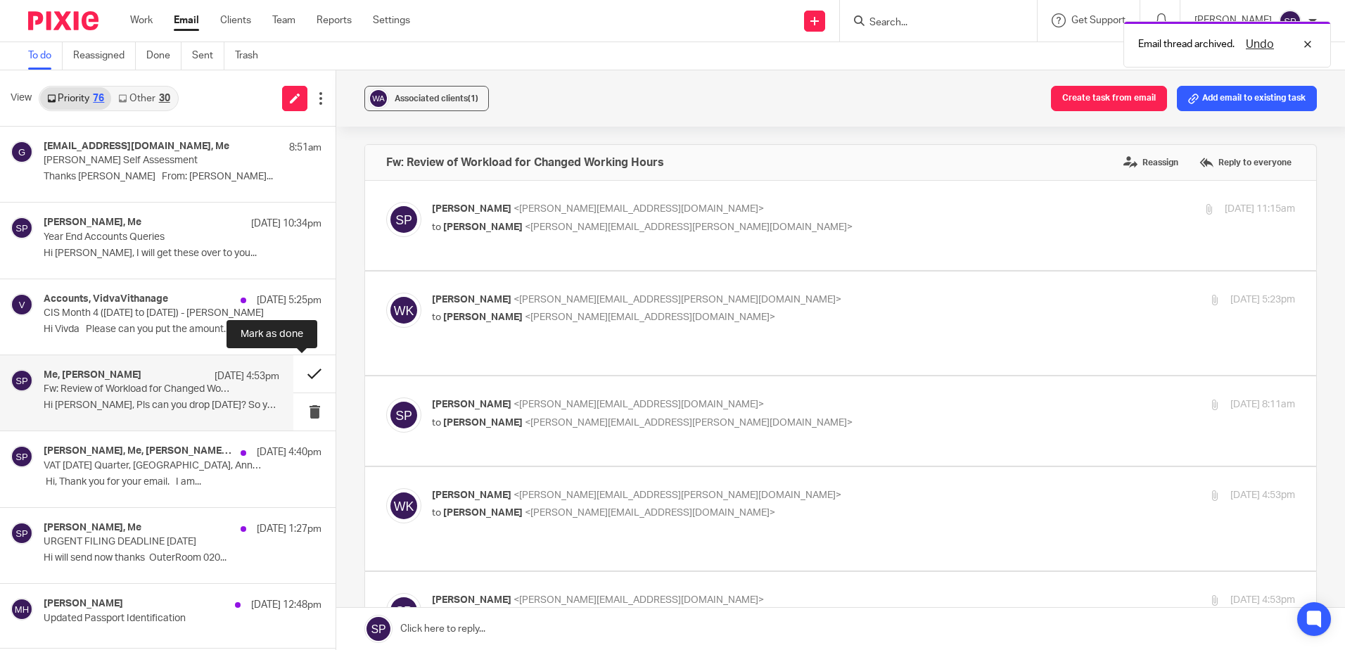
click at [298, 374] on button at bounding box center [314, 373] width 42 height 37
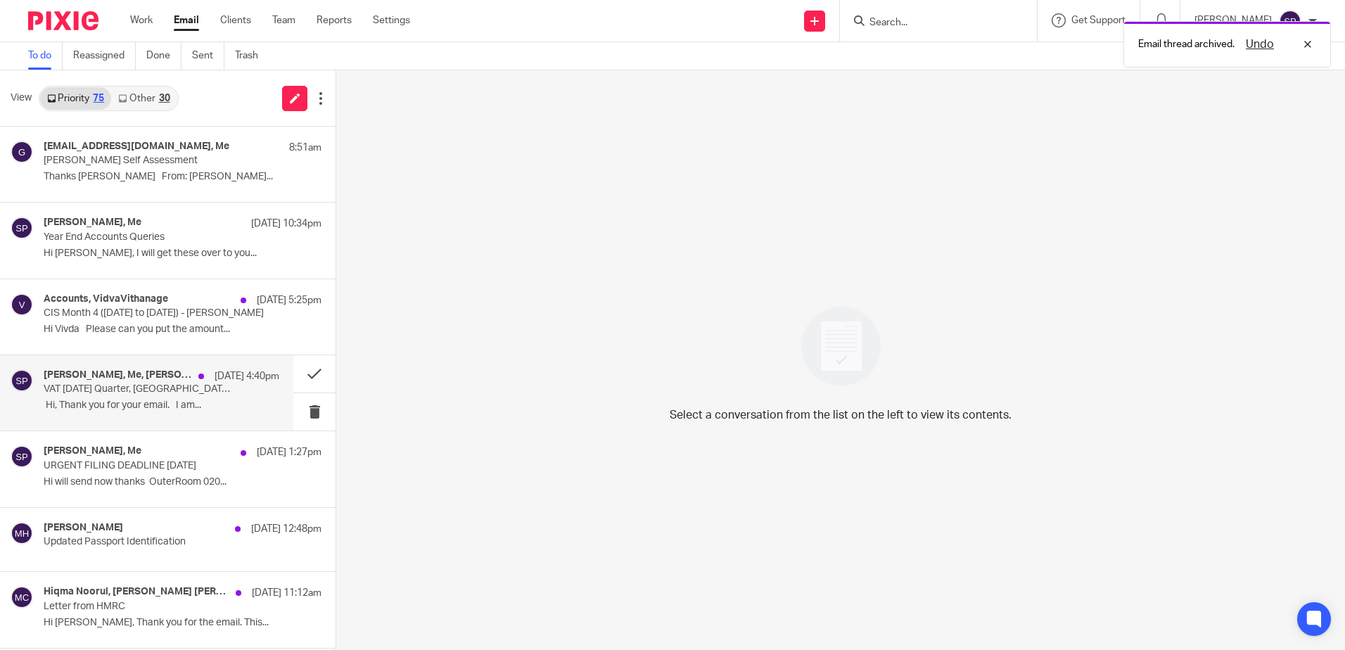
click at [154, 396] on div "Anita Stephen, Me, Pasan Fernando, Wijay Kanagasundaram 18 Aug 4:40pm VAT July …" at bounding box center [162, 392] width 236 height 47
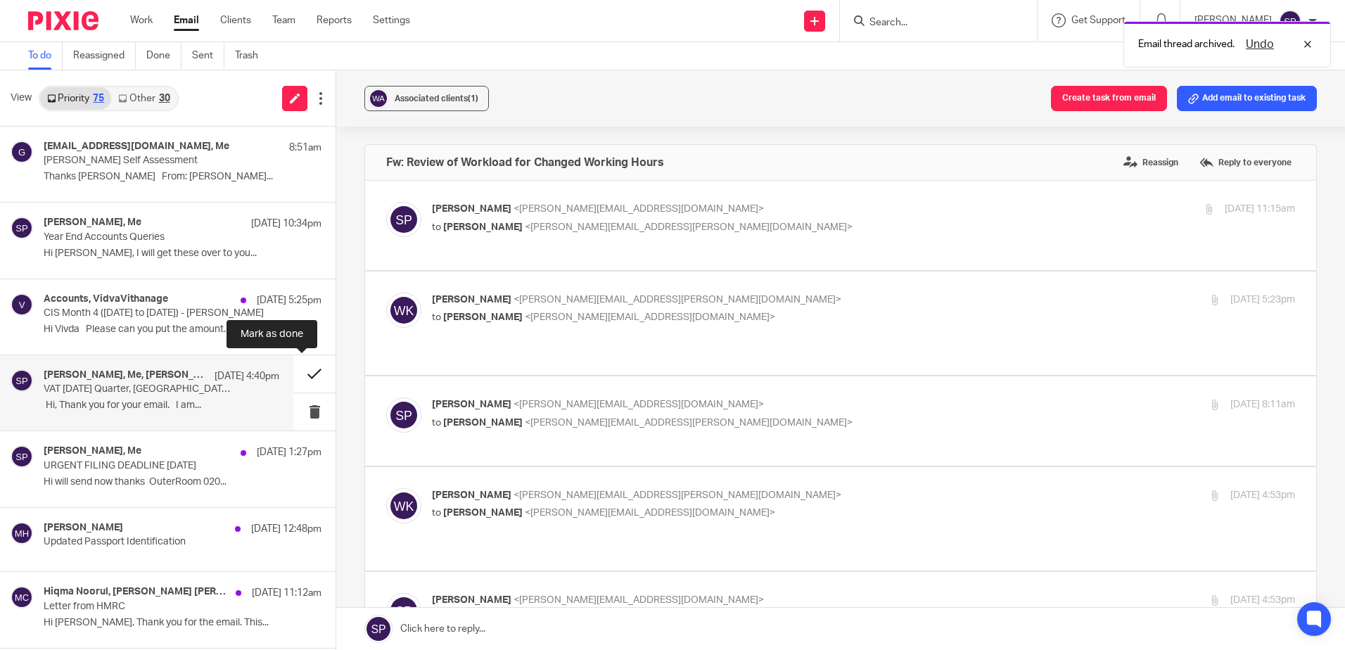
click at [295, 375] on button at bounding box center [314, 373] width 42 height 37
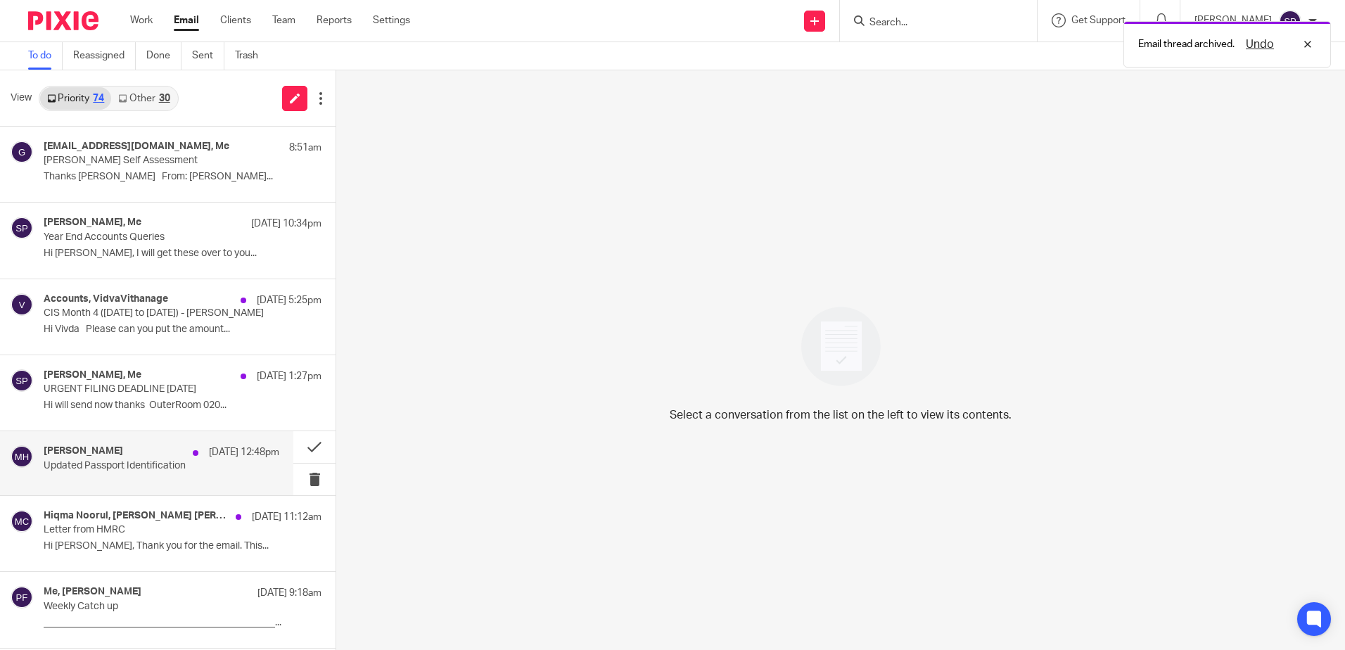
click at [154, 457] on div "Matthew Husher 18 Aug 12:48pm" at bounding box center [162, 452] width 236 height 14
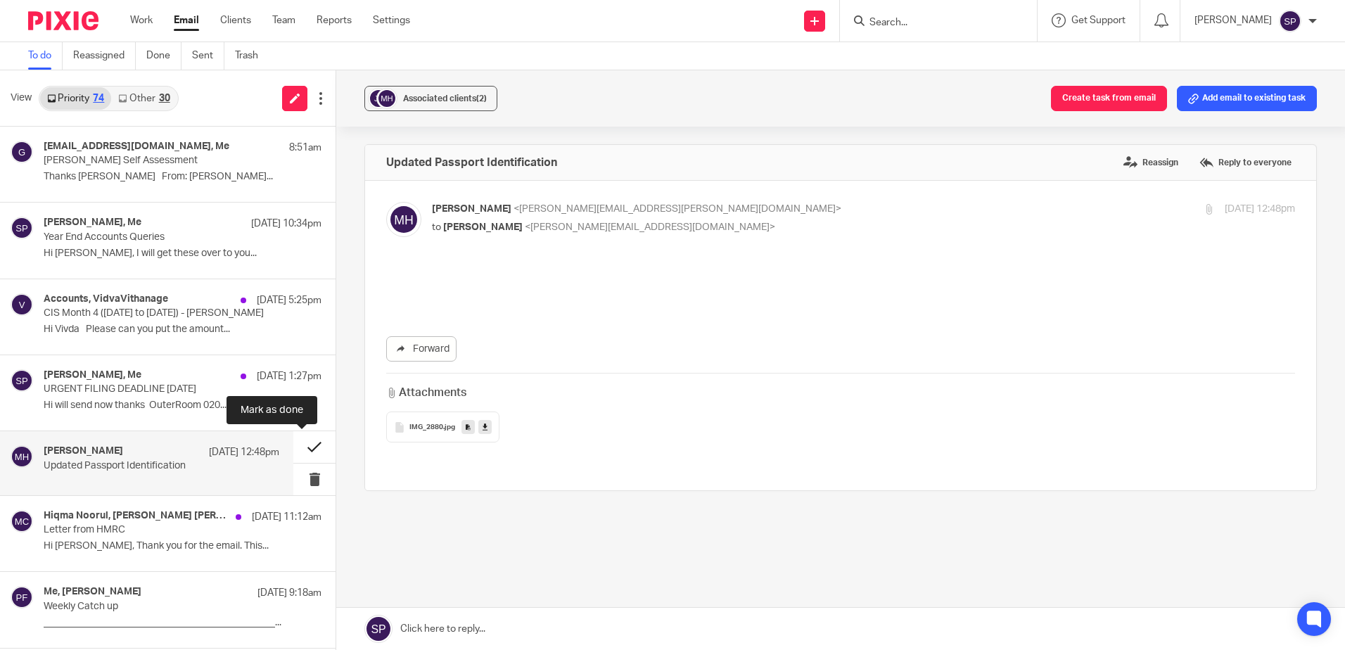
click at [298, 446] on button at bounding box center [314, 447] width 42 height 32
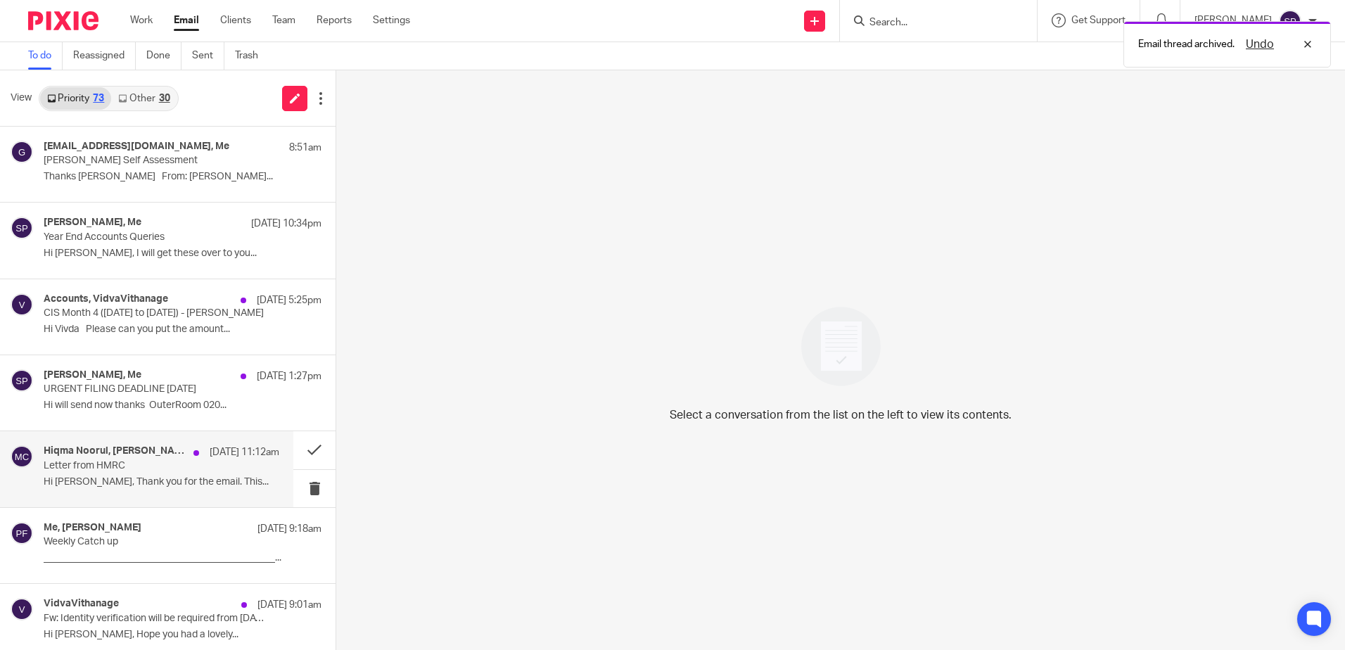
click at [179, 462] on p "Letter from HMRC" at bounding box center [138, 466] width 189 height 12
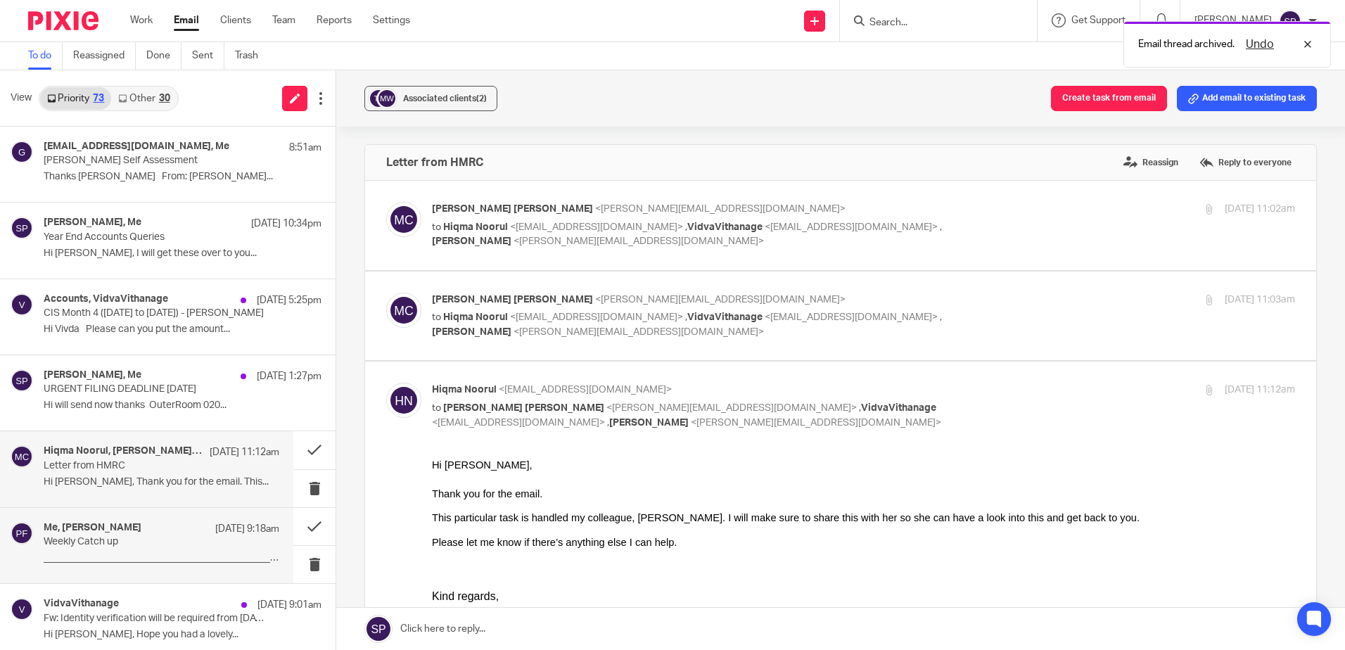
click at [174, 537] on p "Weekly Catch up" at bounding box center [138, 542] width 189 height 12
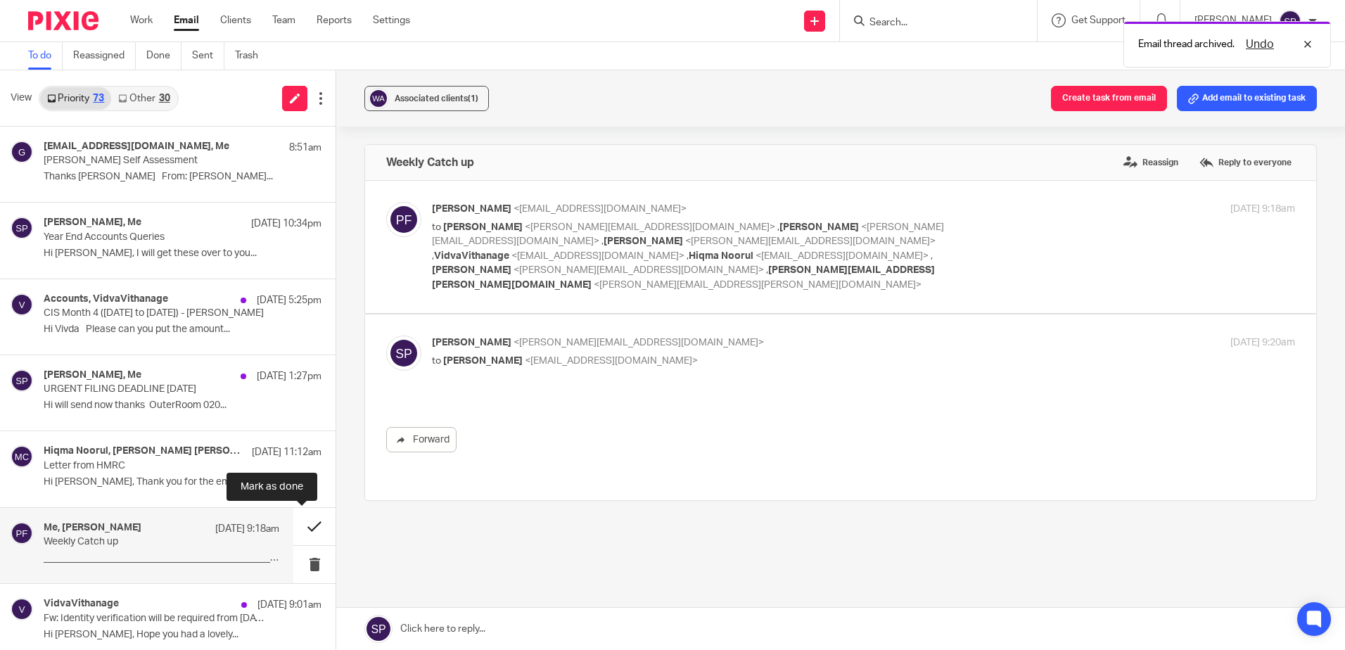
click at [299, 526] on button at bounding box center [314, 526] width 42 height 37
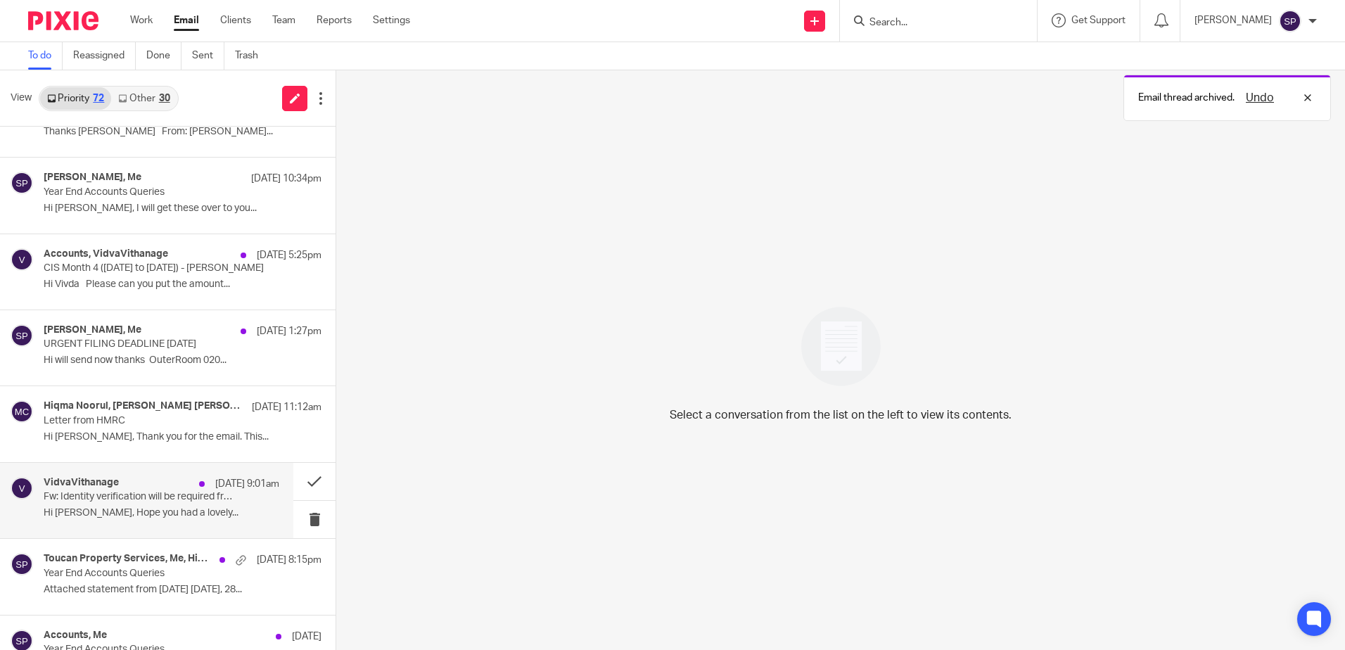
scroll to position [70, 0]
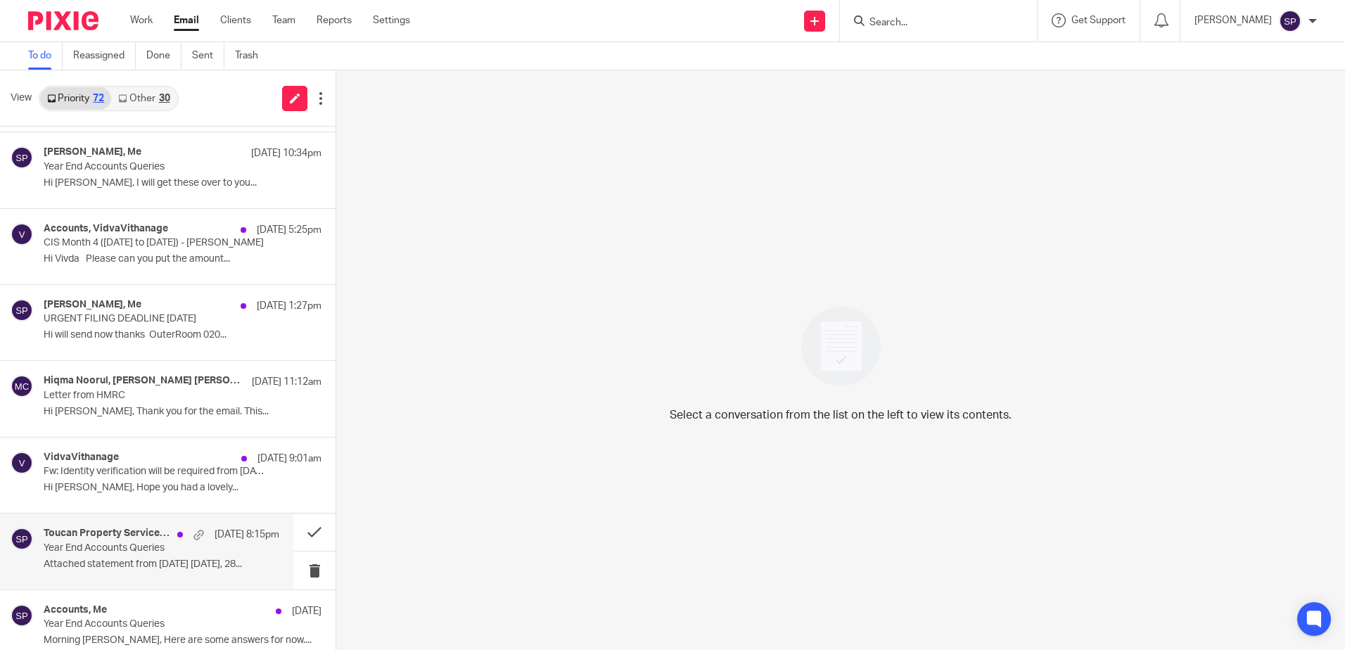
click at [122, 551] on p "Year End Accounts Queries" at bounding box center [138, 549] width 189 height 12
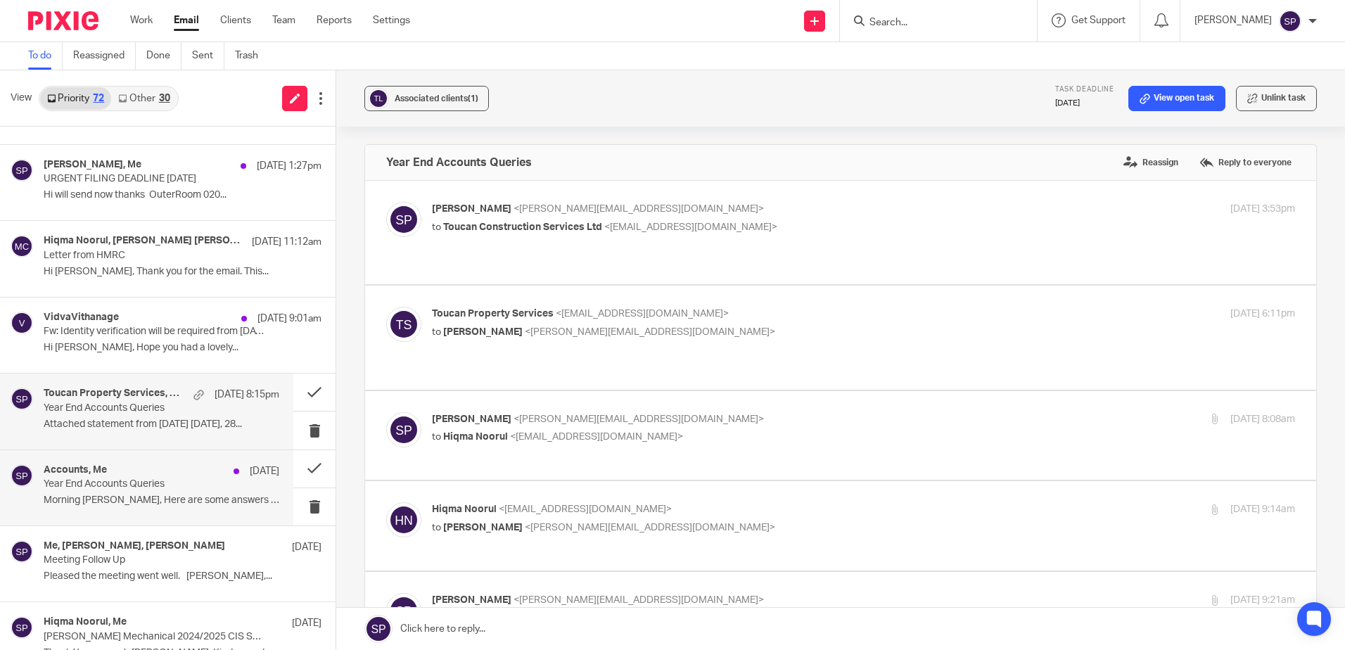
scroll to position [211, 0]
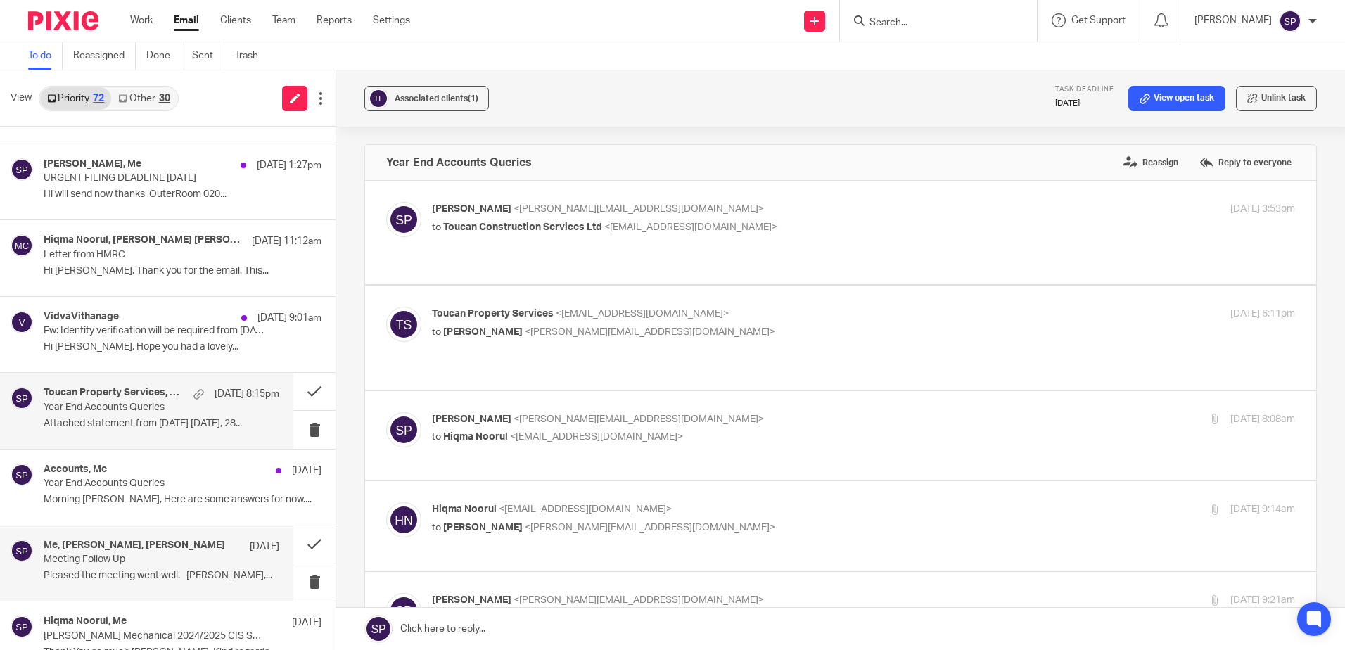
click at [150, 550] on h4 "Me, Rebecca Porter, Lara Kusiak" at bounding box center [135, 546] width 182 height 12
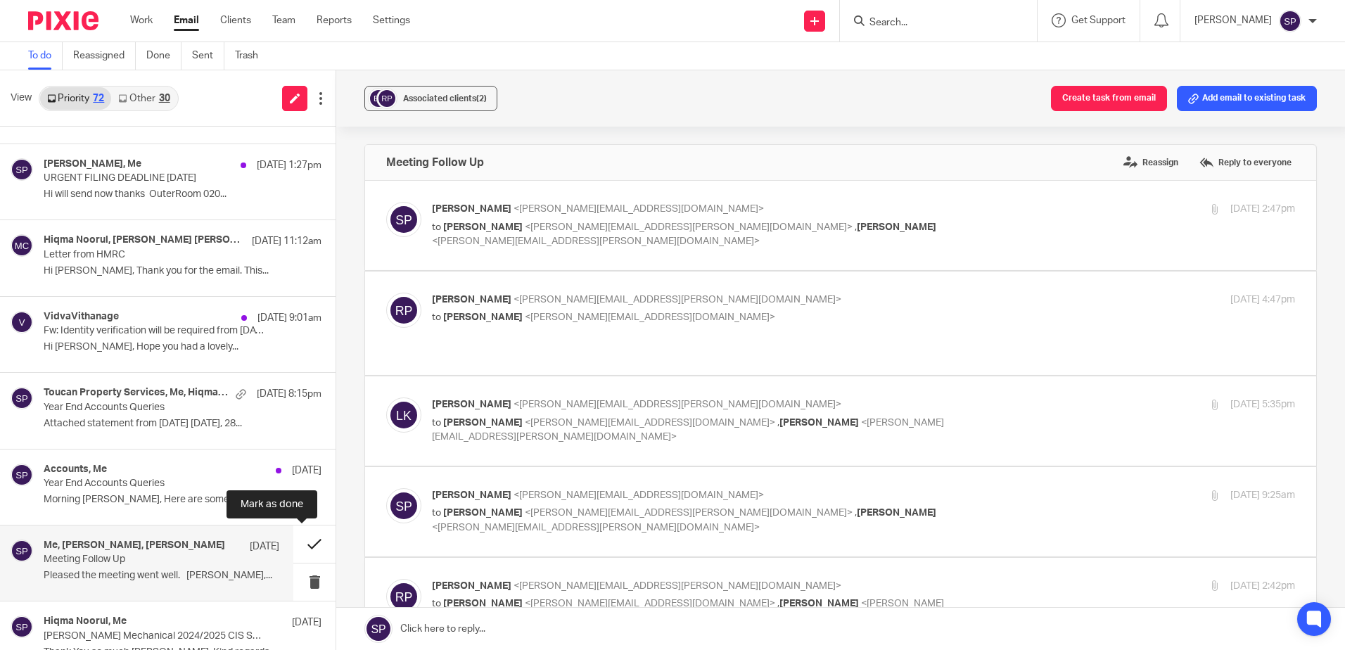
click at [303, 545] on button at bounding box center [314, 544] width 42 height 37
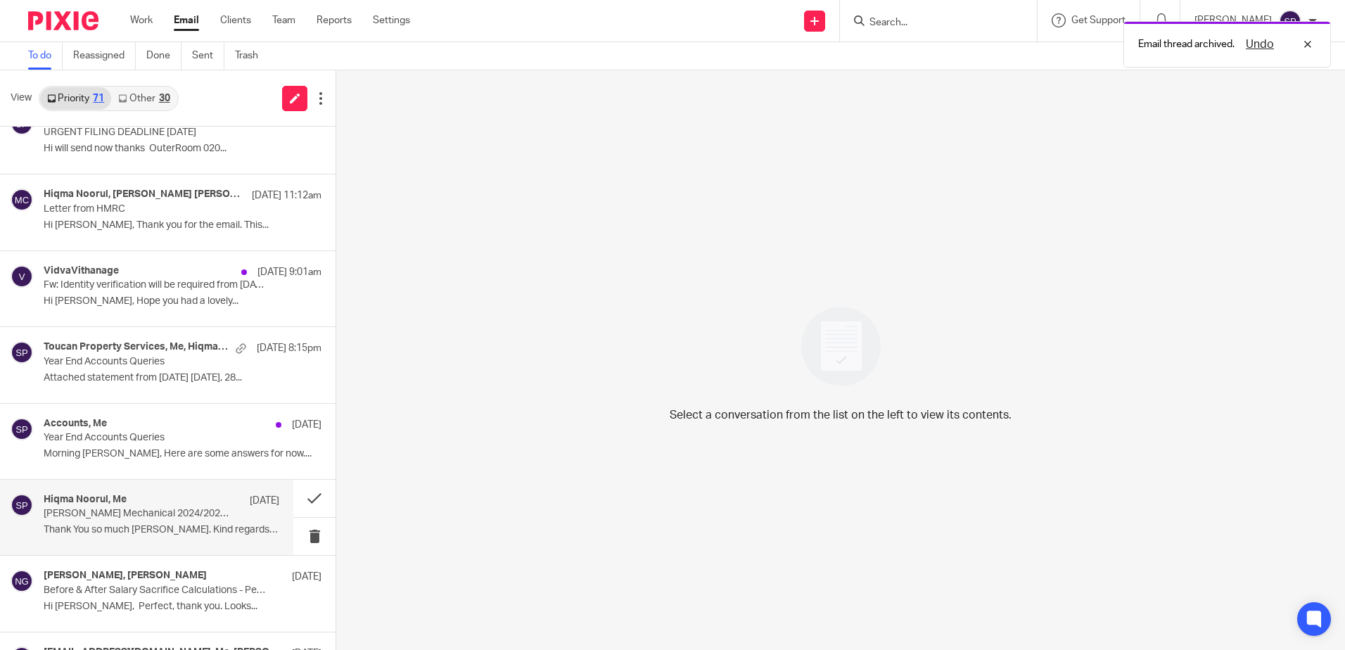
scroll to position [281, 0]
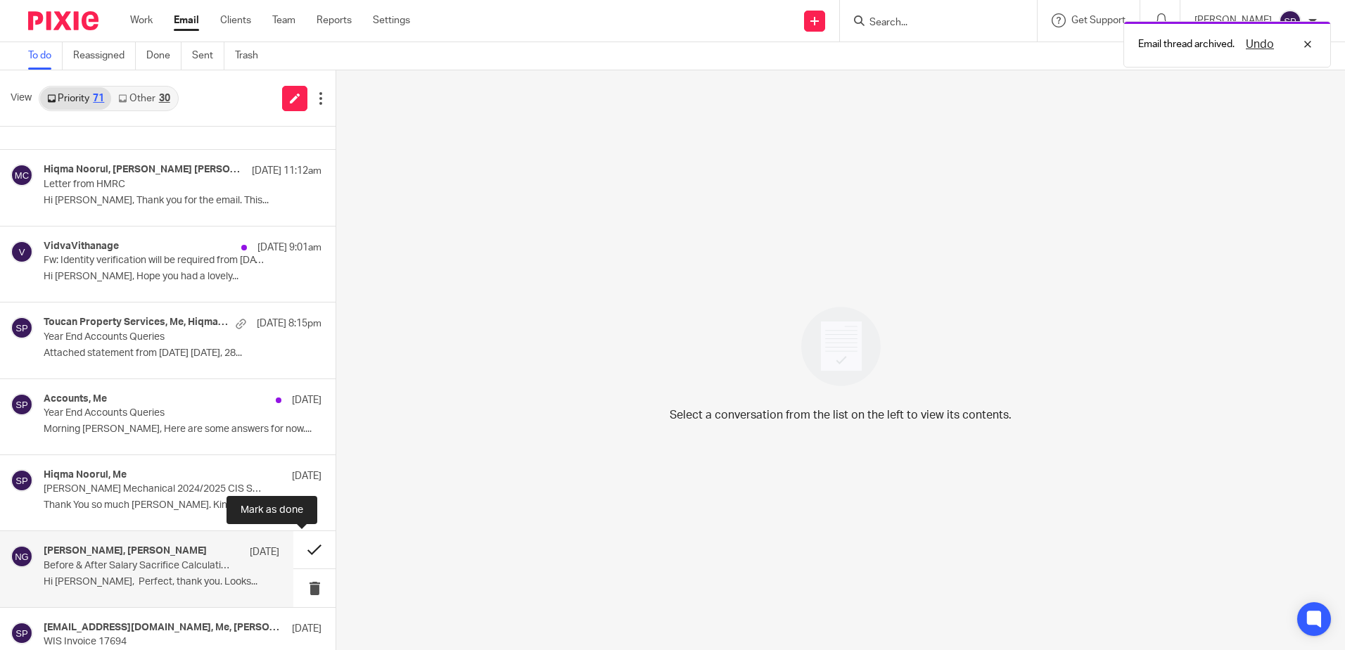
click at [300, 553] on button at bounding box center [314, 549] width 42 height 37
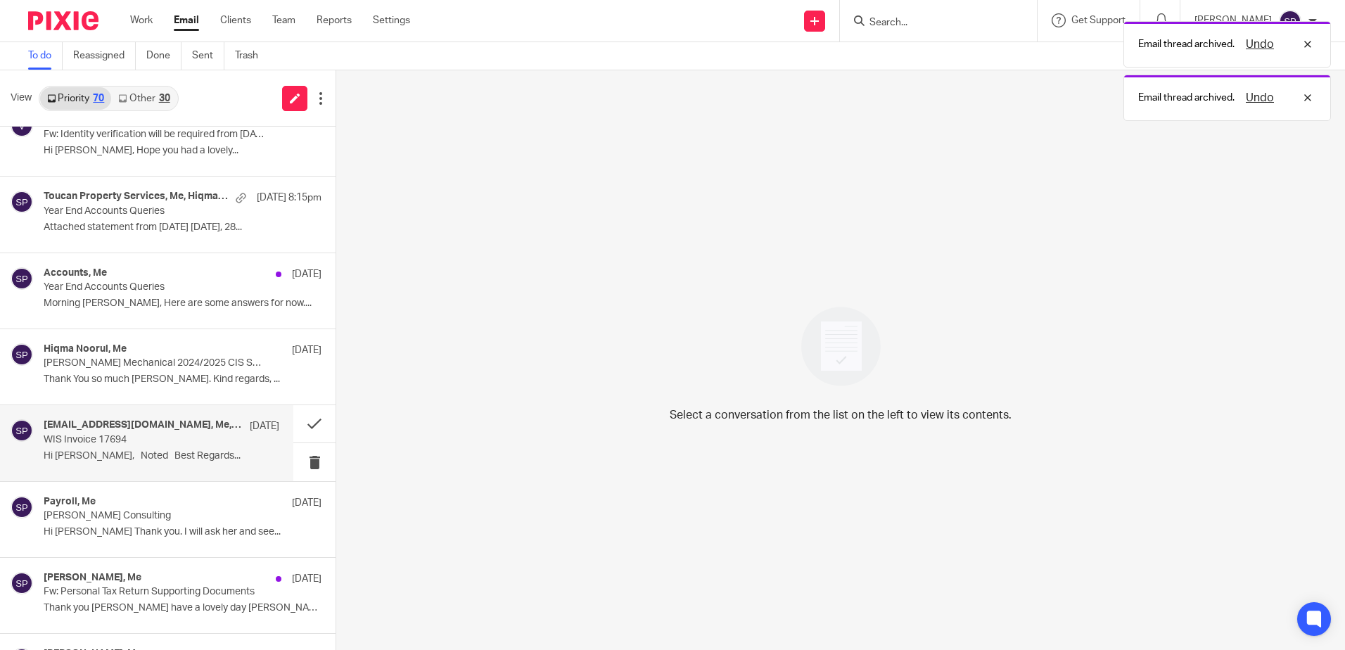
scroll to position [422, 0]
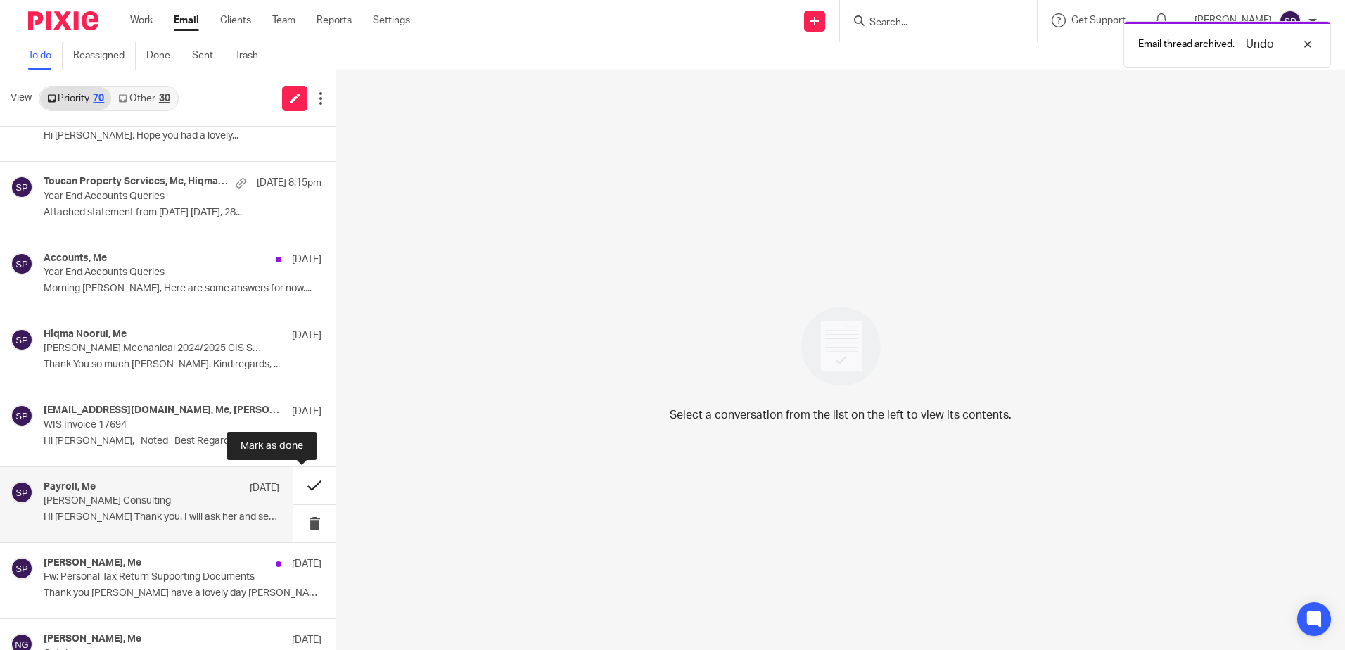
click at [300, 488] on button at bounding box center [314, 485] width 42 height 37
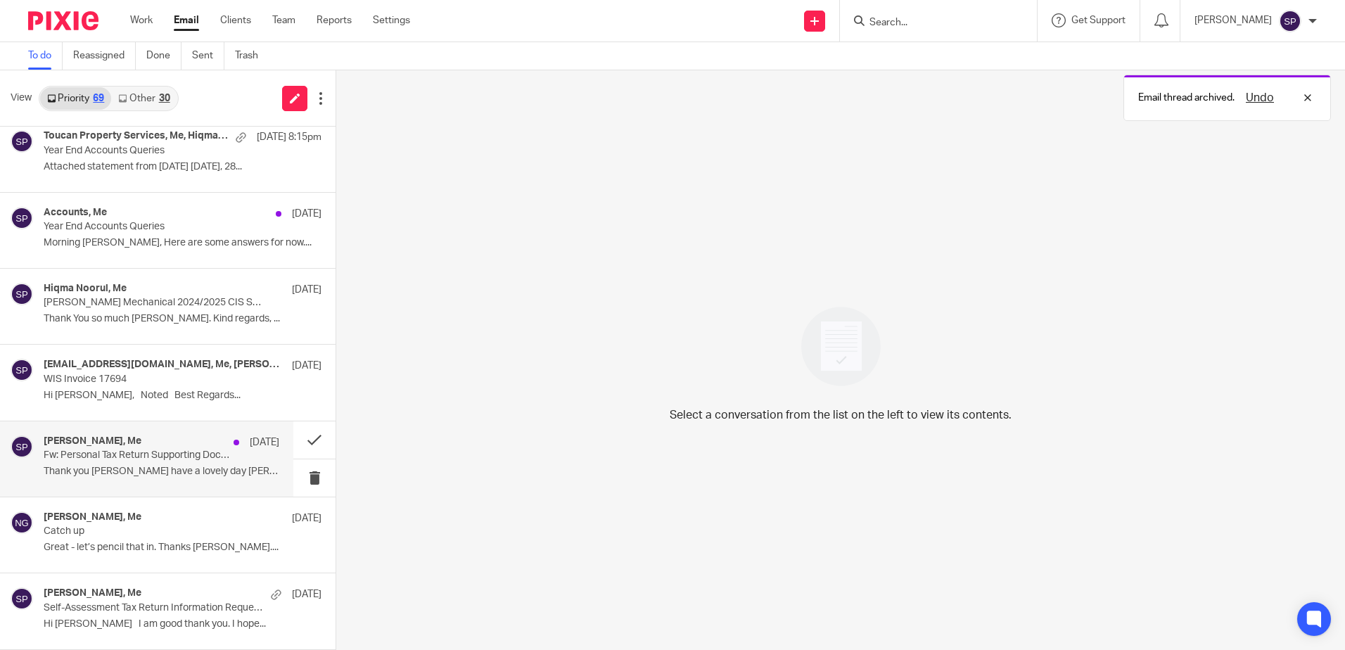
scroll to position [493, 0]
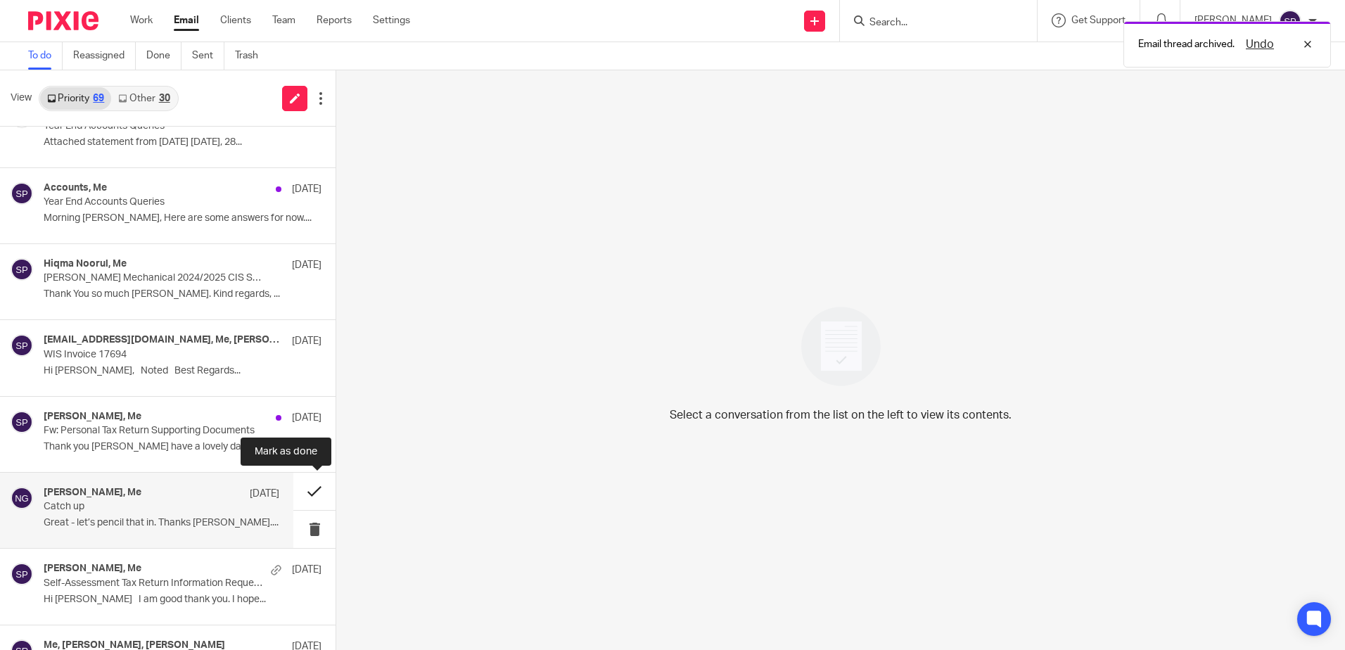
click at [300, 491] on button at bounding box center [314, 491] width 42 height 37
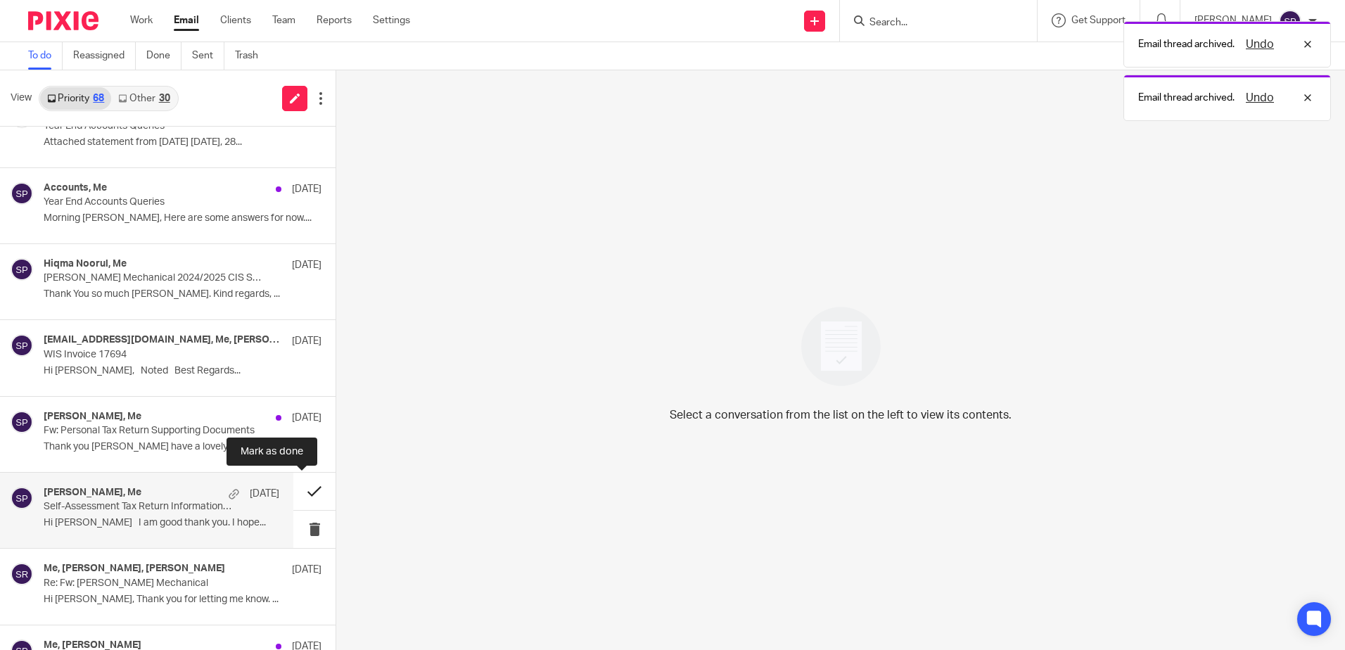
click at [303, 492] on button at bounding box center [314, 491] width 42 height 37
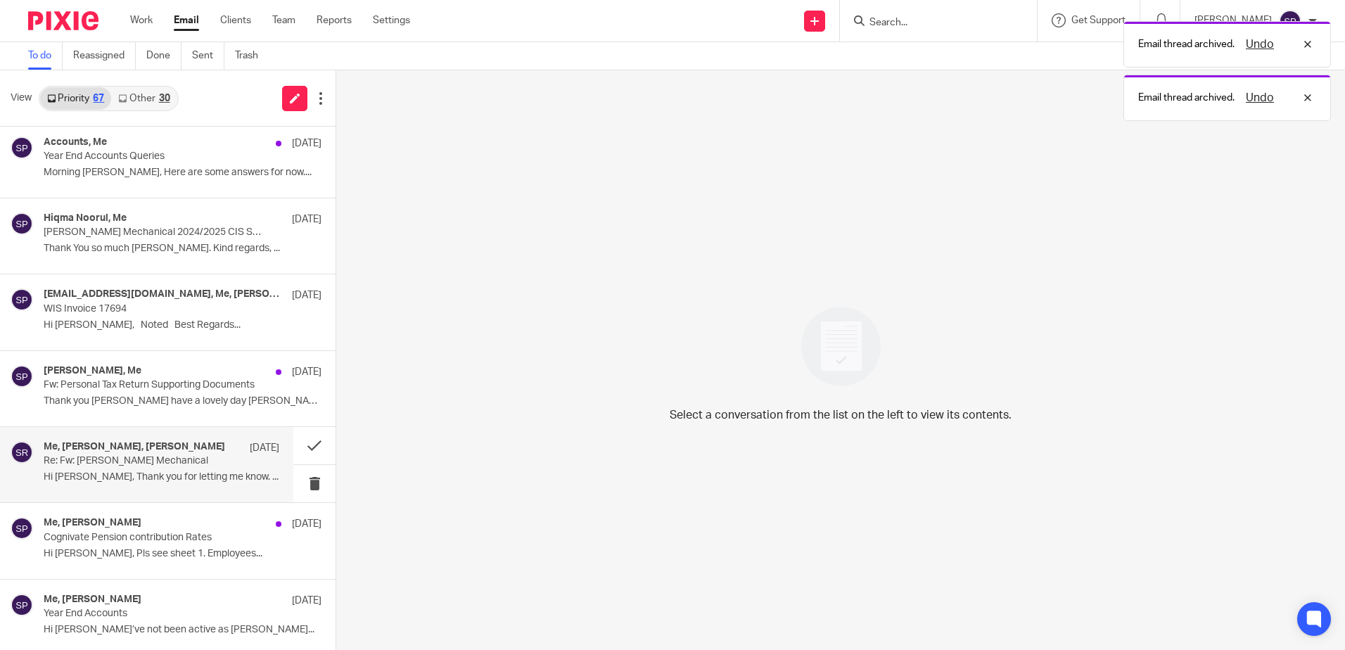
scroll to position [563, 0]
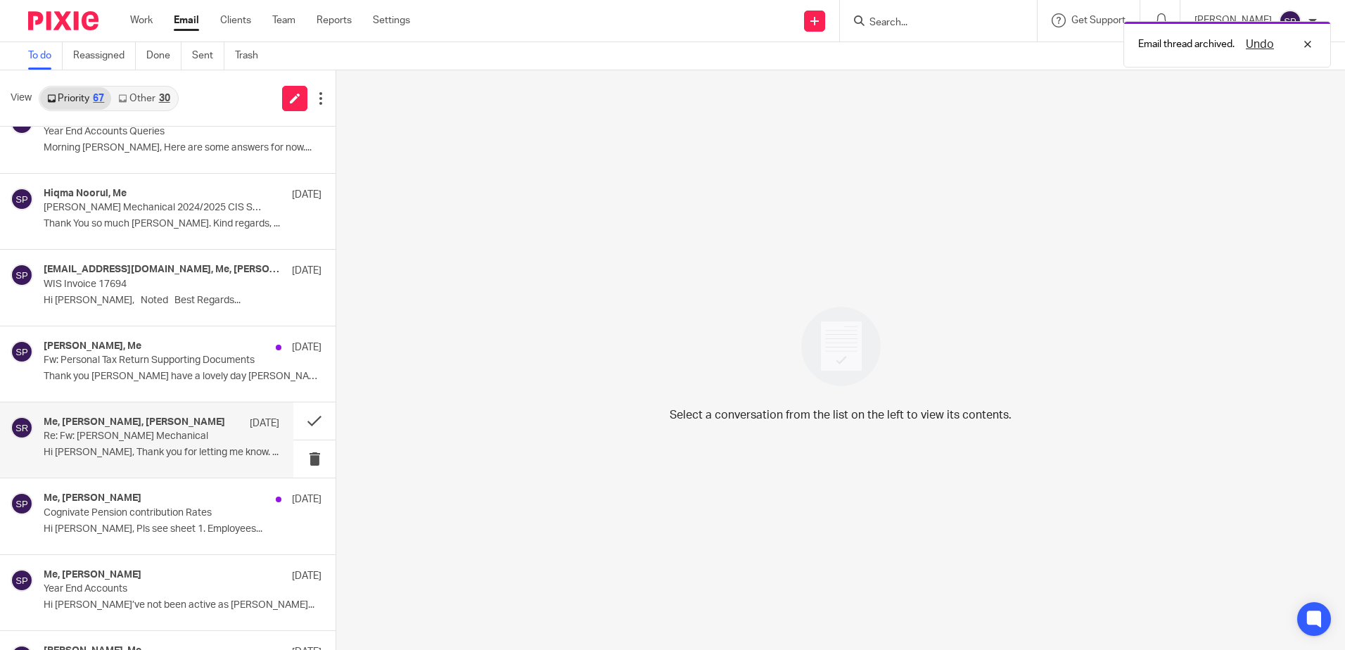
click at [237, 517] on div "Me, Wijay Kanagasundaram 28 Jul Cognivate Pension contribution Rates Hi Sarah, …" at bounding box center [183, 516] width 278 height 47
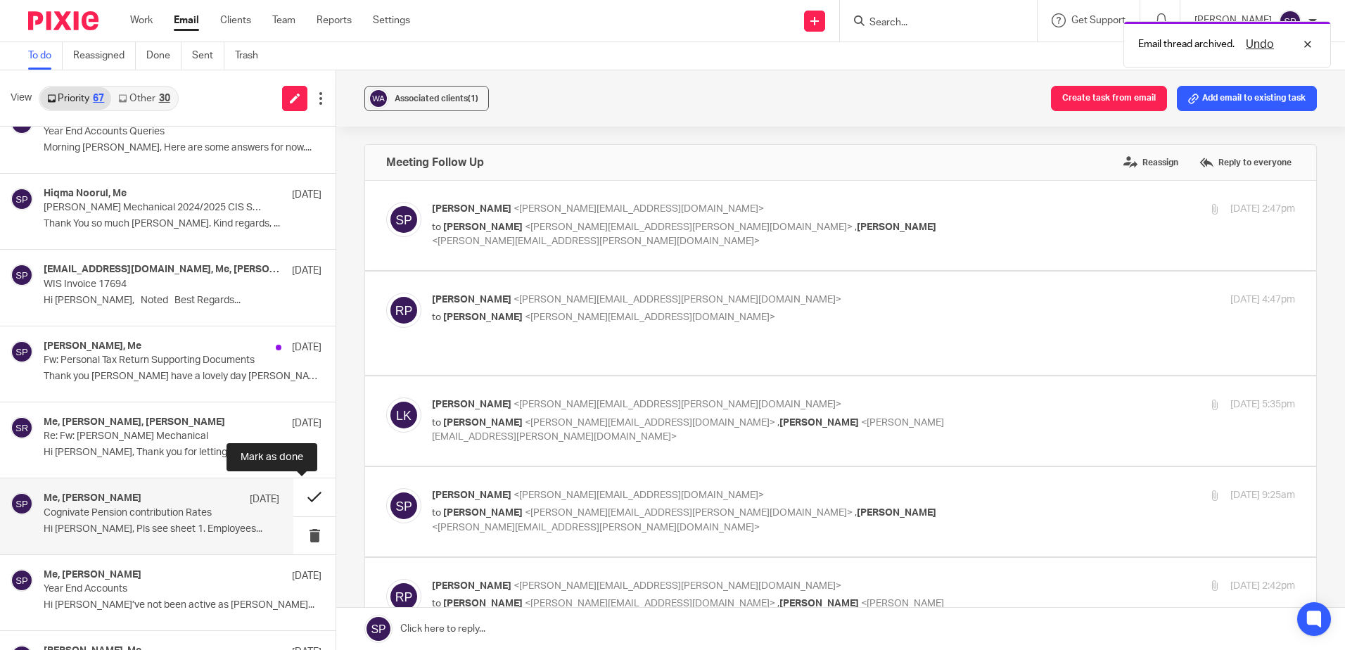
click at [302, 500] on button at bounding box center [314, 496] width 42 height 37
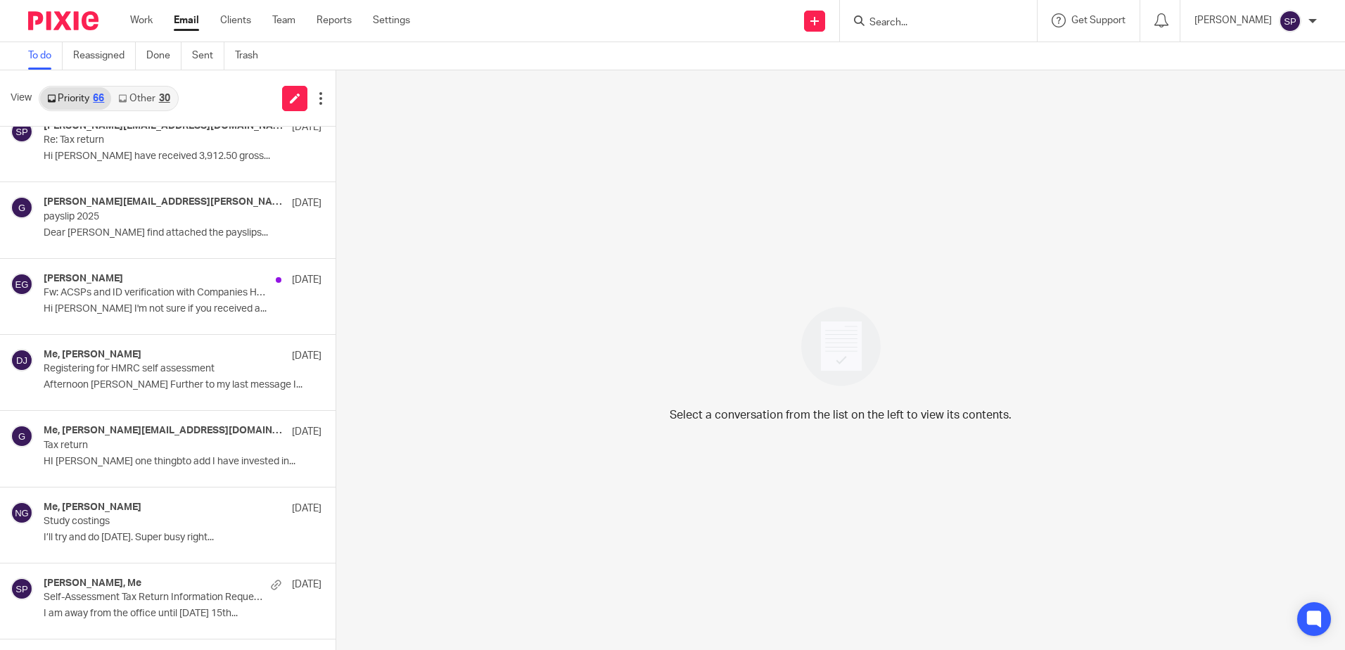
scroll to position [1478, 0]
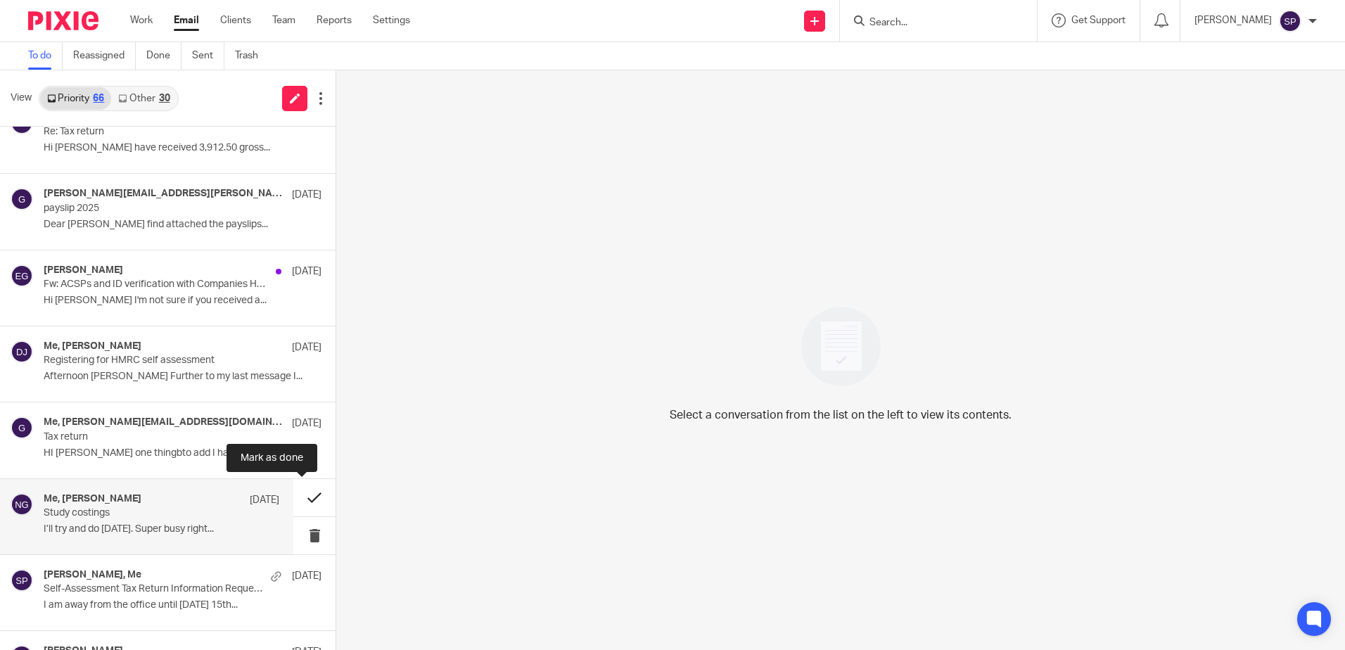
click at [300, 502] on button at bounding box center [314, 497] width 42 height 37
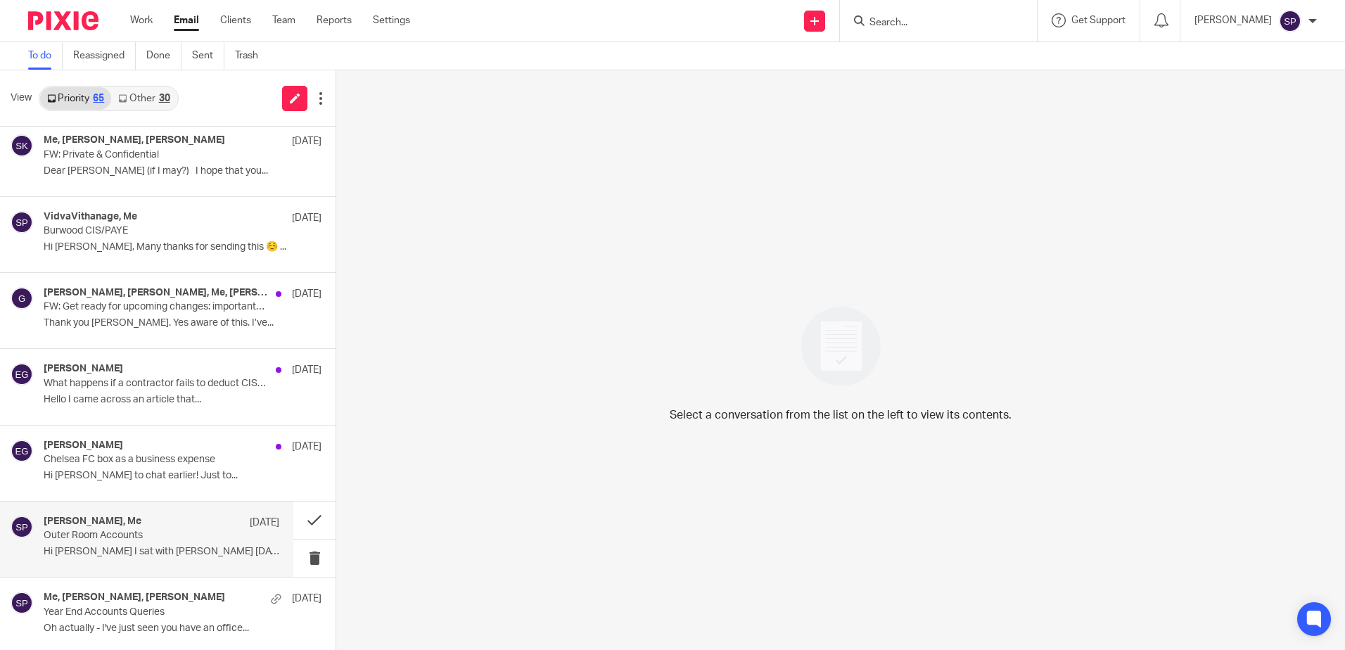
scroll to position [2392, 0]
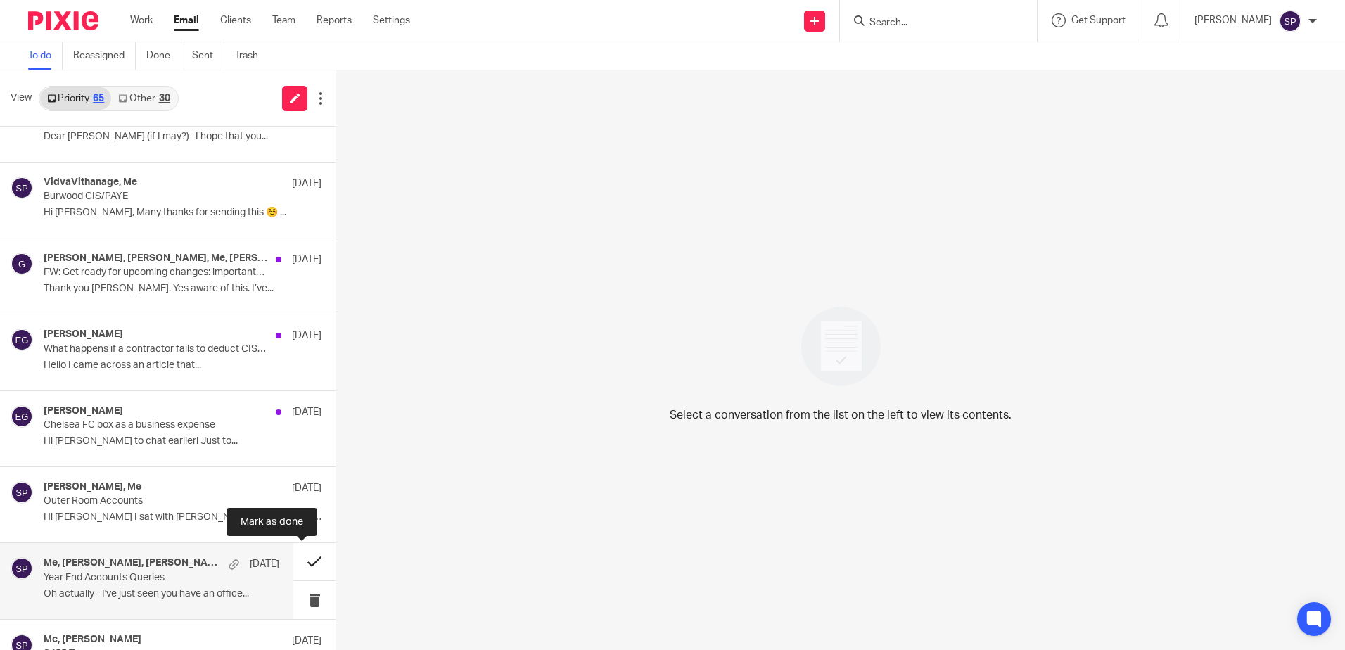
click at [296, 568] on button at bounding box center [314, 561] width 42 height 37
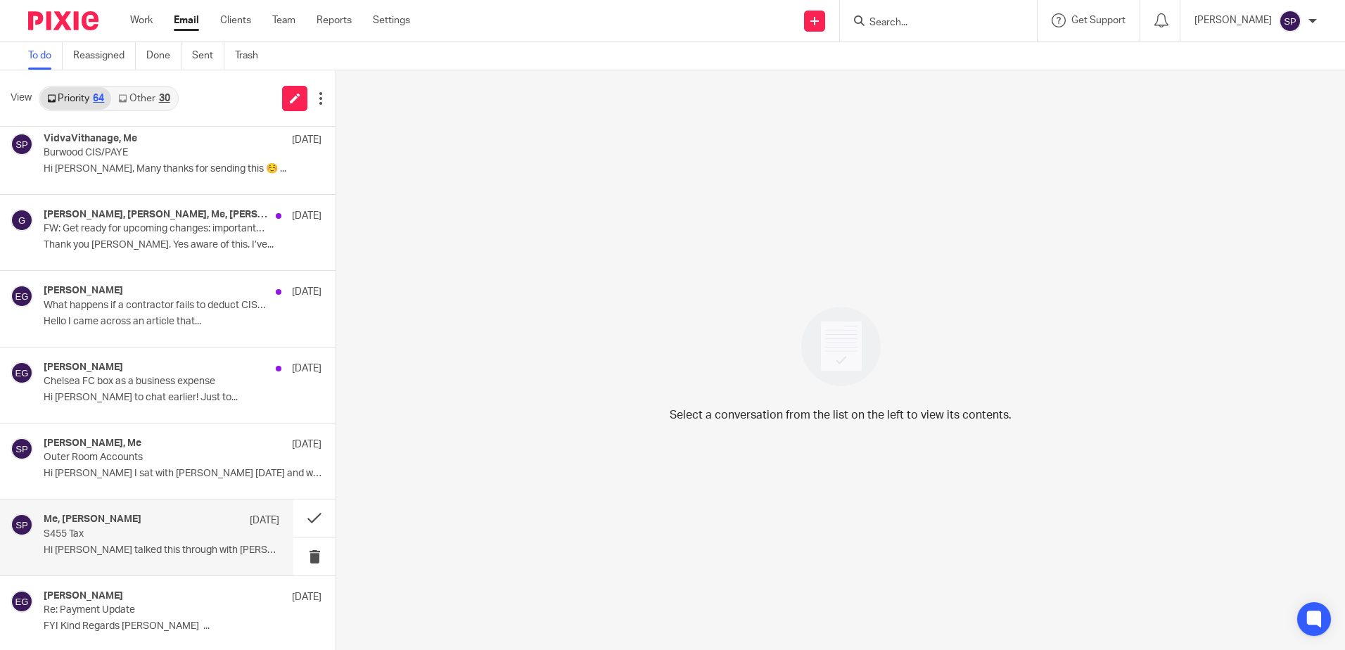
scroll to position [2433, 0]
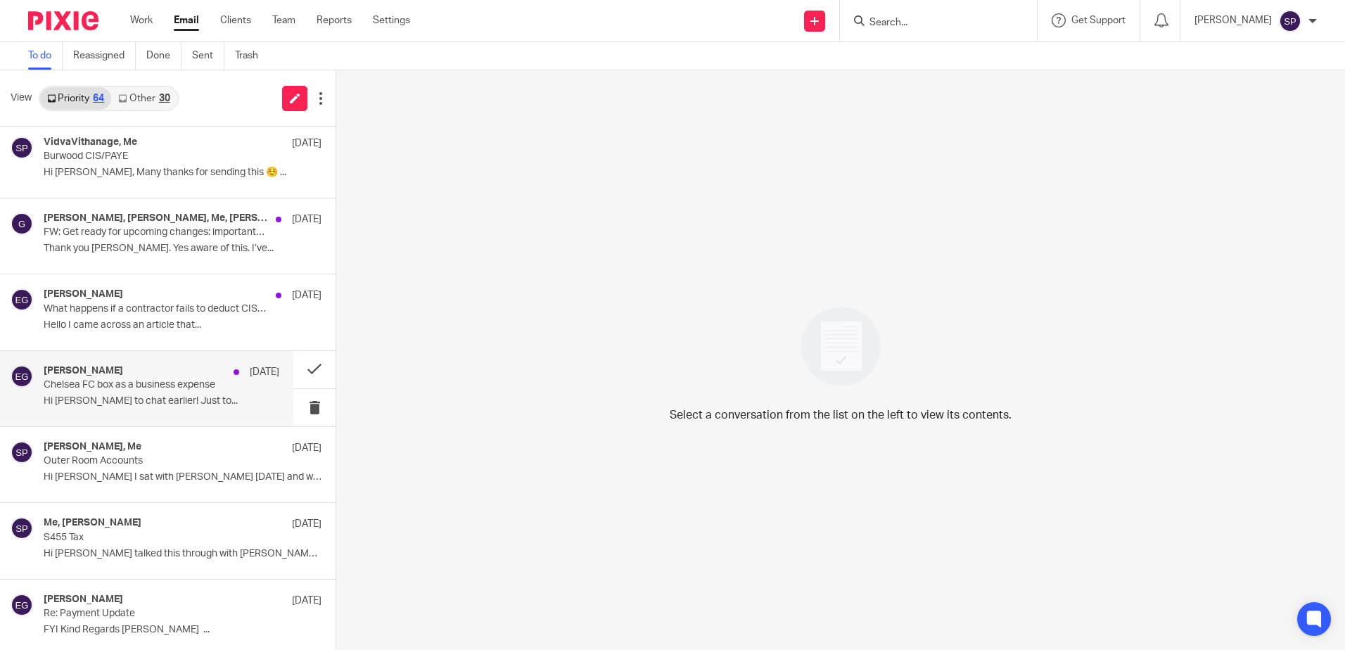
click at [223, 402] on p "Hi Stephen Great to chat earlier! Just to..." at bounding box center [162, 401] width 236 height 12
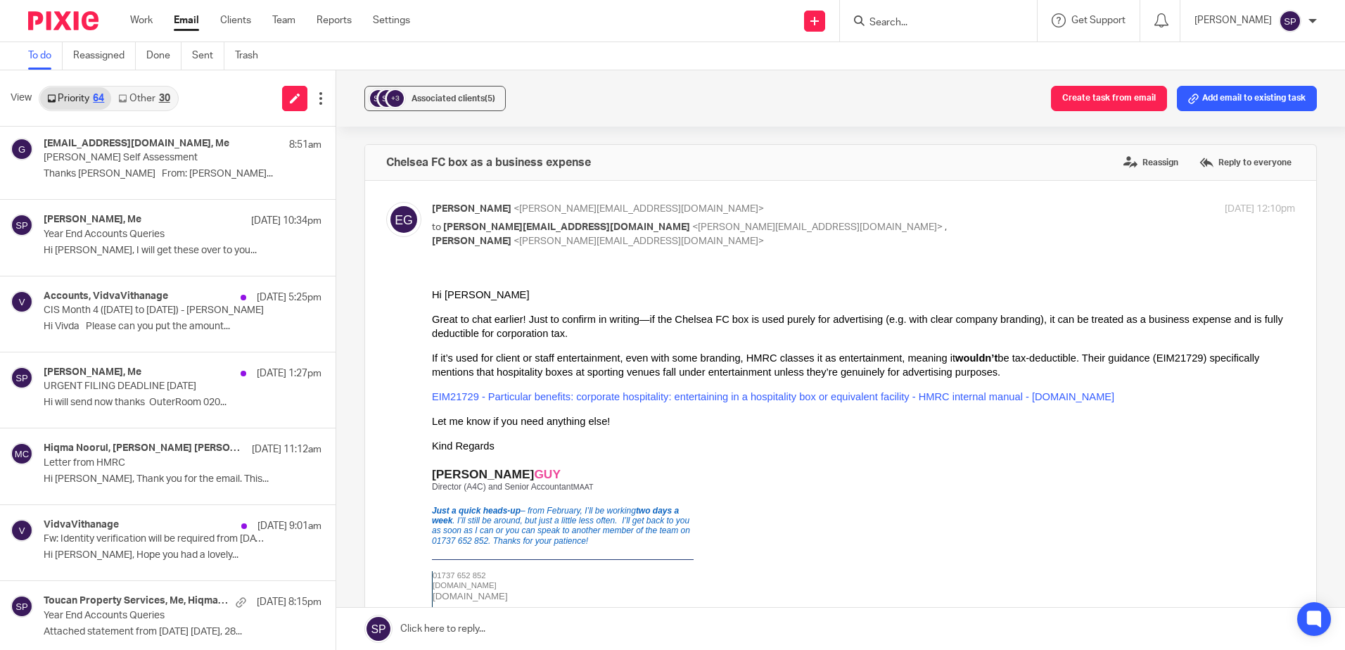
scroll to position [0, 0]
click at [139, 103] on link "Other 30" at bounding box center [143, 98] width 65 height 23
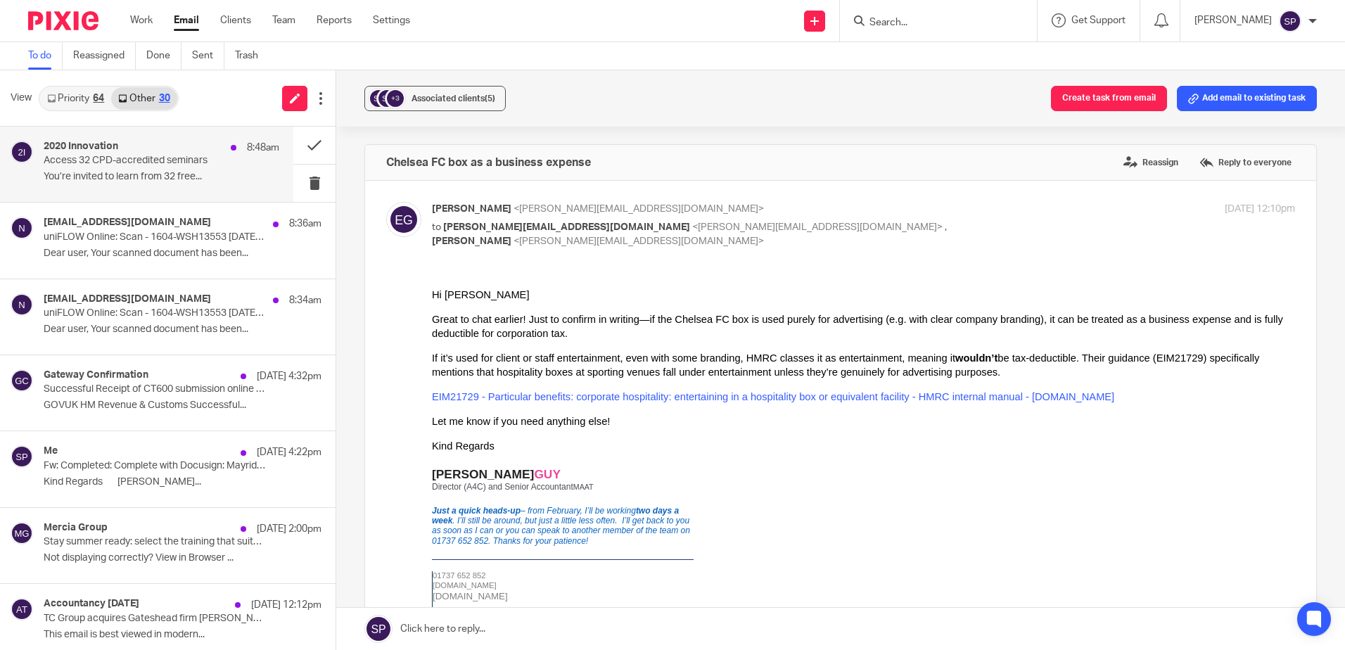
click at [138, 168] on div "2020 Innovation 8:48am Access 32 CPD-accredited seminars You’re invited to lear…" at bounding box center [162, 164] width 236 height 47
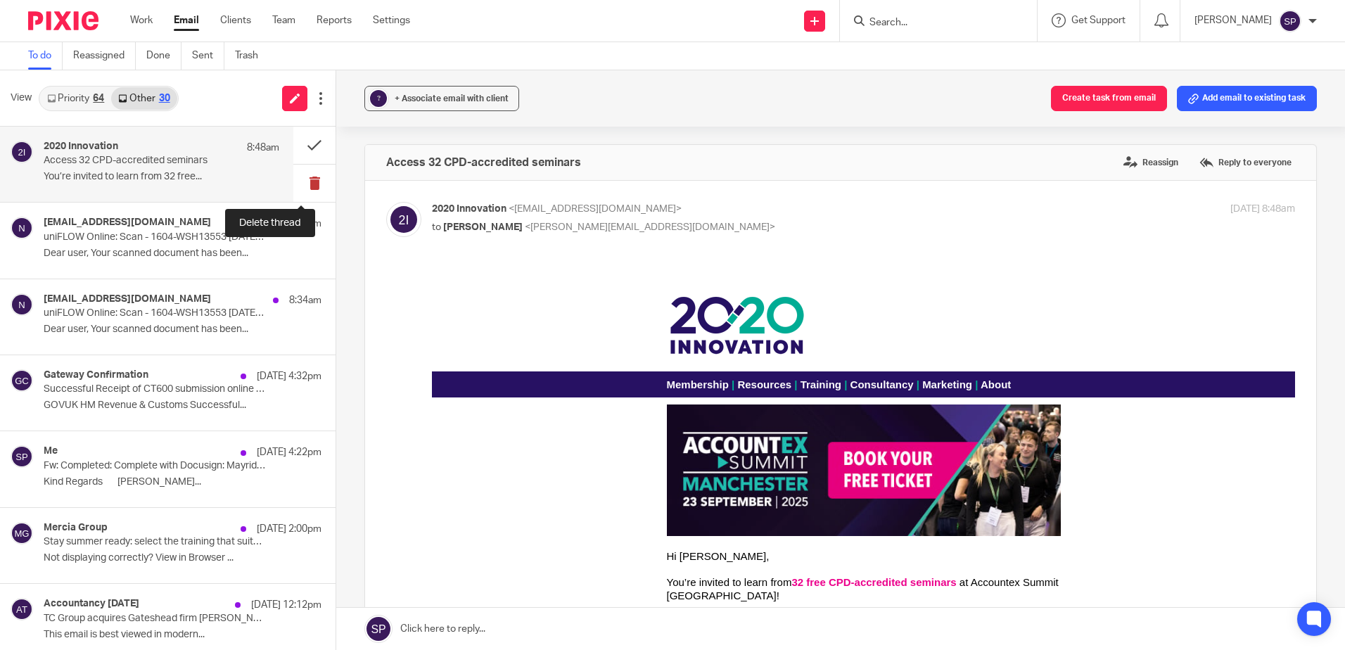
click at [305, 181] on button at bounding box center [314, 183] width 42 height 37
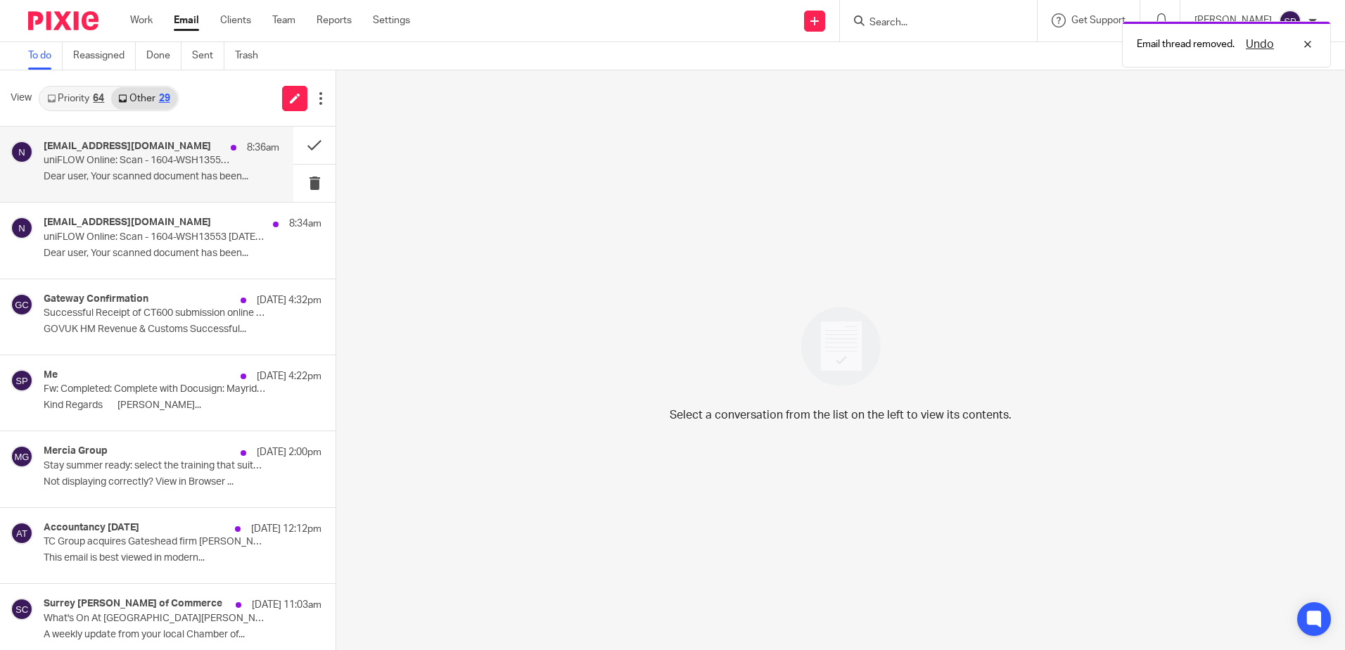
click at [232, 170] on div "noreply@go.eu.uniflowonline.com 8:36am uniFLOW Online: Scan - 1604-WSH13553 202…" at bounding box center [162, 164] width 236 height 47
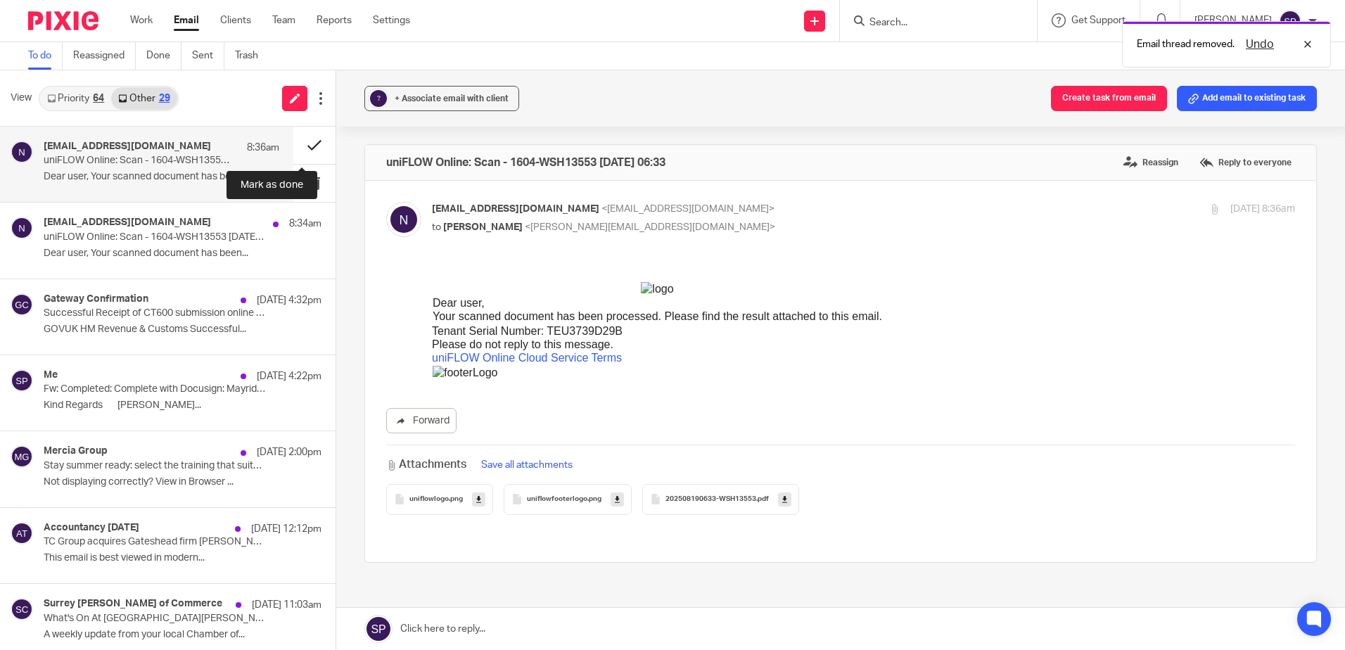
click at [293, 144] on button at bounding box center [314, 145] width 42 height 37
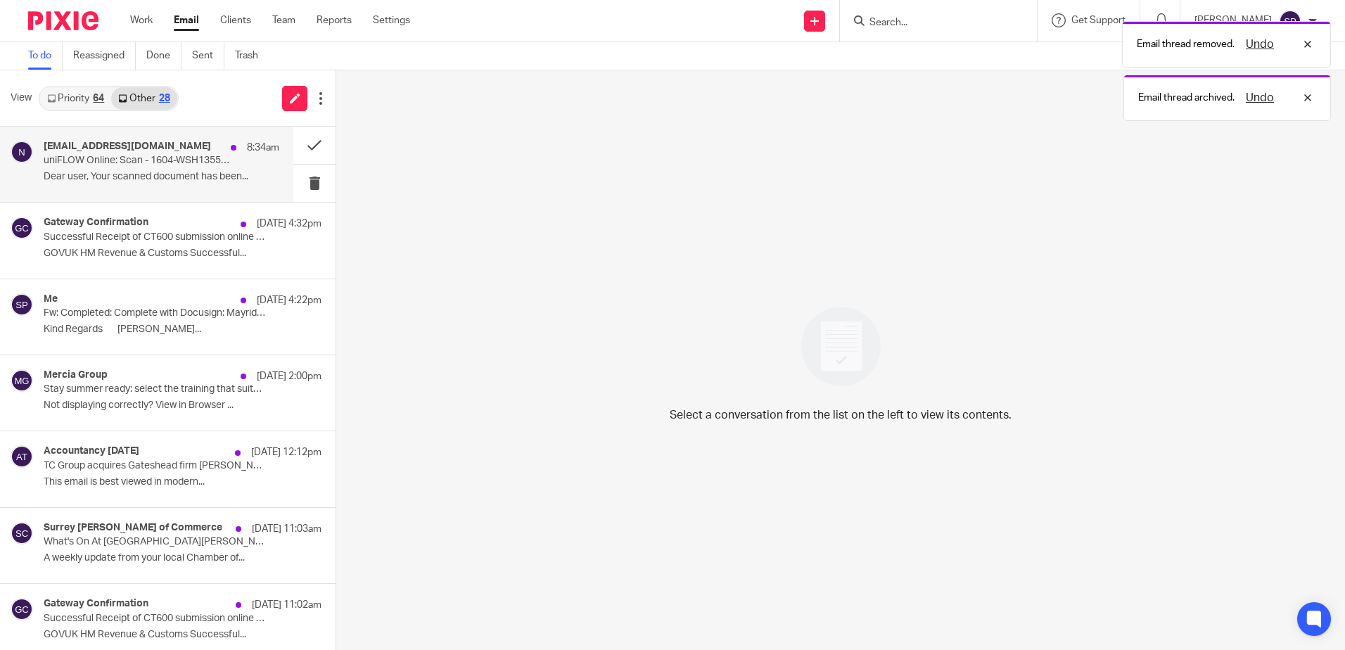
click at [208, 180] on p "Dear user, Your scanned document has been..." at bounding box center [162, 177] width 236 height 12
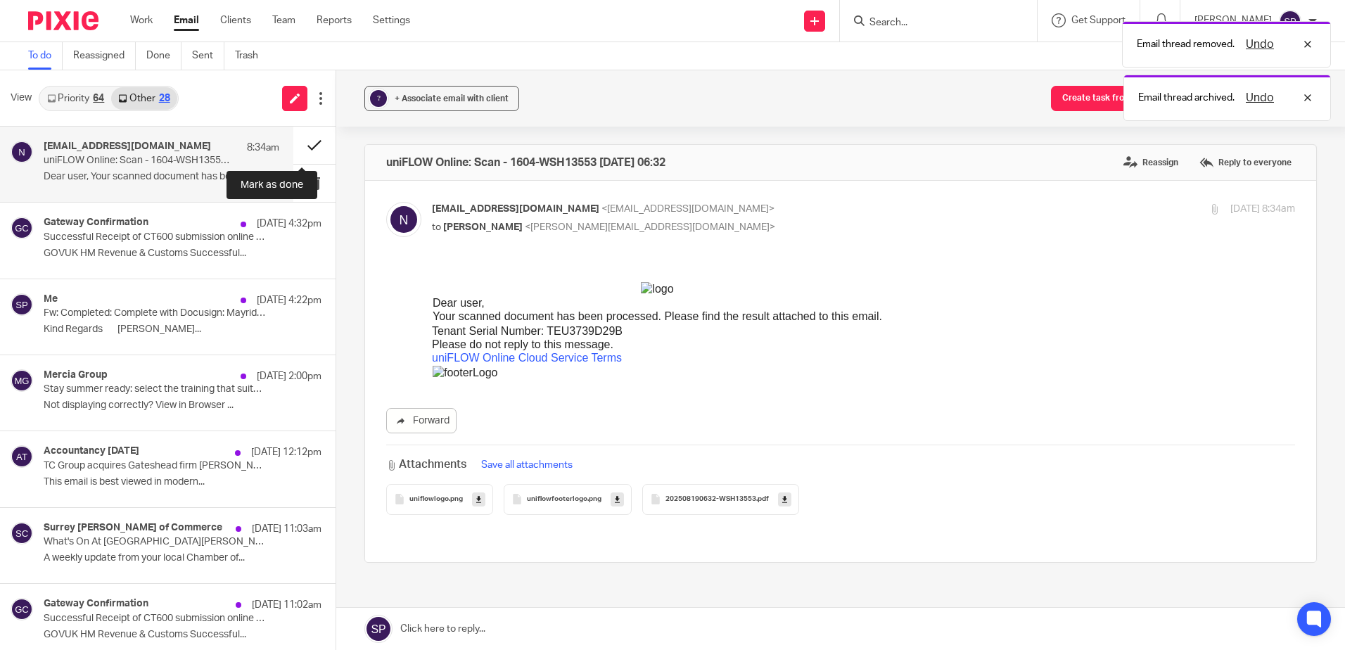
click at [293, 148] on button at bounding box center [314, 145] width 42 height 37
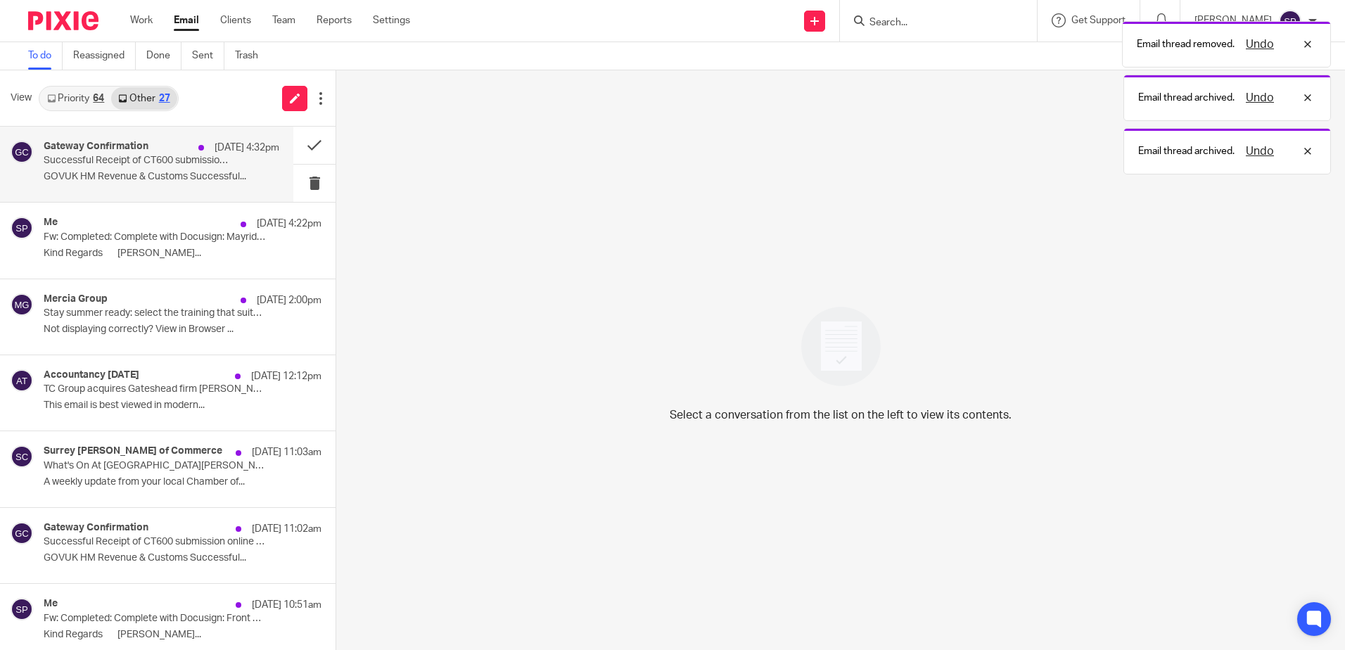
click at [217, 177] on p "GOVUK HM Revenue & Customs Successful..." at bounding box center [162, 177] width 236 height 12
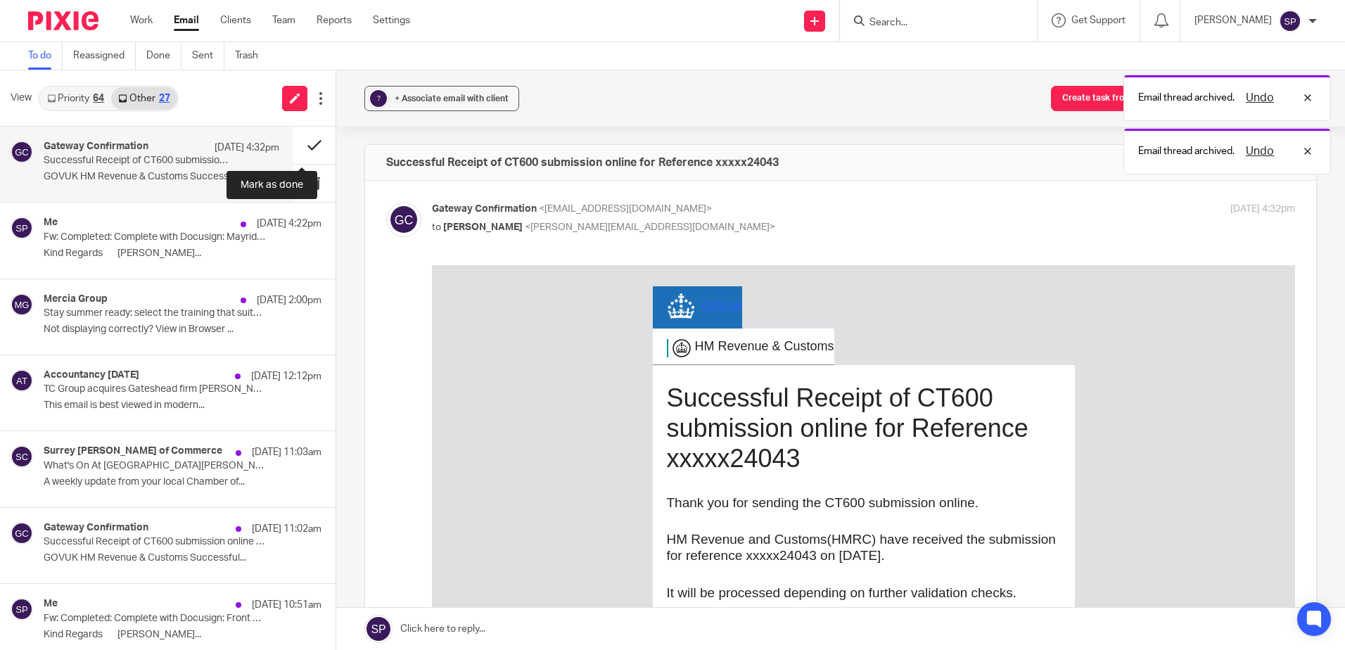
click at [303, 147] on button at bounding box center [314, 145] width 42 height 37
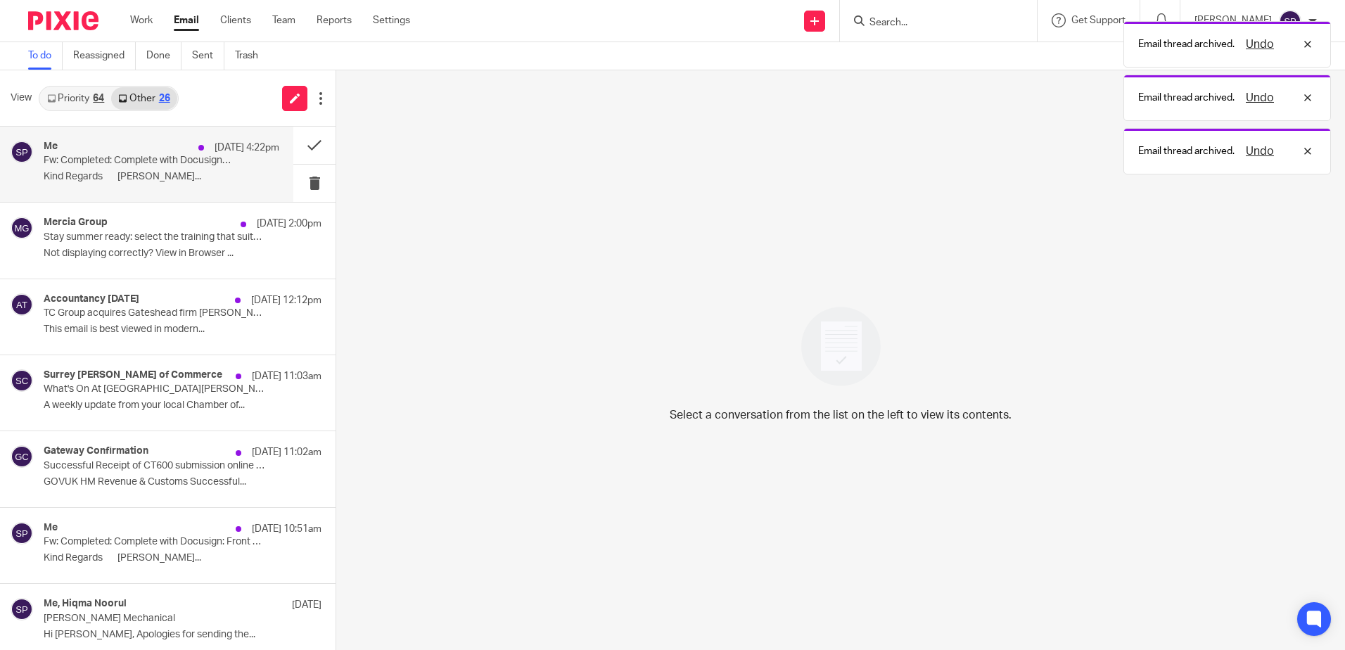
click at [245, 191] on div "Me 18 Aug 4:22pm Fw: Completed: Complete with Docusign: Mayridge Consulting Lim…" at bounding box center [146, 164] width 293 height 75
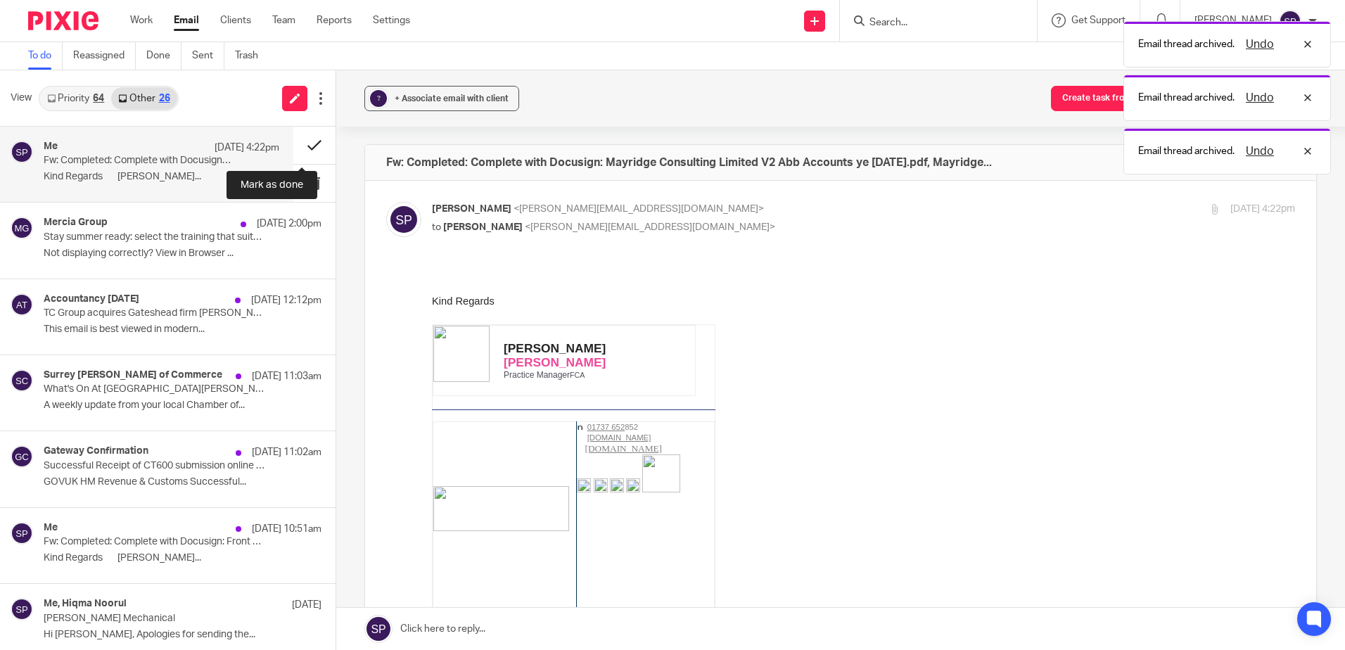
click at [298, 146] on button at bounding box center [314, 145] width 42 height 37
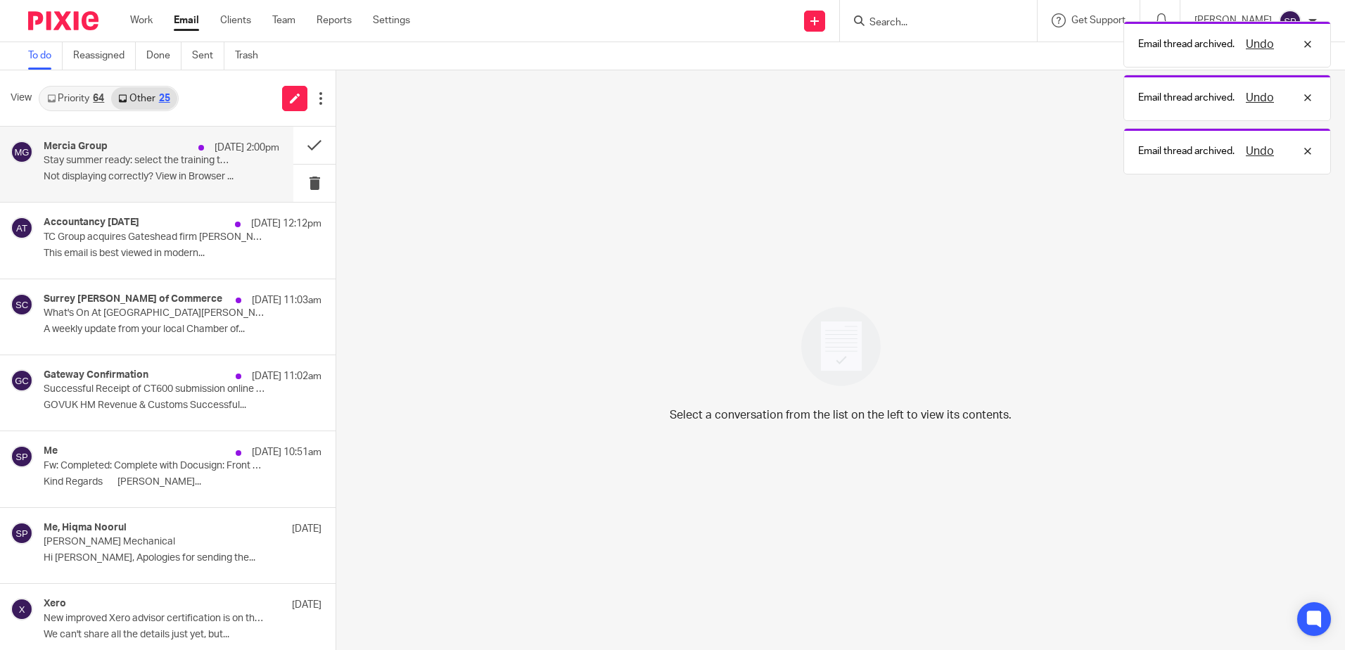
click at [262, 176] on p "Not displaying correctly? View in Browser ..." at bounding box center [162, 177] width 236 height 12
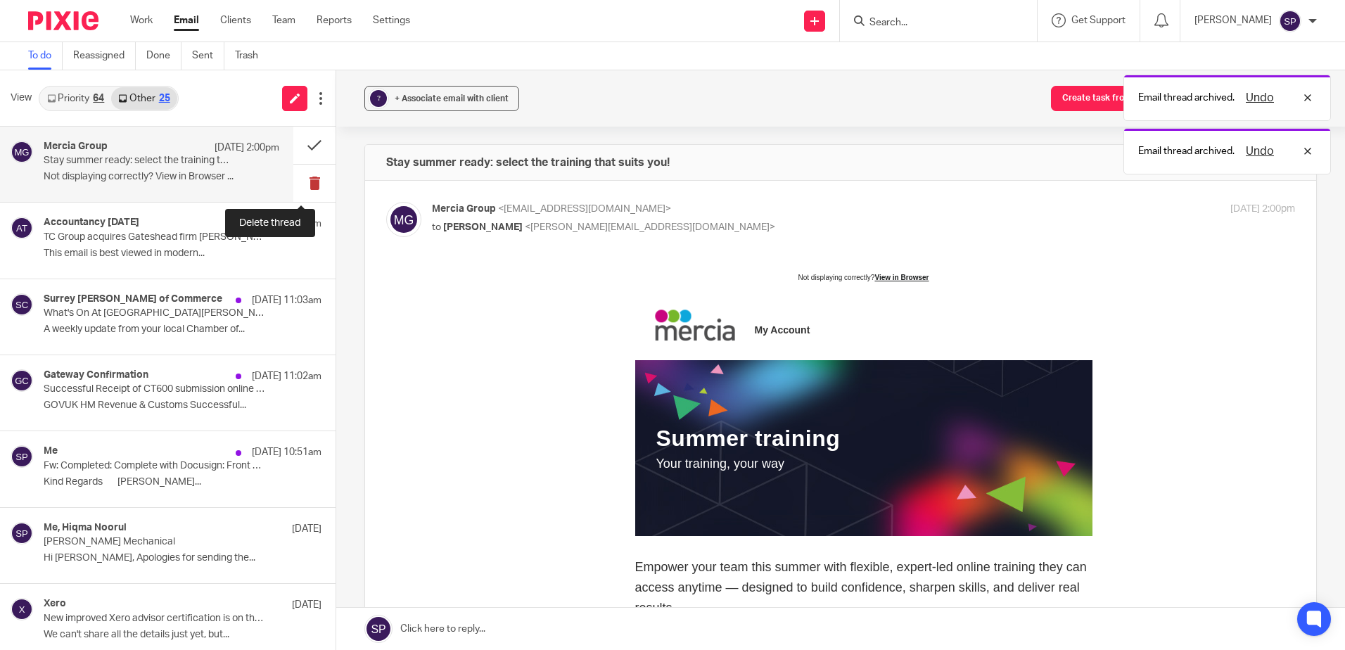
click at [303, 178] on button at bounding box center [314, 183] width 42 height 37
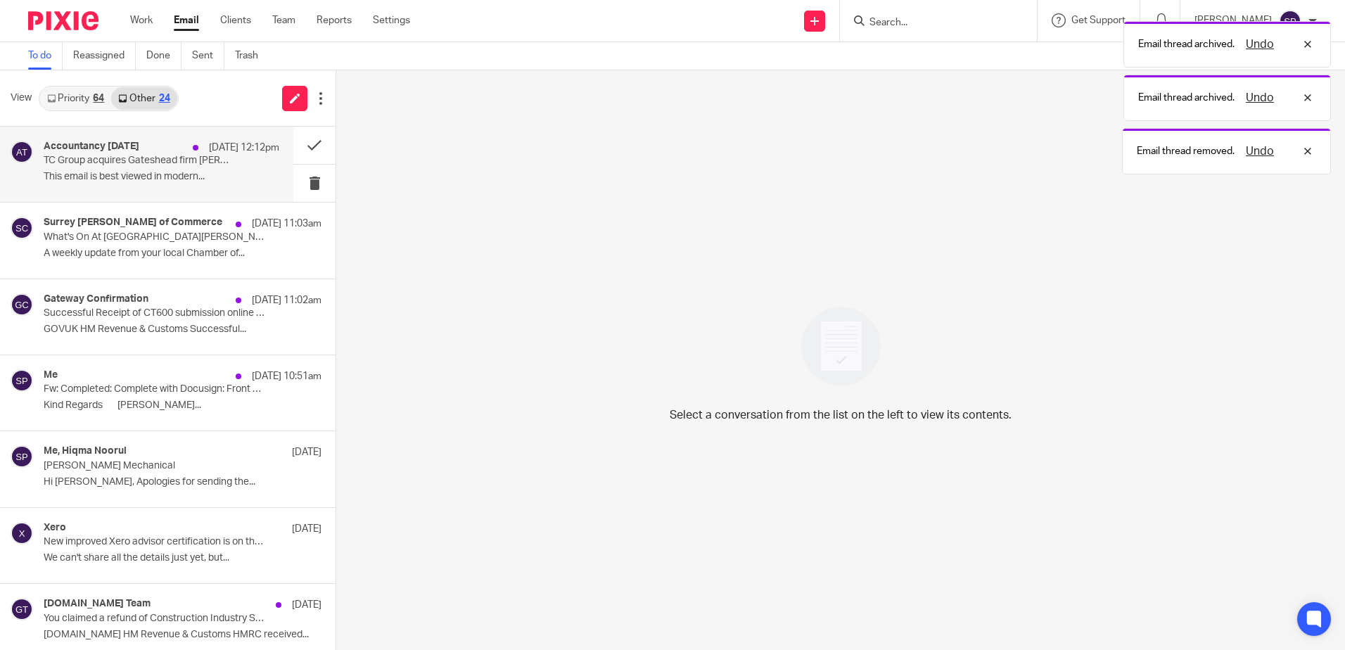
click at [223, 196] on div "Accountancy Today 18 Aug 12:12pm TC Group acquires Gateshead firm Laverick Walt…" at bounding box center [146, 164] width 293 height 75
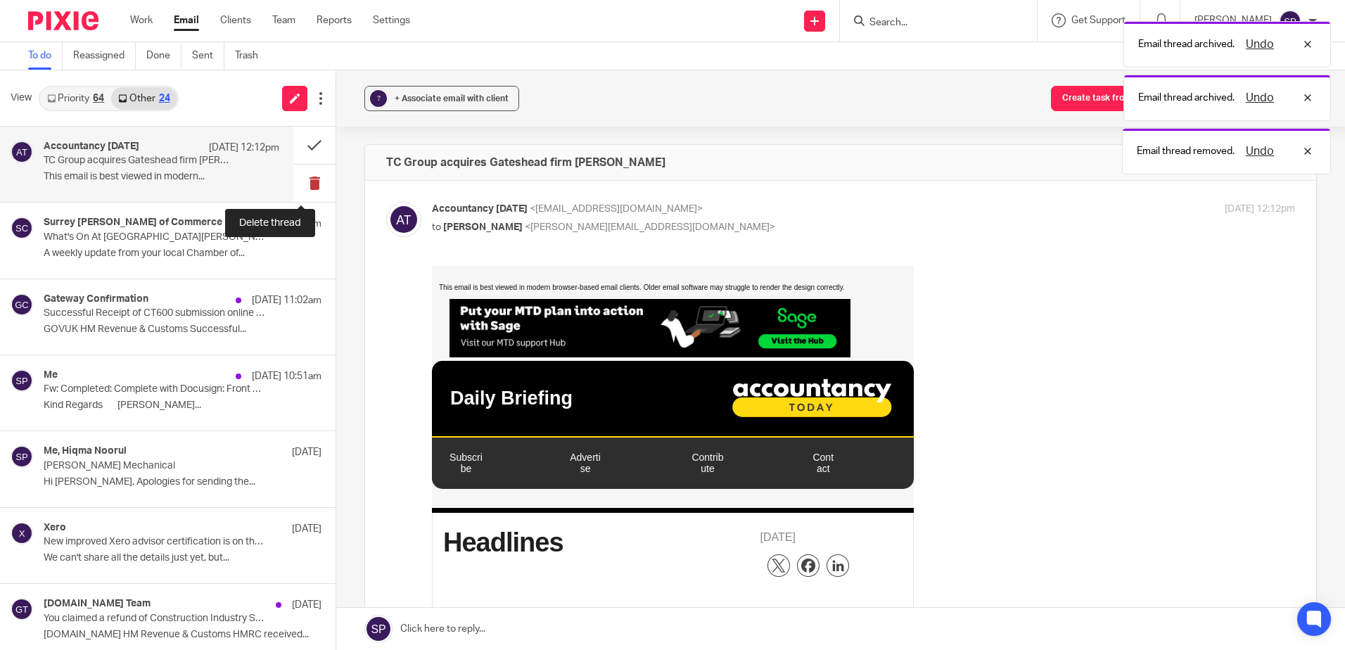
click at [300, 184] on button at bounding box center [314, 183] width 42 height 37
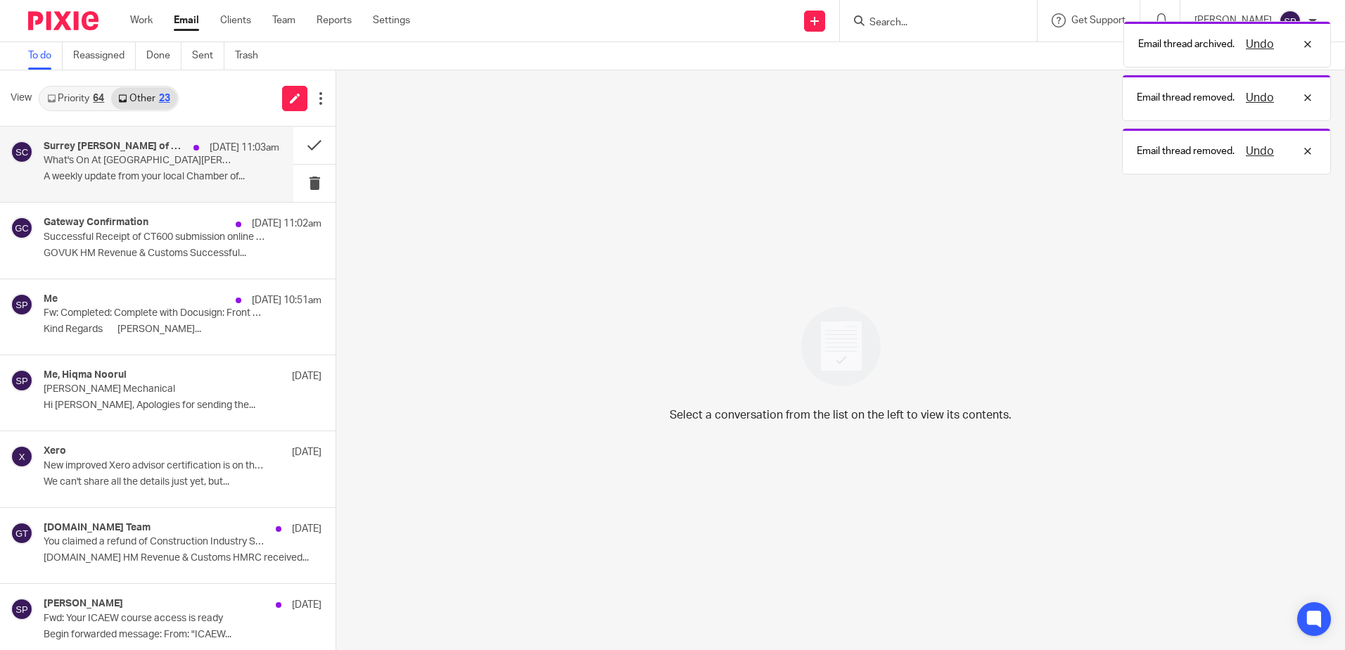
click at [250, 189] on div "Surrey Chambers of Commerce 18 Aug 11:03am What's On At Surrey Chambers A weekl…" at bounding box center [146, 164] width 293 height 75
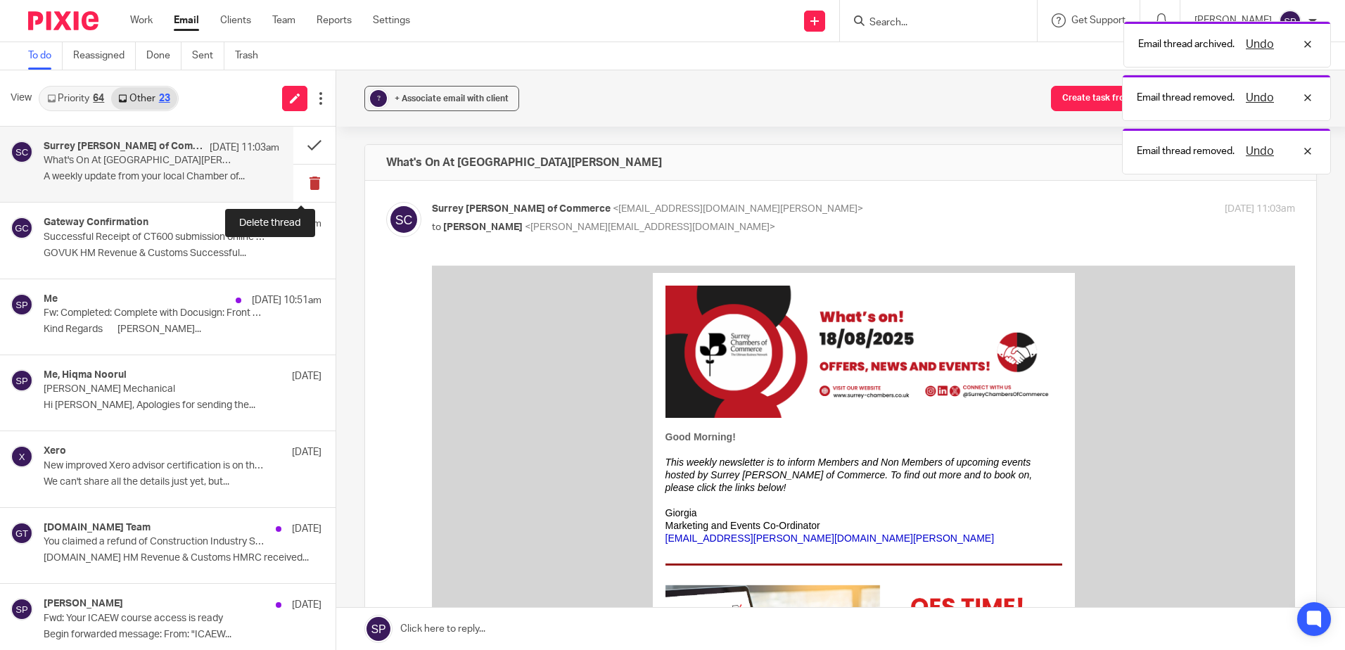
click at [302, 178] on button at bounding box center [314, 183] width 42 height 37
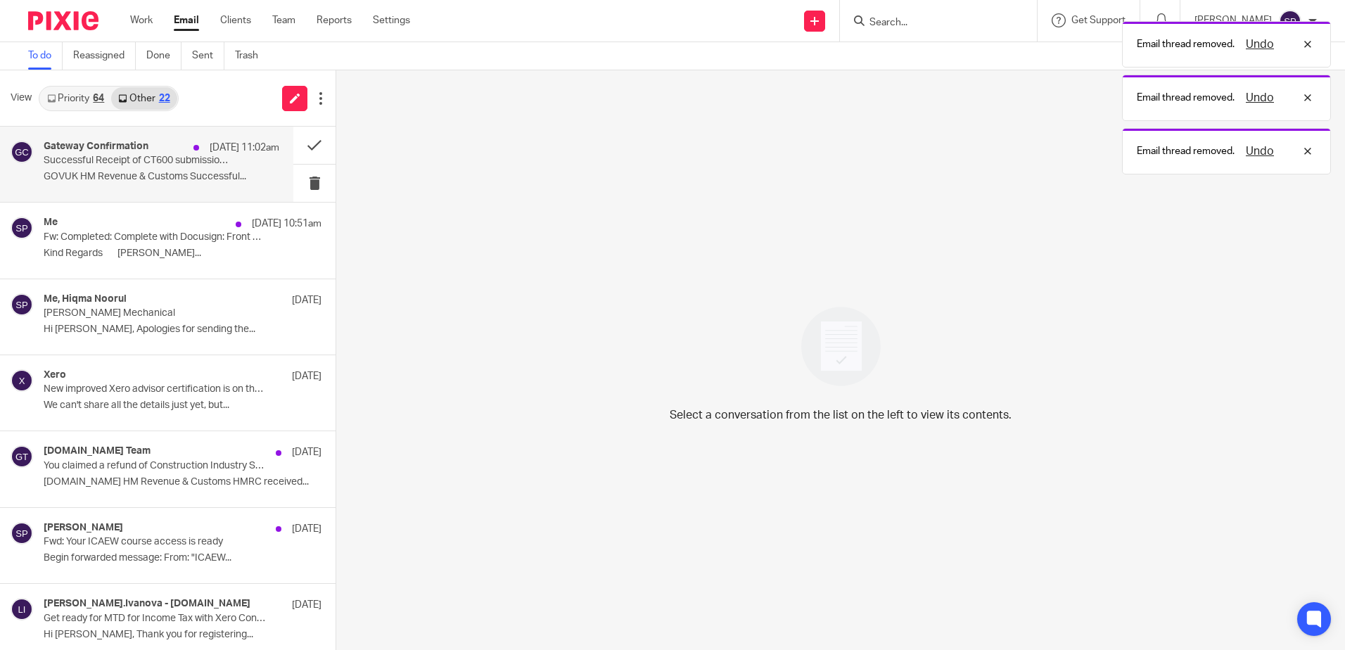
click at [243, 179] on p "GOVUK HM Revenue & Customs Successful..." at bounding box center [162, 177] width 236 height 12
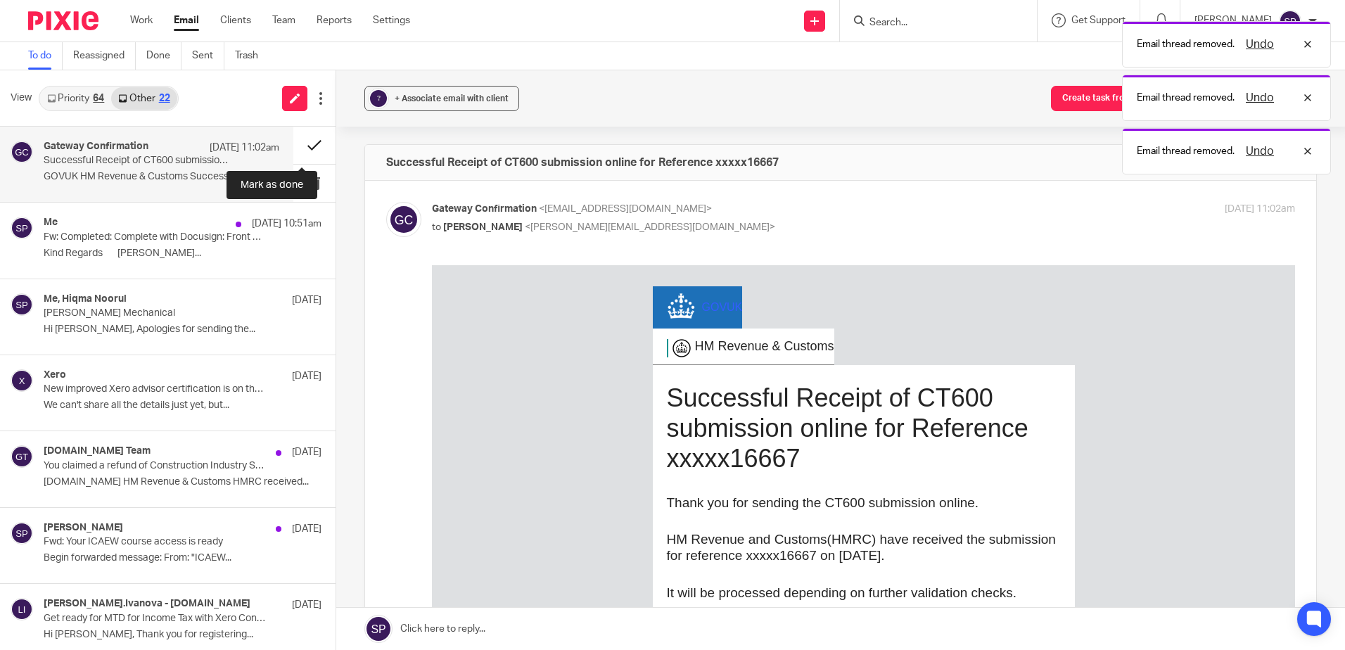
click at [296, 146] on button at bounding box center [314, 145] width 42 height 37
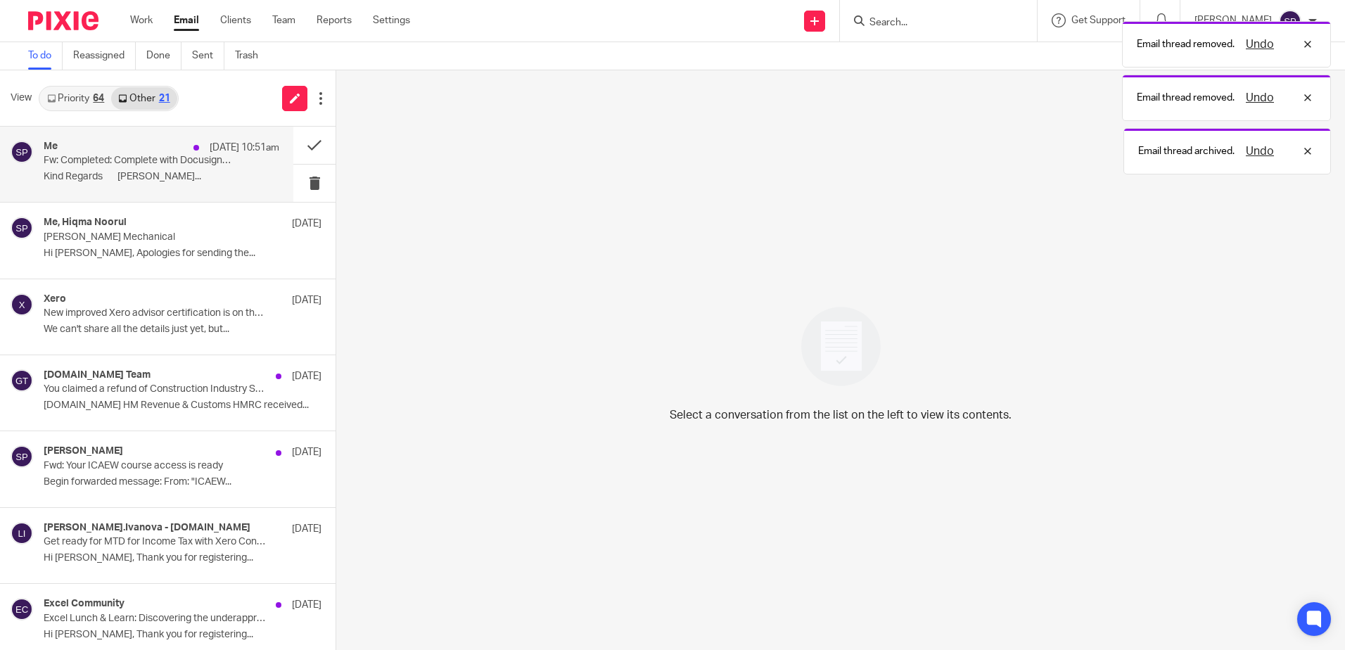
click at [234, 178] on p "Kind Regards Sarah..." at bounding box center [162, 177] width 236 height 12
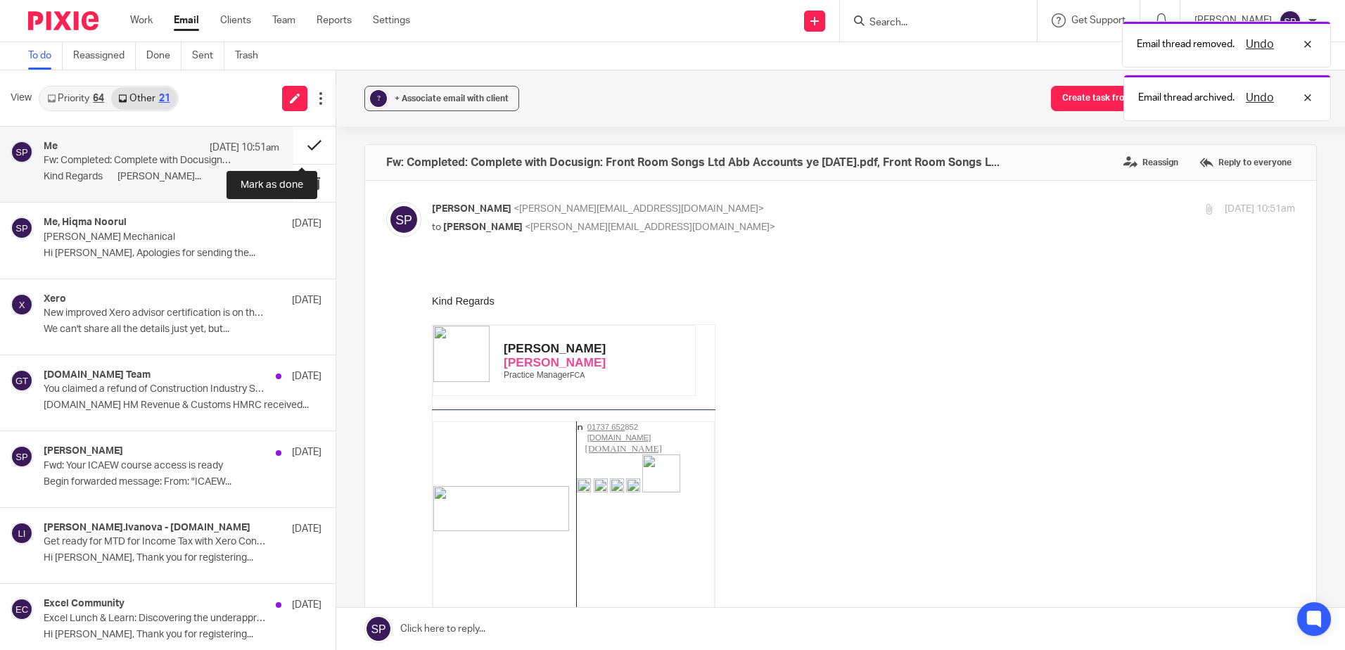
click at [302, 141] on button at bounding box center [314, 145] width 42 height 37
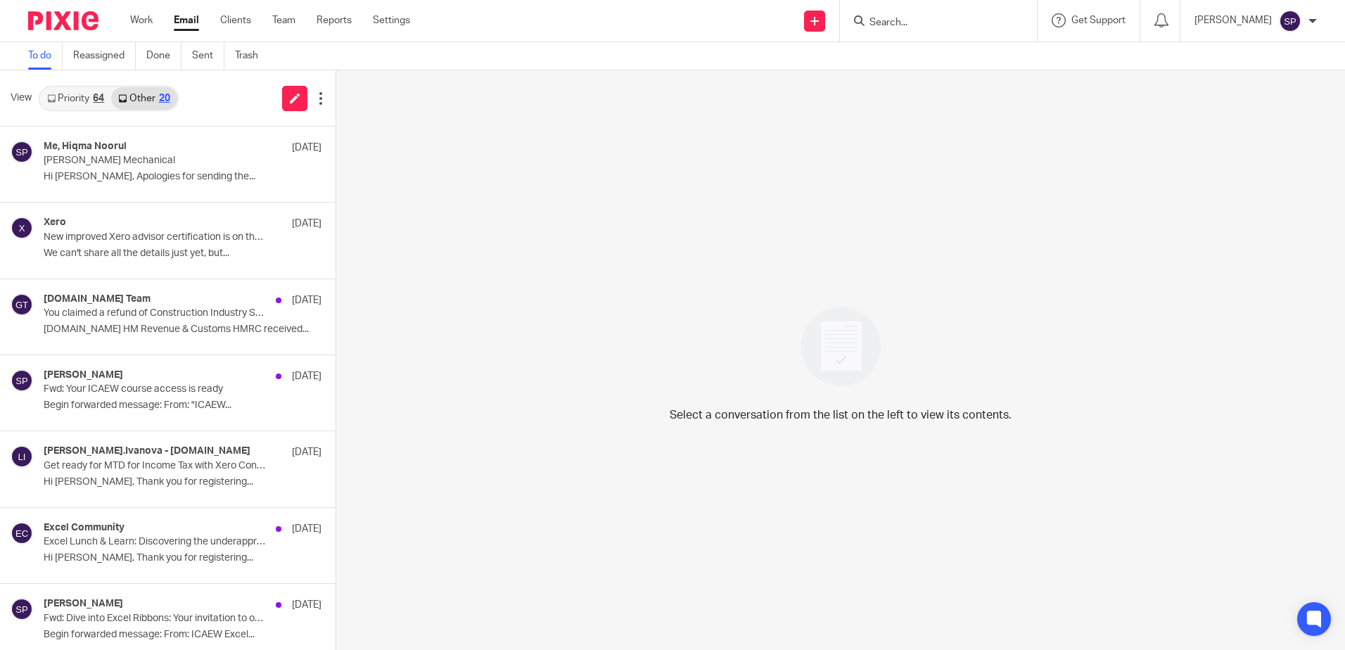
click at [94, 102] on div "64" at bounding box center [98, 99] width 11 height 10
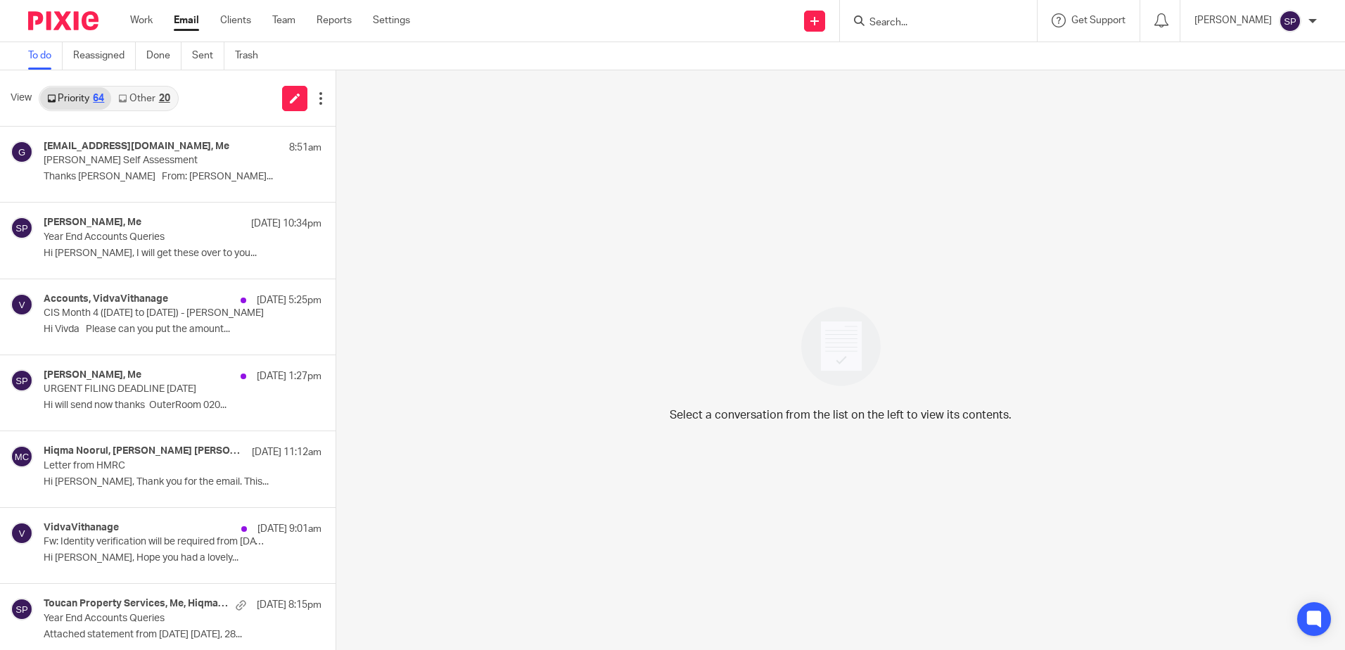
click at [127, 101] on icon at bounding box center [122, 98] width 8 height 8
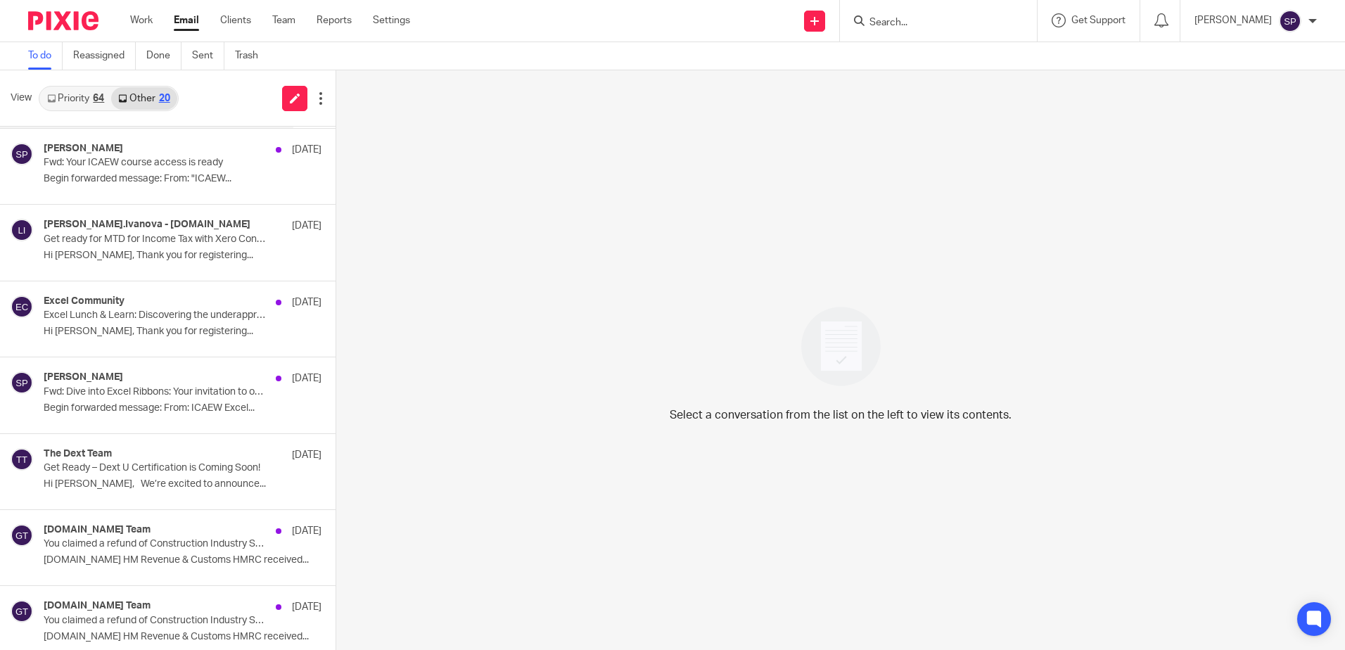
scroll to position [239, 0]
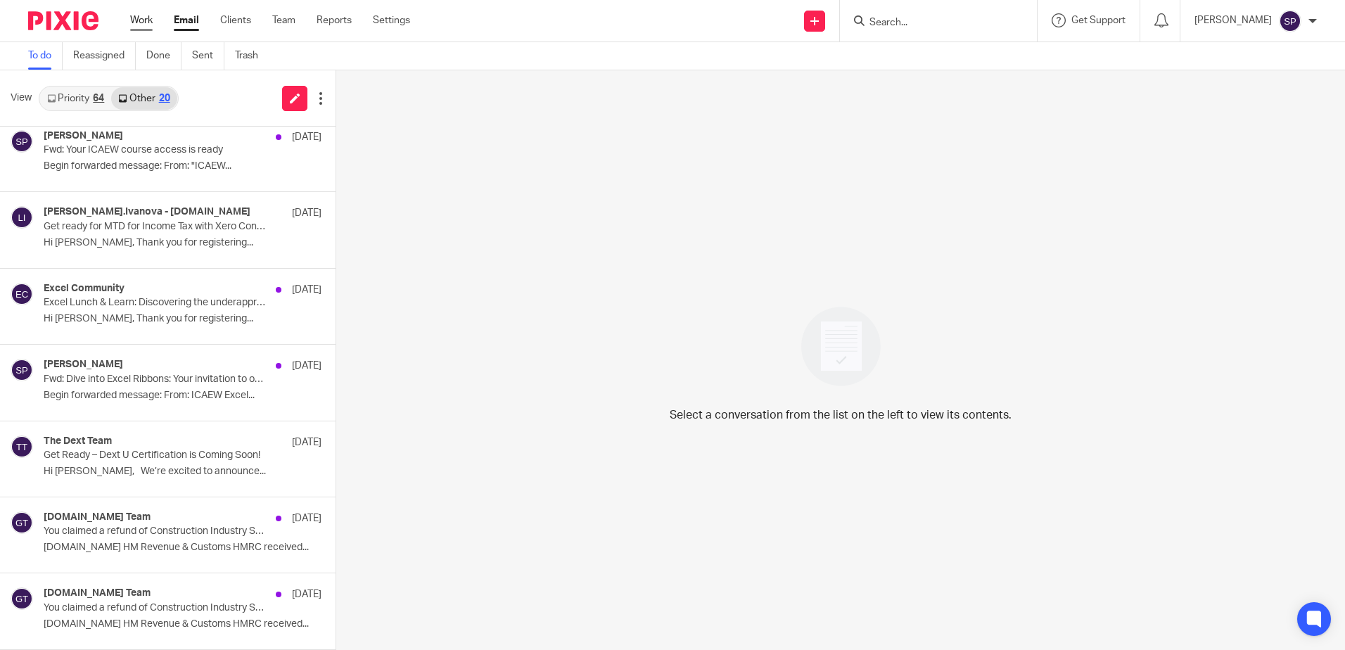
click at [141, 25] on link "Work" at bounding box center [141, 20] width 23 height 14
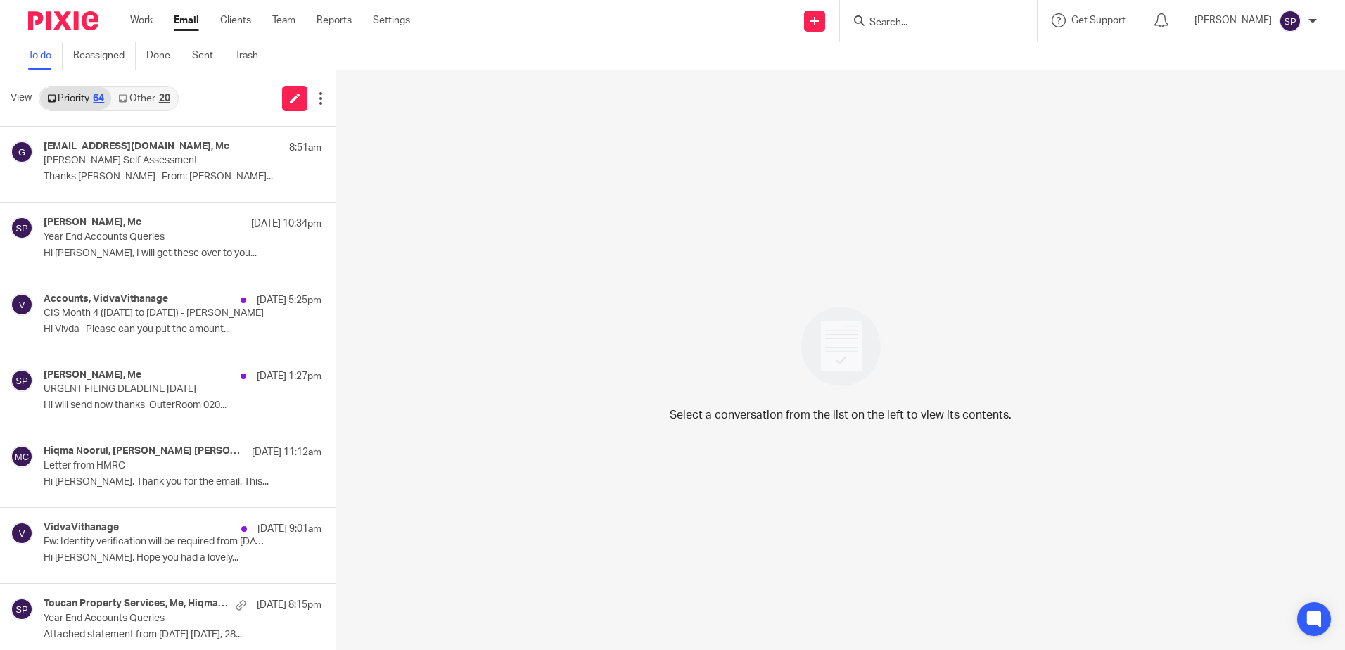
click at [139, 99] on link "Other 20" at bounding box center [143, 98] width 65 height 23
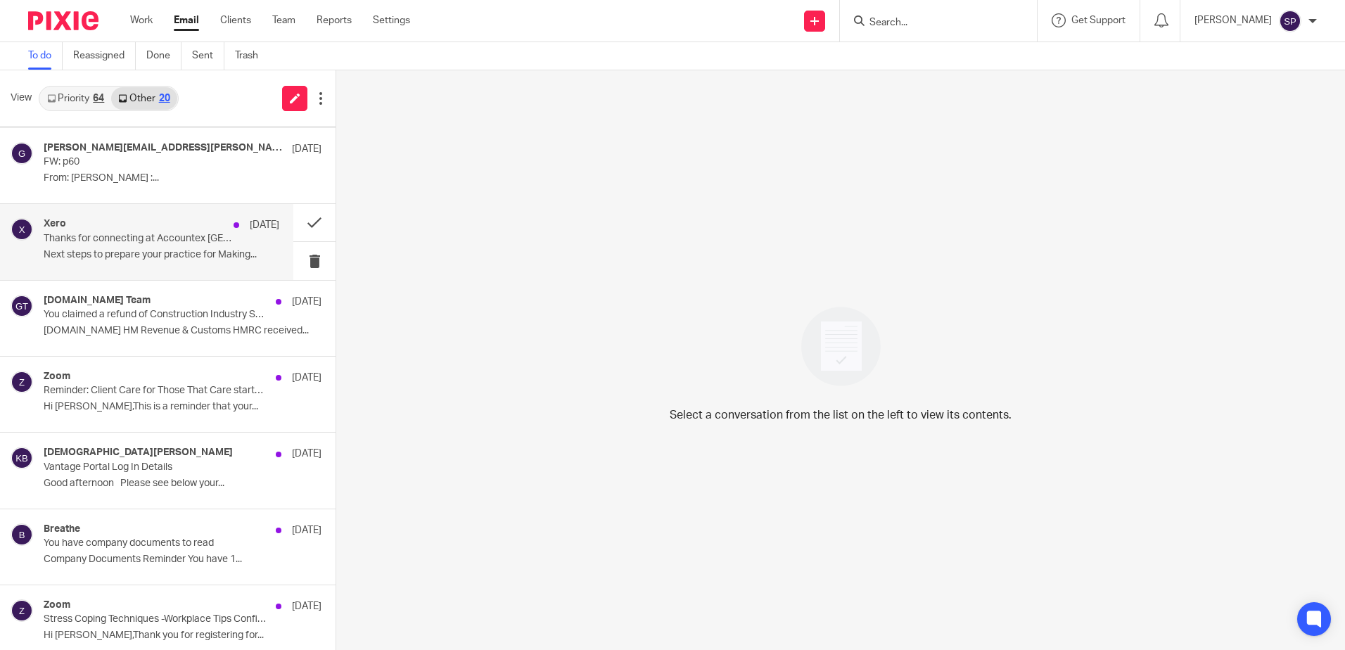
scroll to position [1740, 0]
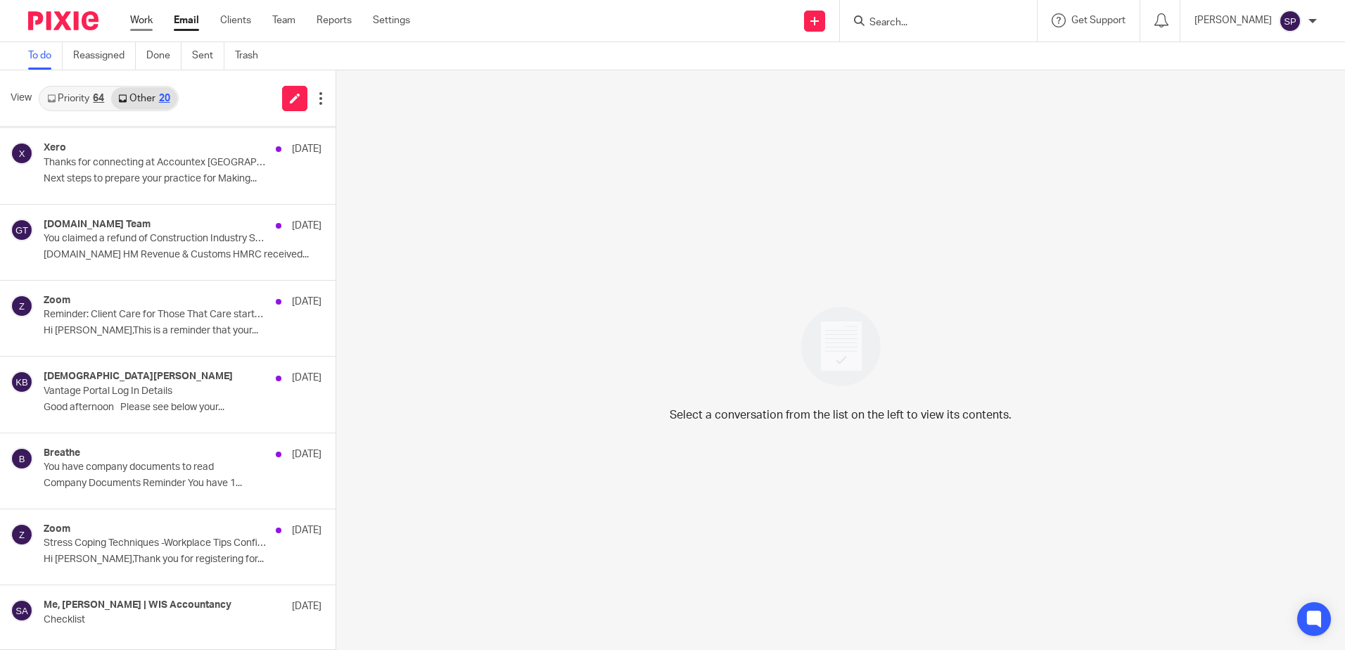
click at [133, 20] on link "Work" at bounding box center [141, 20] width 23 height 14
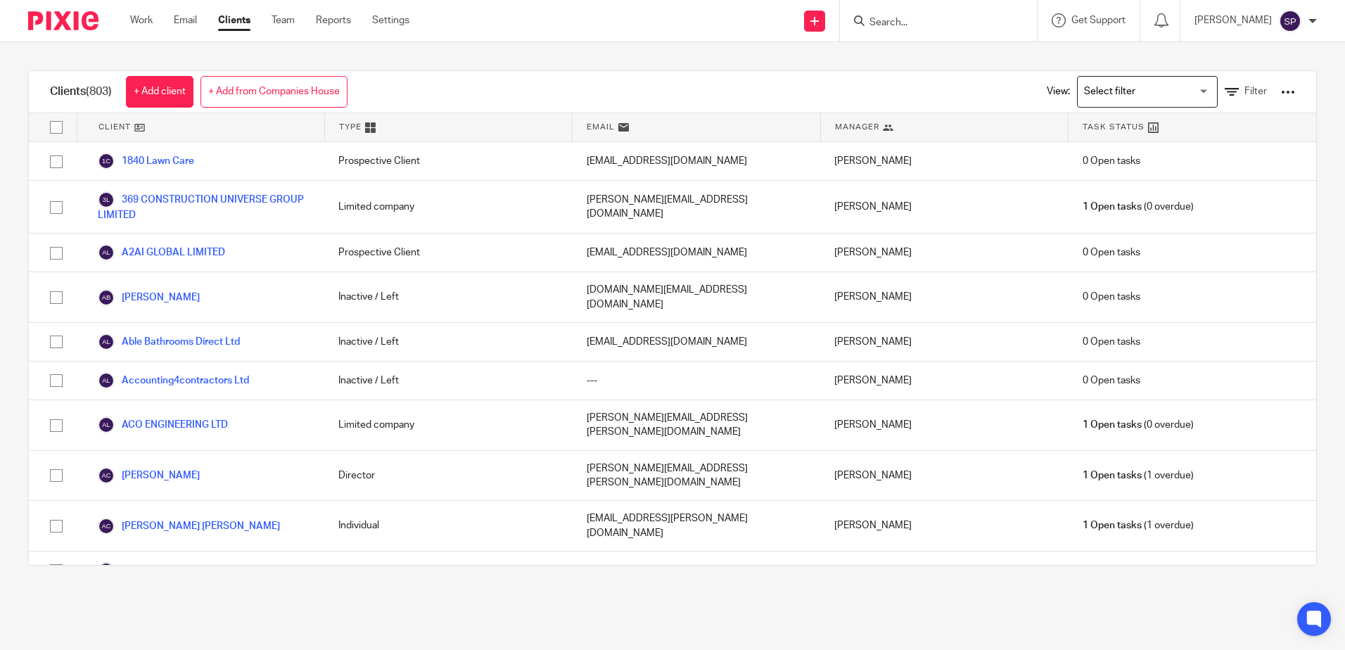
click at [896, 25] on input "Search" at bounding box center [931, 23] width 127 height 13
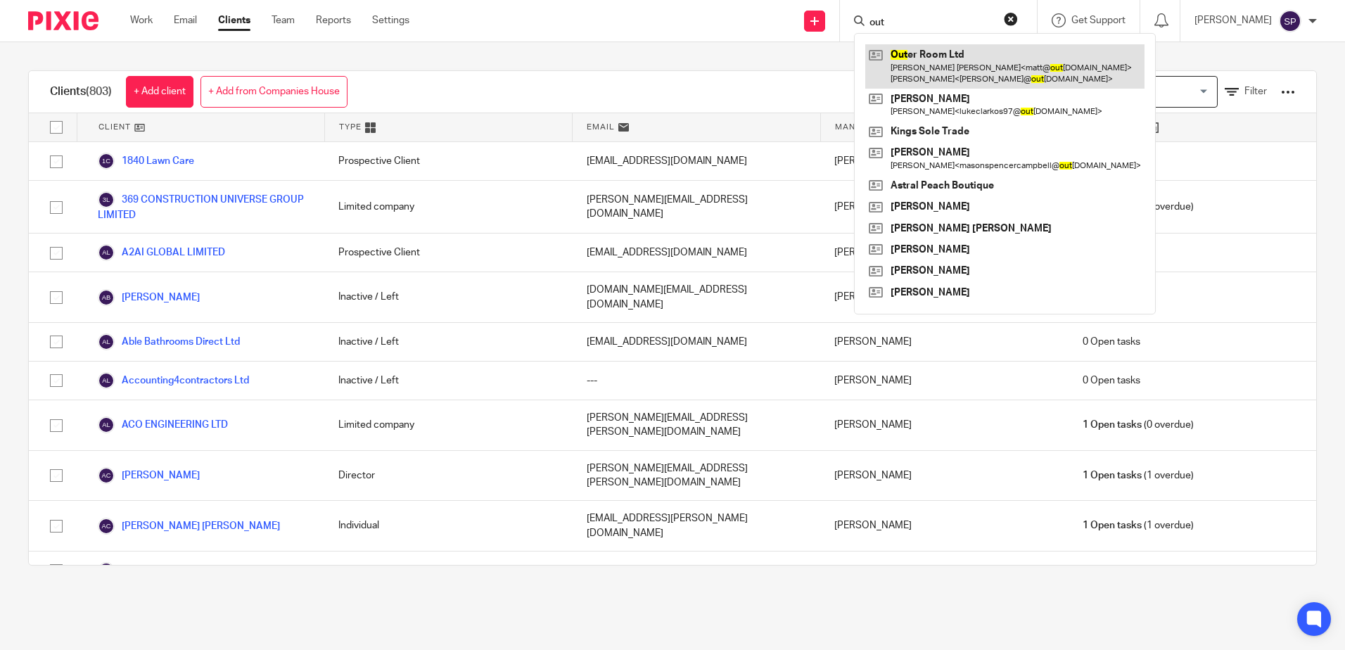
type input "out"
click at [931, 52] on link at bounding box center [1005, 66] width 279 height 44
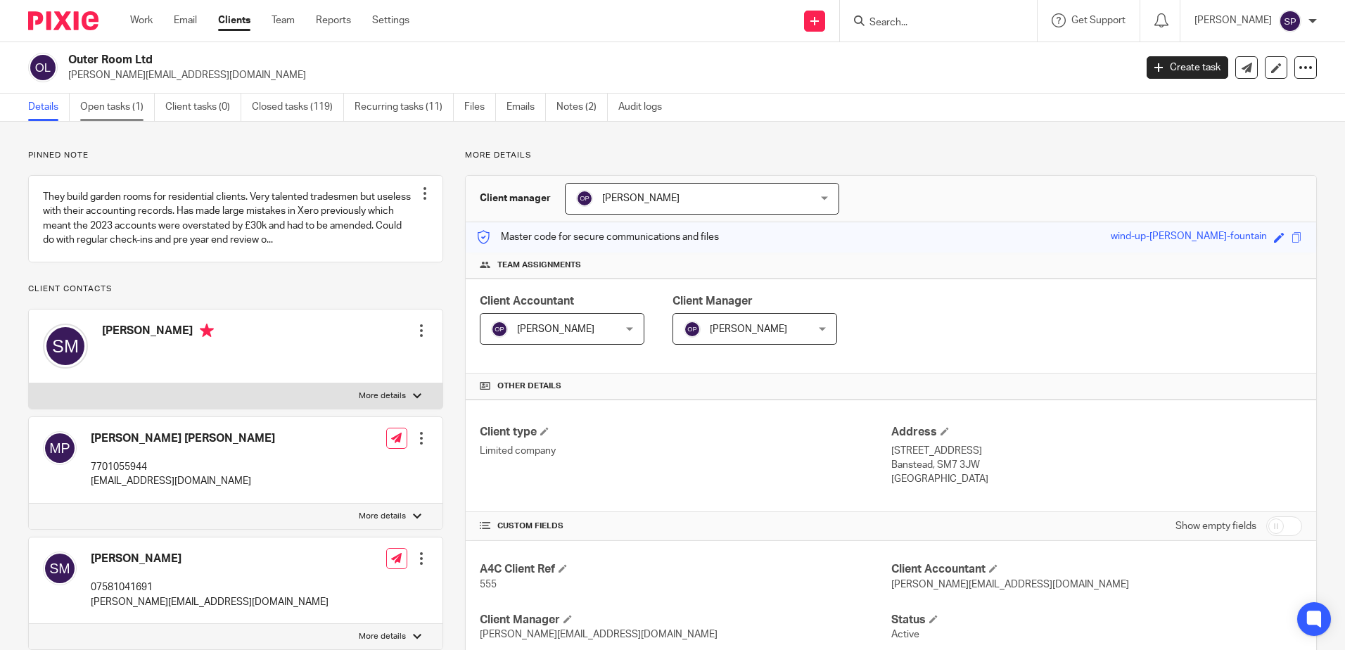
click at [114, 106] on link "Open tasks (1)" at bounding box center [117, 107] width 75 height 27
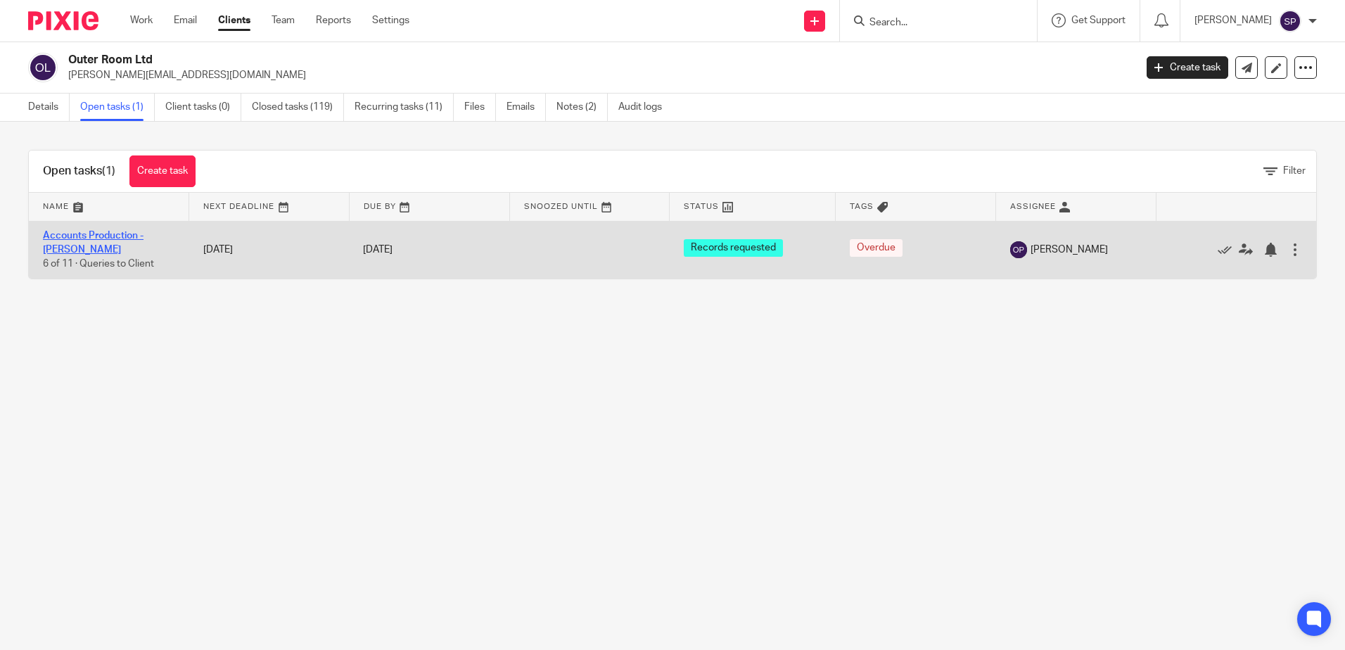
click at [62, 238] on link "Accounts Production - [PERSON_NAME]" at bounding box center [93, 243] width 101 height 24
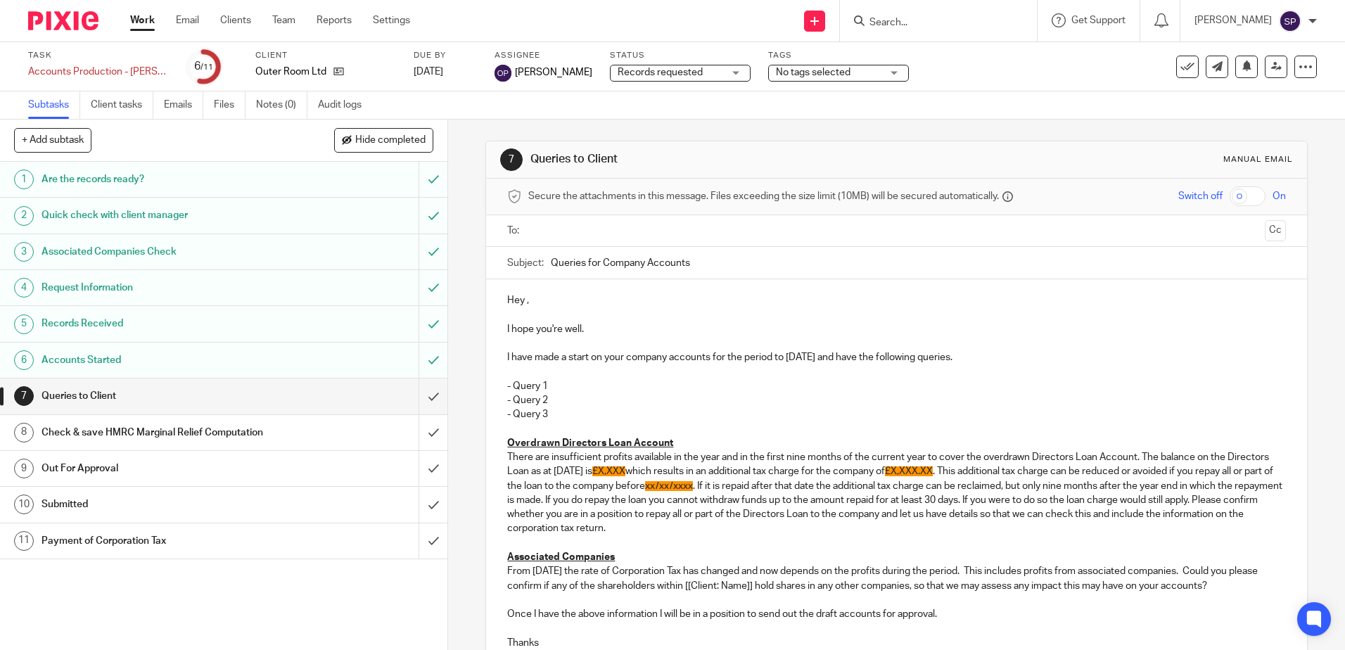
click at [704, 70] on div "Records requested Records requested" at bounding box center [680, 73] width 141 height 17
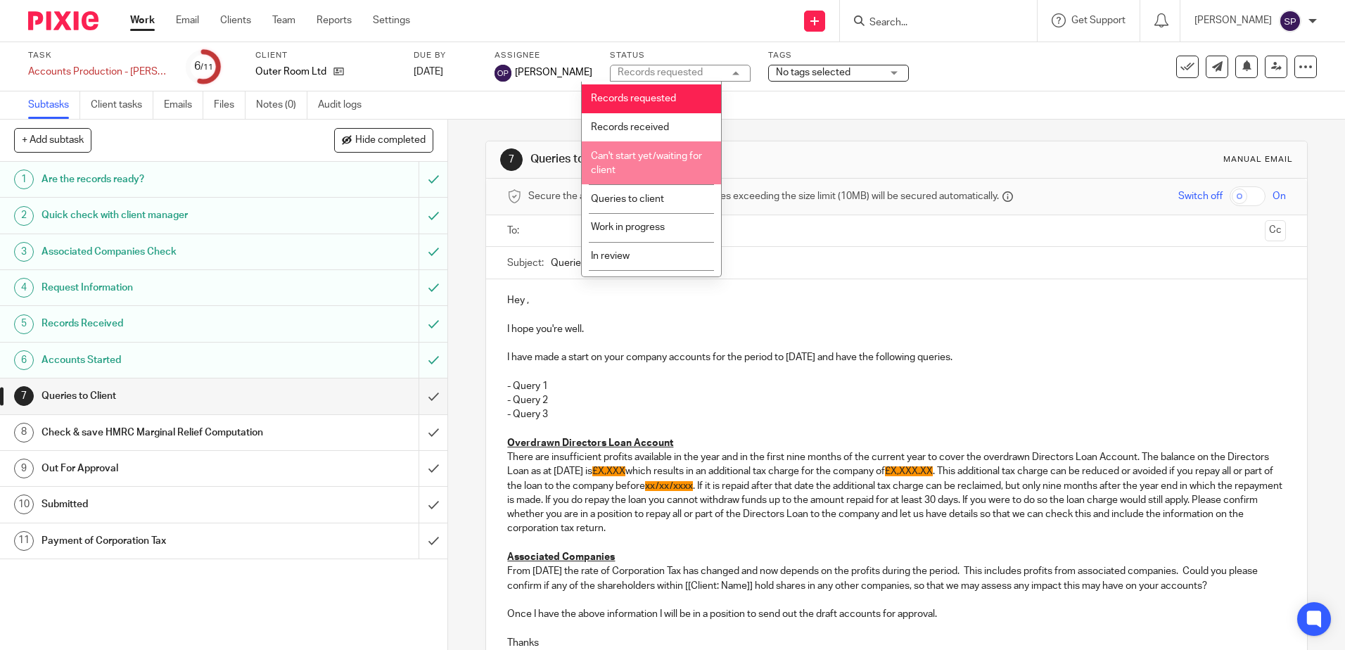
scroll to position [70, 0]
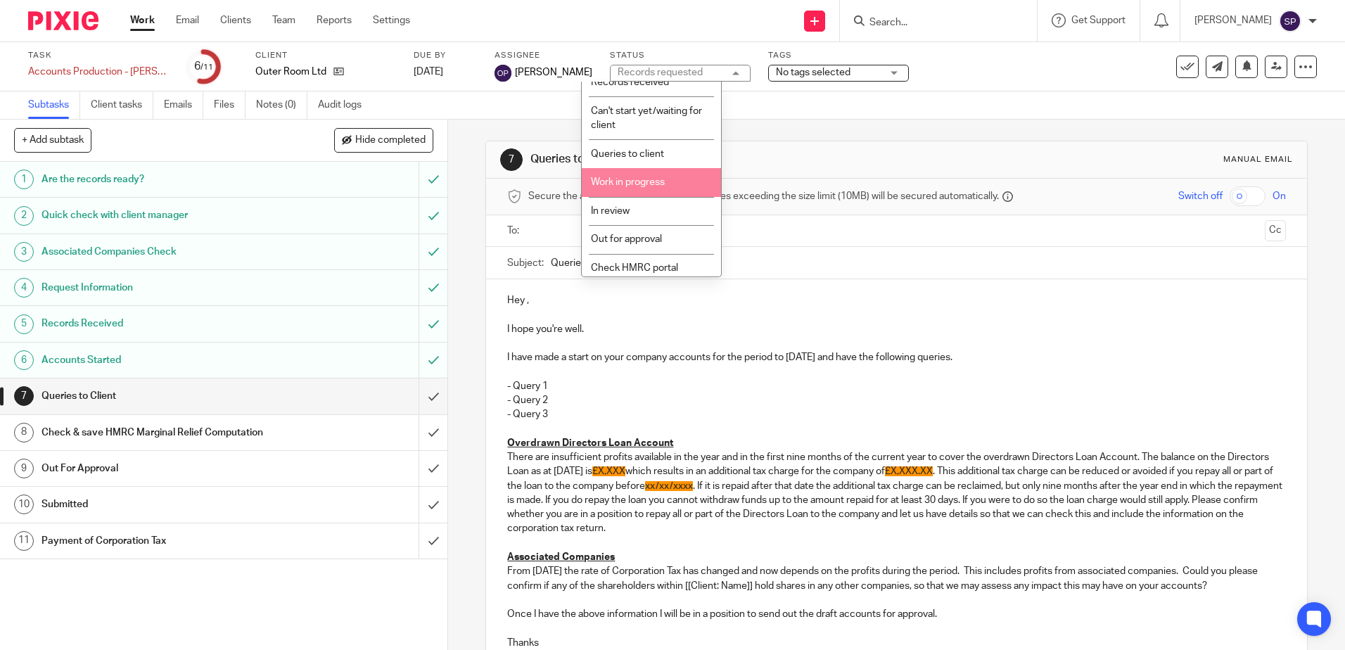
click at [648, 173] on li "Work in progress" at bounding box center [651, 182] width 139 height 29
